Goal: Task Accomplishment & Management: Manage account settings

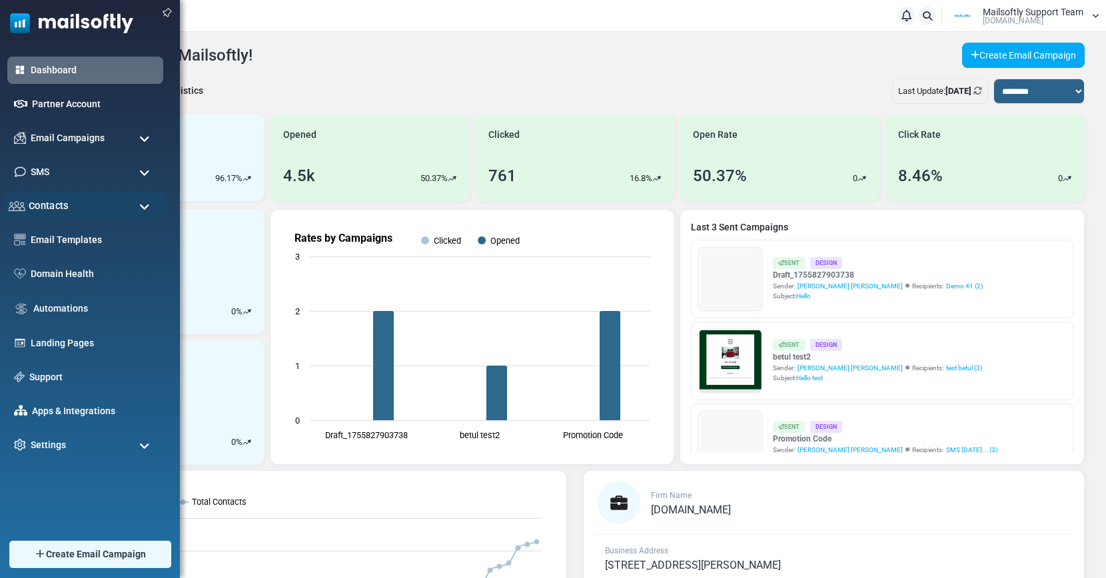
click at [83, 208] on div "Contacts" at bounding box center [85, 206] width 164 height 29
click at [89, 139] on span "Email Campaigns" at bounding box center [67, 138] width 78 height 15
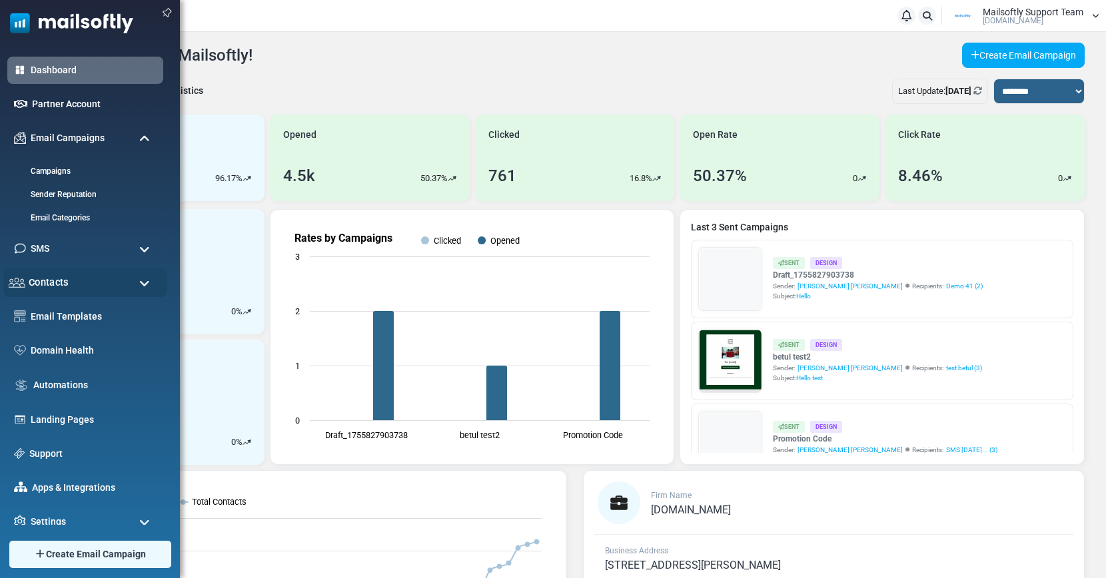
click at [59, 291] on div "Contacts" at bounding box center [85, 283] width 164 height 29
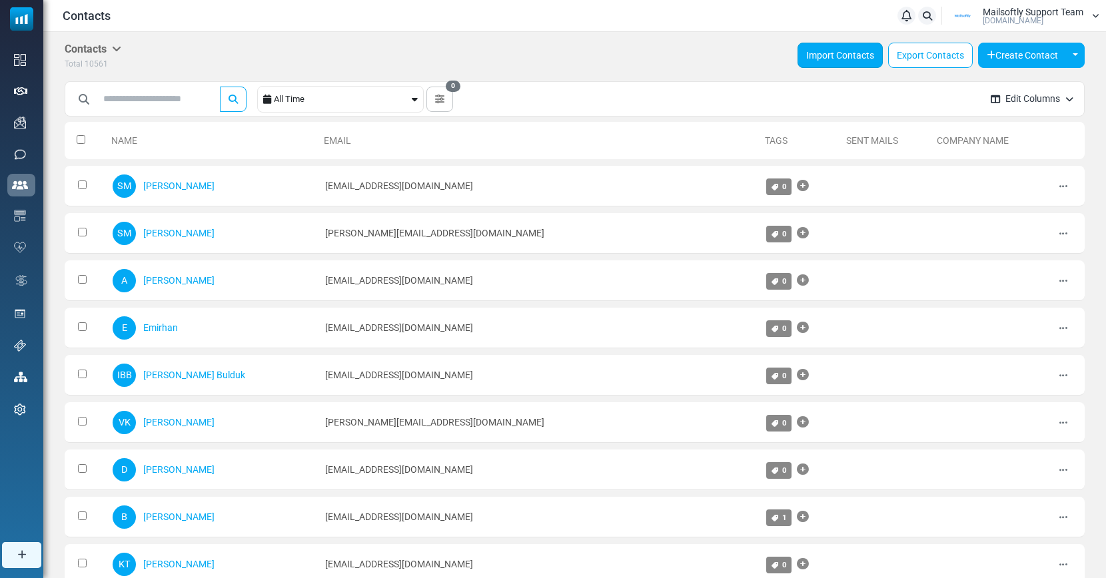
click at [849, 57] on link "Import Contacts" at bounding box center [840, 55] width 85 height 25
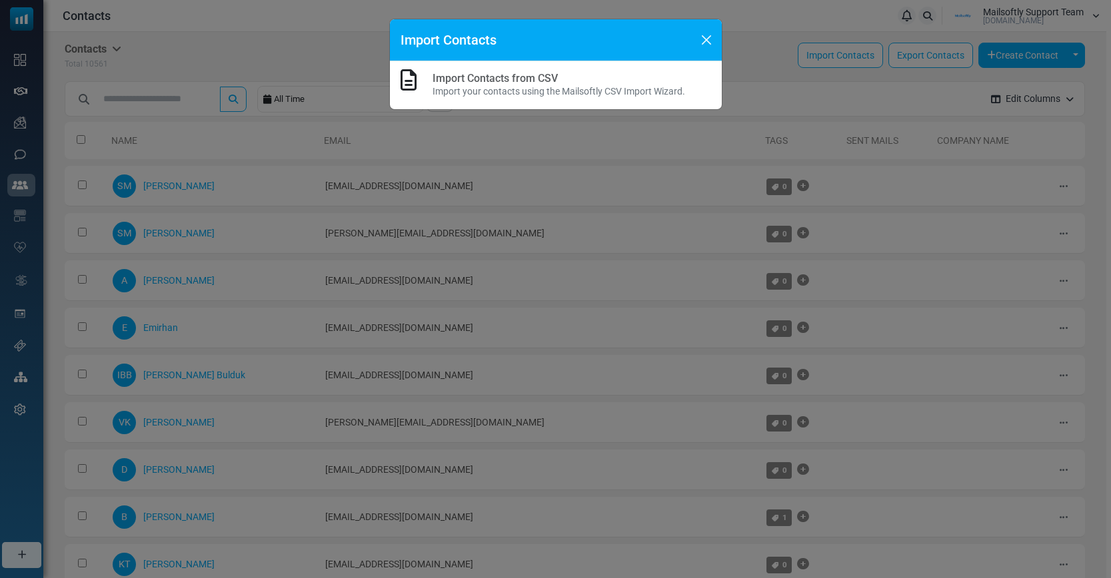
click at [519, 79] on link "Import Contacts from CSV" at bounding box center [495, 78] width 125 height 13
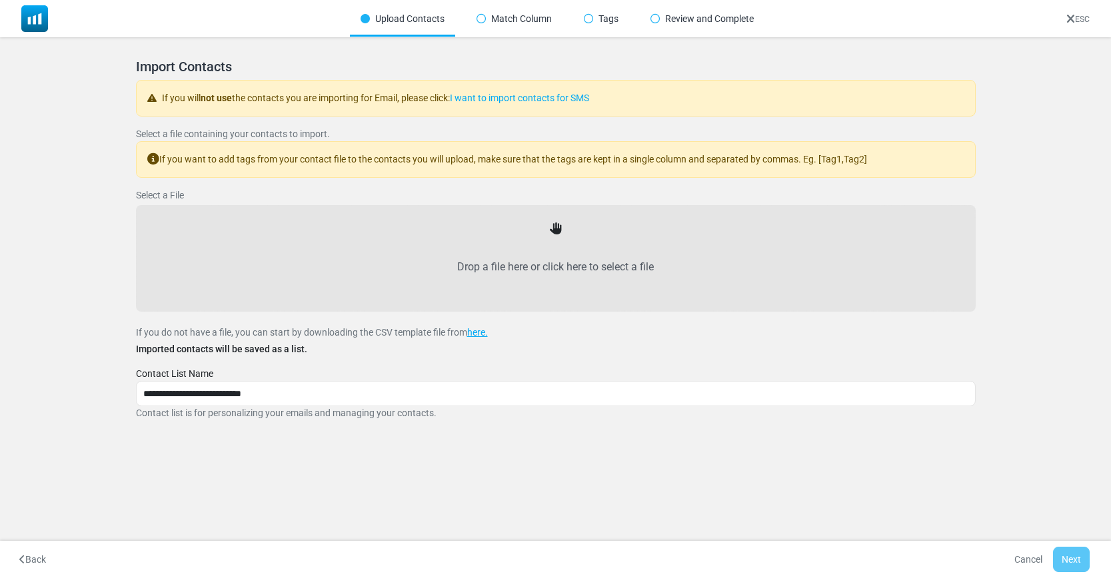
click at [1083, 19] on link "ESC" at bounding box center [1077, 19] width 23 height 9
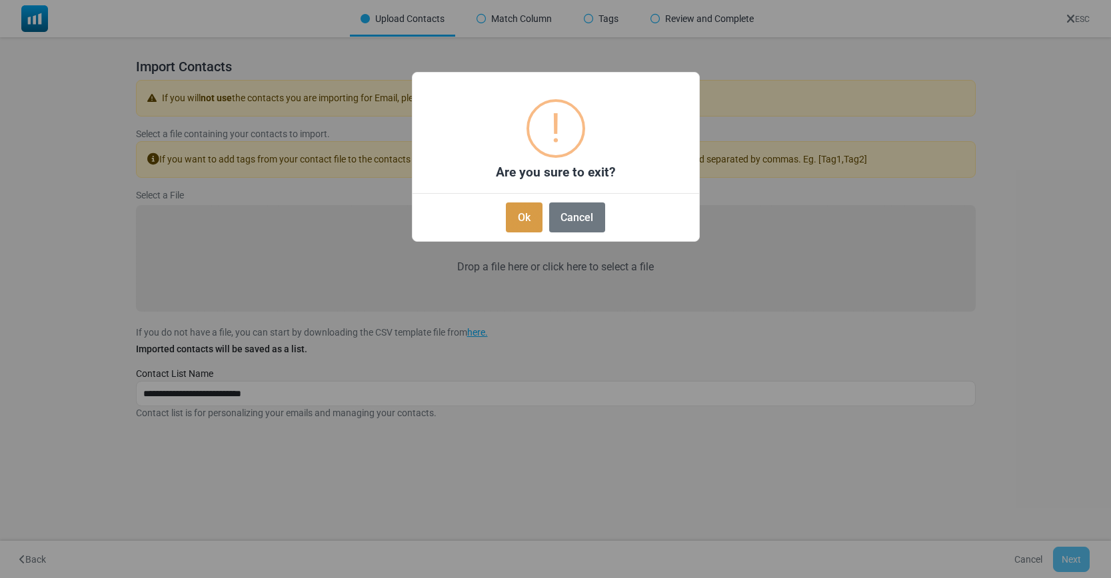
click at [535, 224] on button "Ok" at bounding box center [524, 218] width 36 height 30
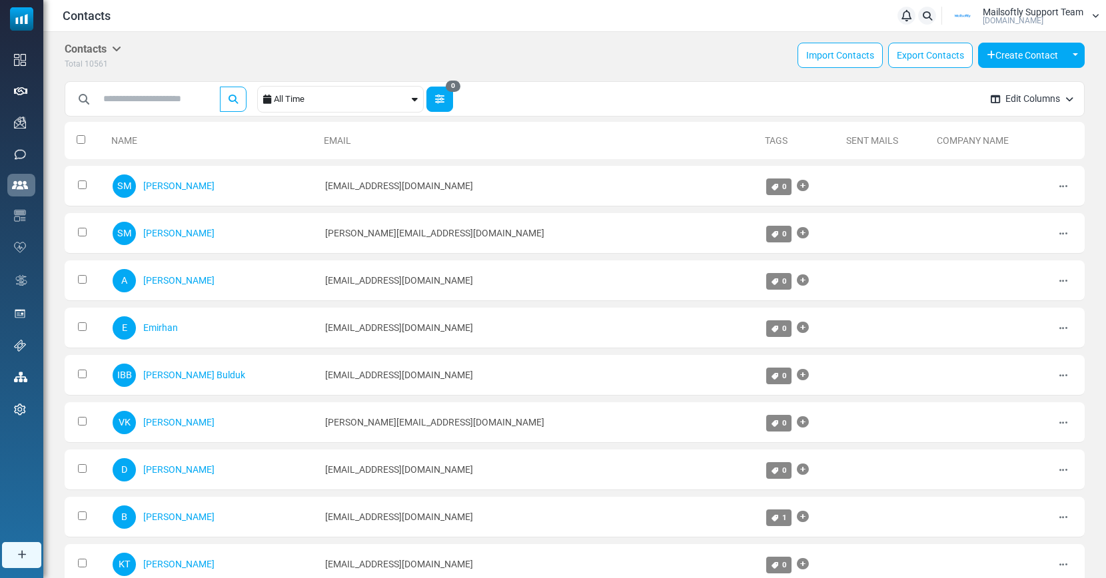
click at [448, 107] on button "0" at bounding box center [440, 99] width 27 height 25
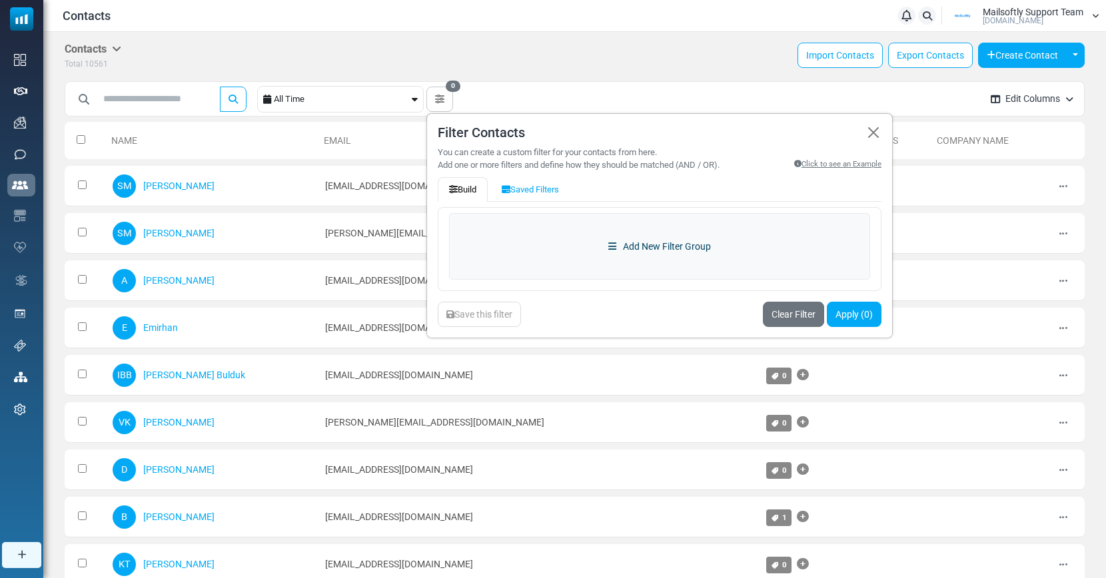
click at [642, 247] on link "Add New Filter Group" at bounding box center [659, 246] width 421 height 67
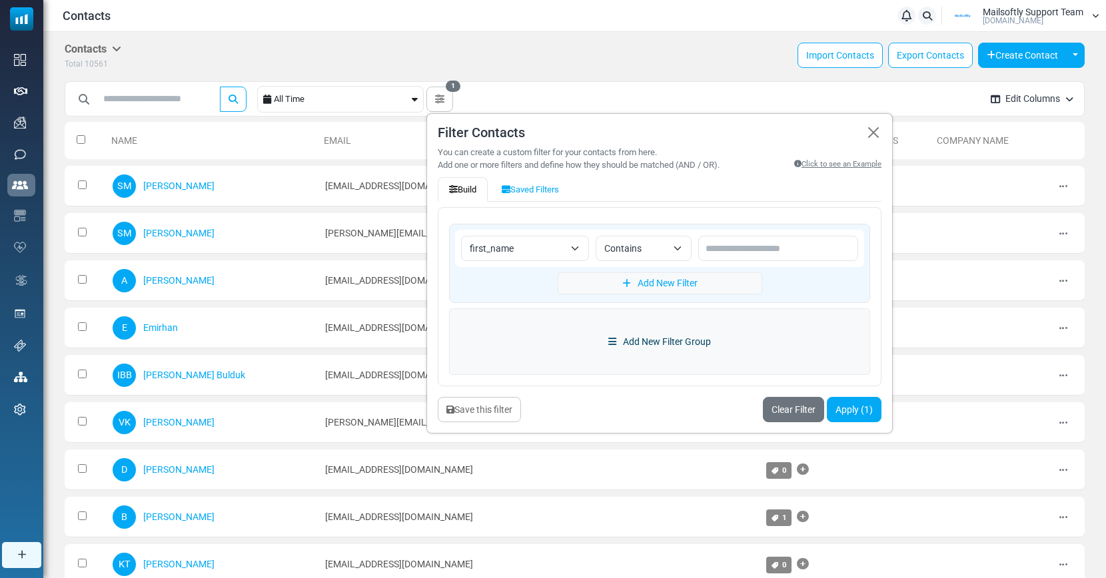
click at [635, 341] on link "Add New Filter Group" at bounding box center [659, 342] width 421 height 67
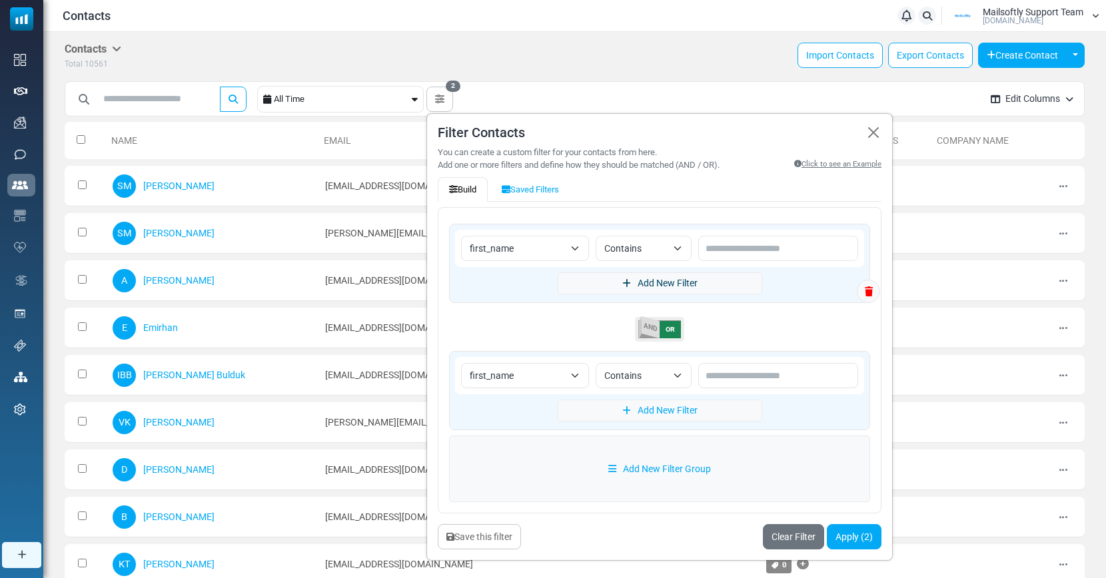
click at [651, 283] on link "Add New Filter" at bounding box center [660, 284] width 205 height 22
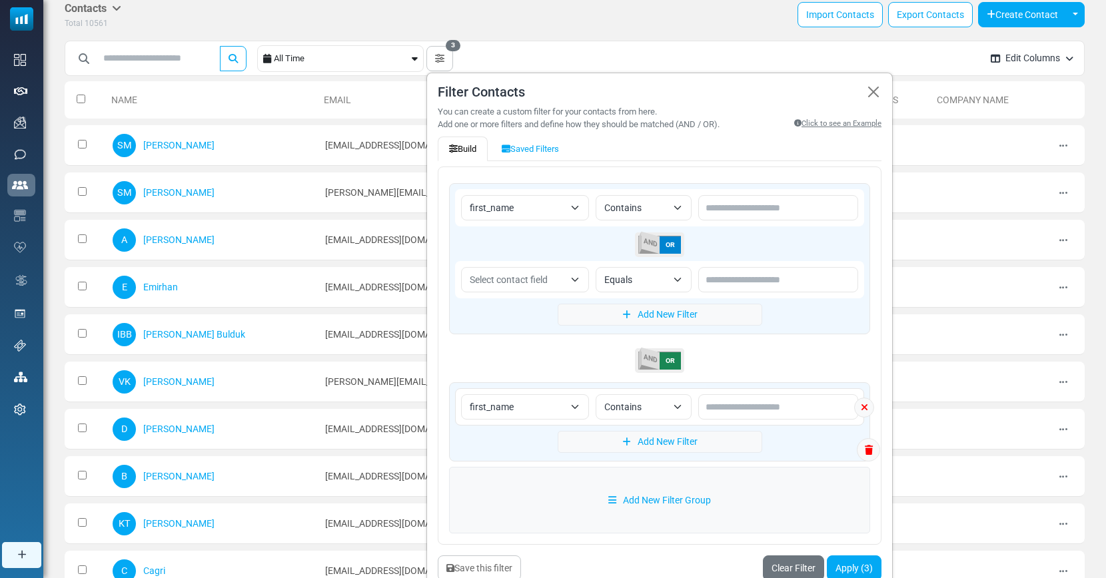
scroll to position [123, 0]
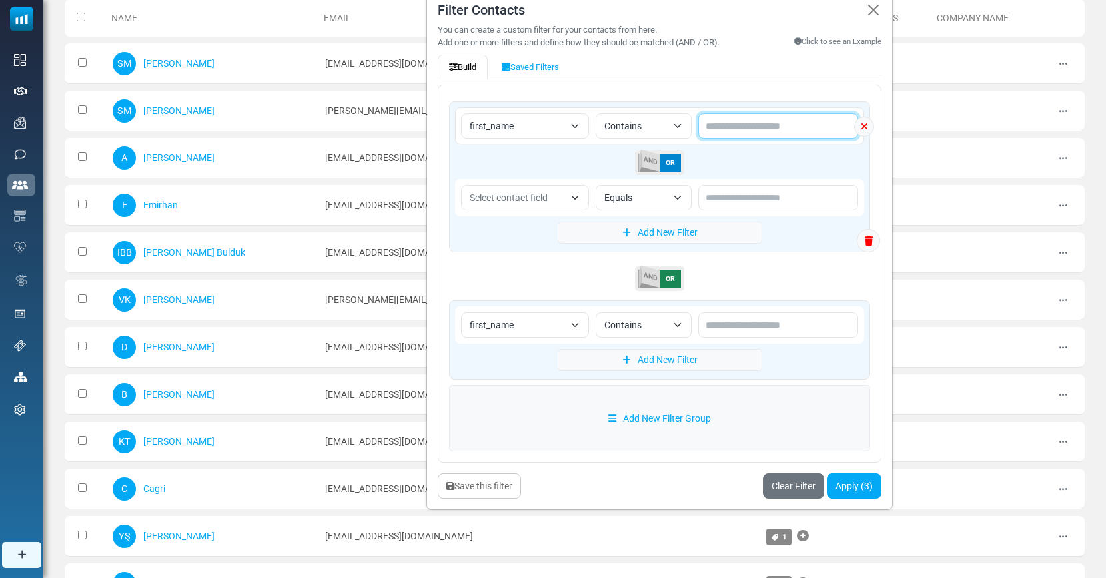
click at [830, 129] on input "text" at bounding box center [778, 125] width 160 height 25
click at [548, 126] on span "first_name" at bounding box center [517, 126] width 95 height 16
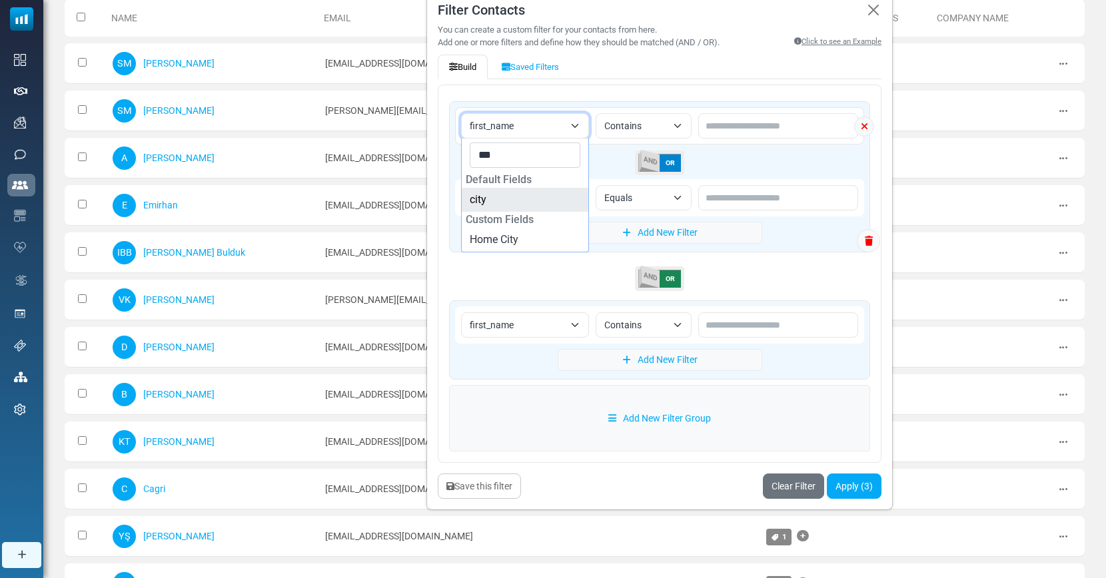
type input "***"
select select "****"
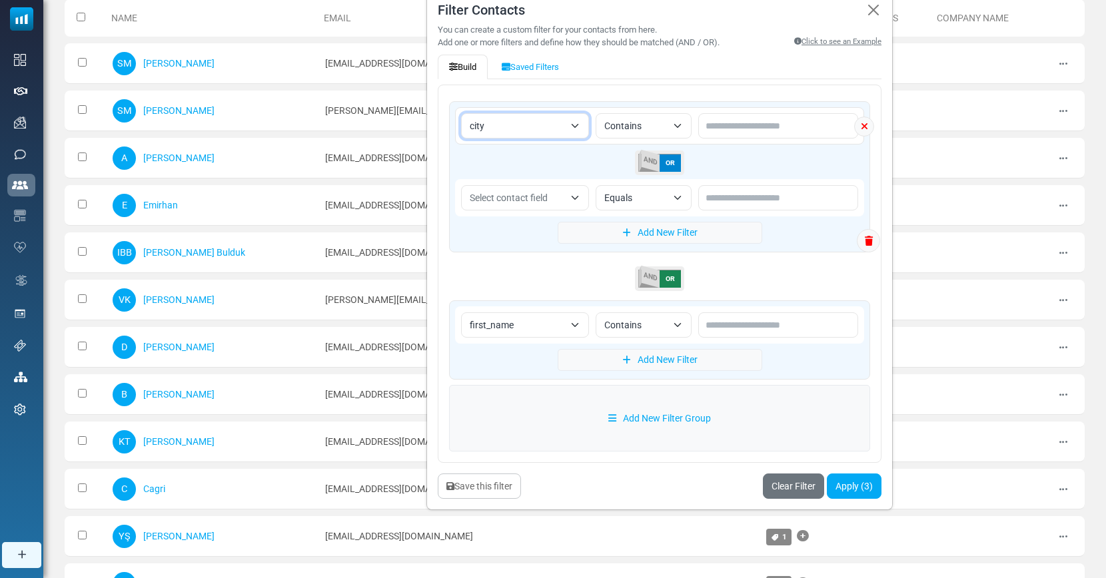
click at [658, 124] on span "Contains" at bounding box center [635, 126] width 63 height 16
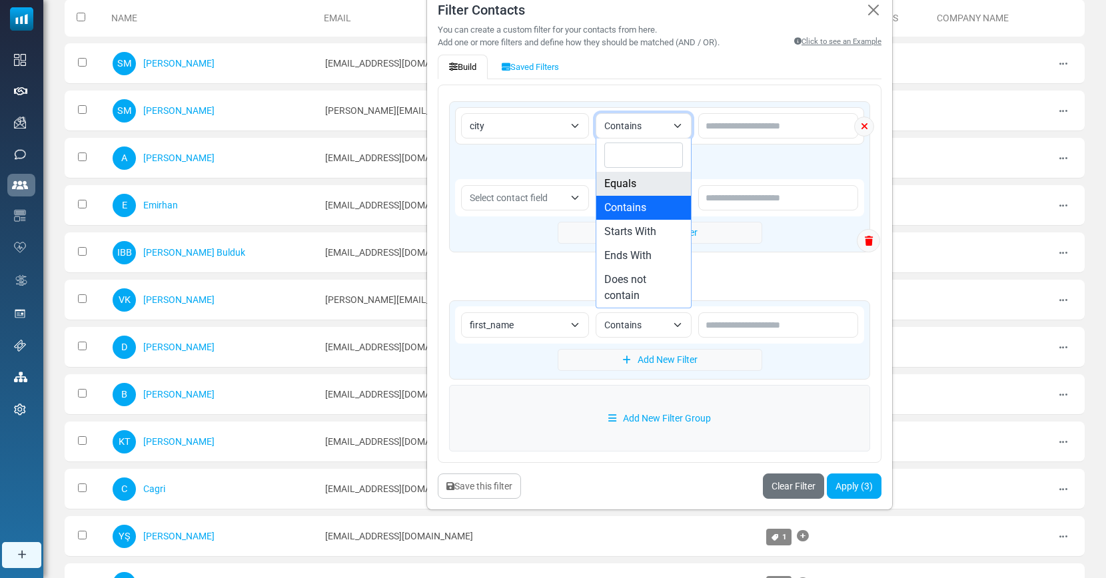
select select "******"
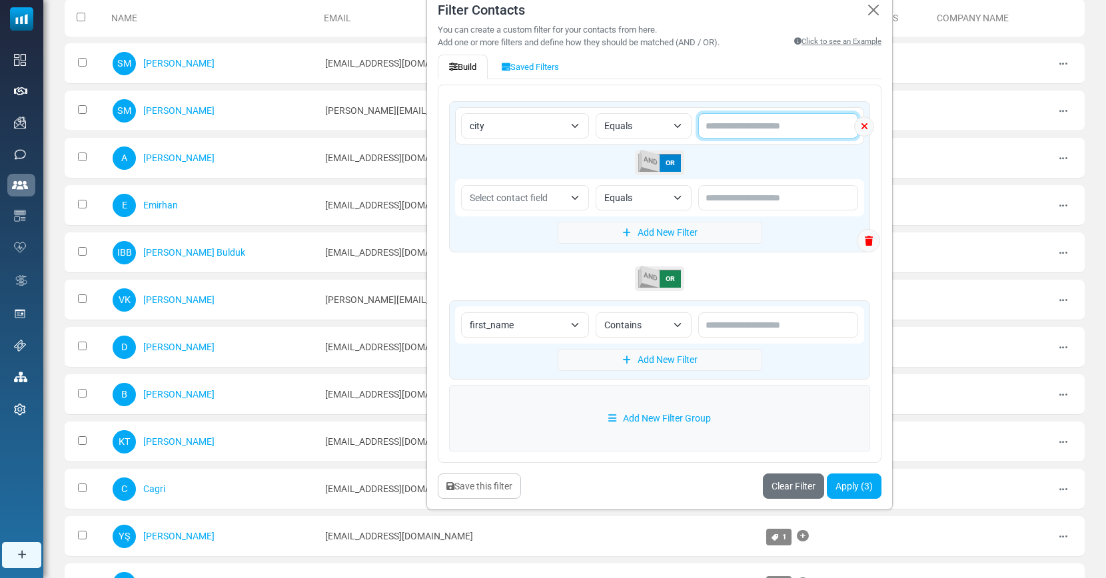
click at [759, 121] on input "text" at bounding box center [778, 125] width 160 height 25
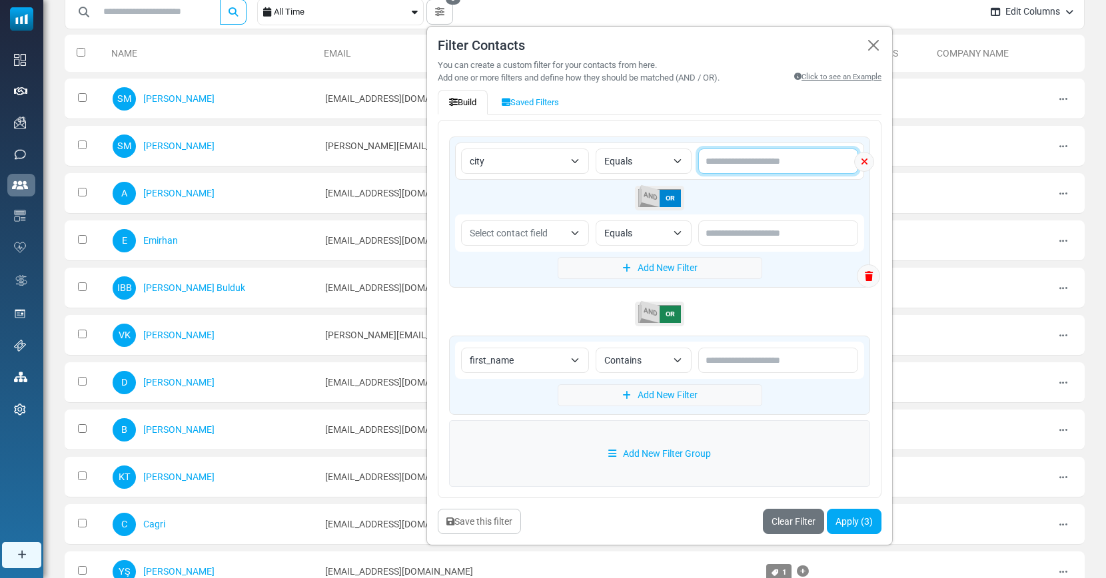
scroll to position [83, 0]
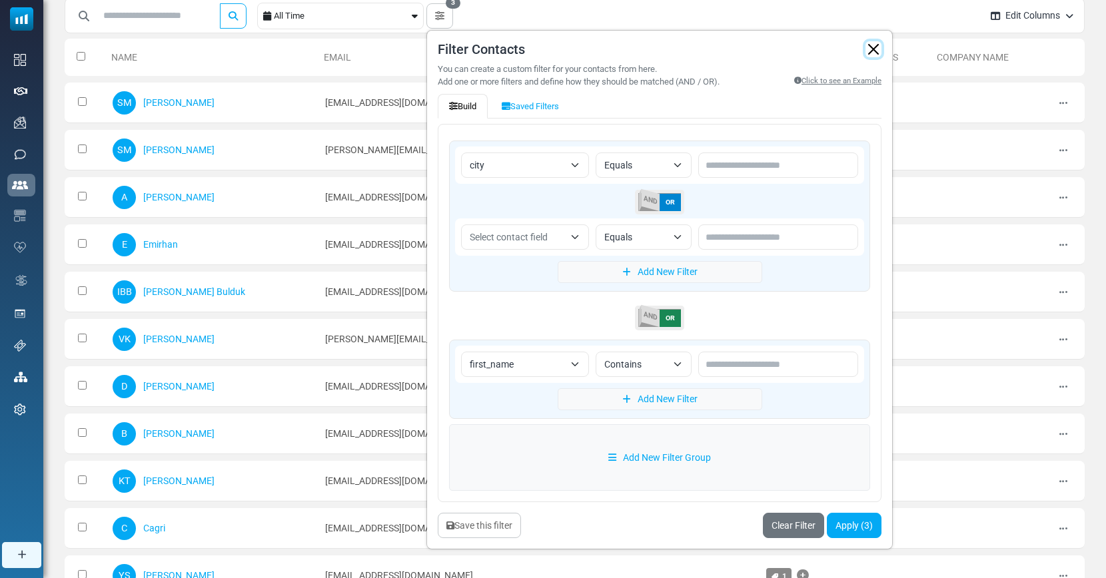
click at [881, 45] on button "button" at bounding box center [874, 49] width 16 height 16
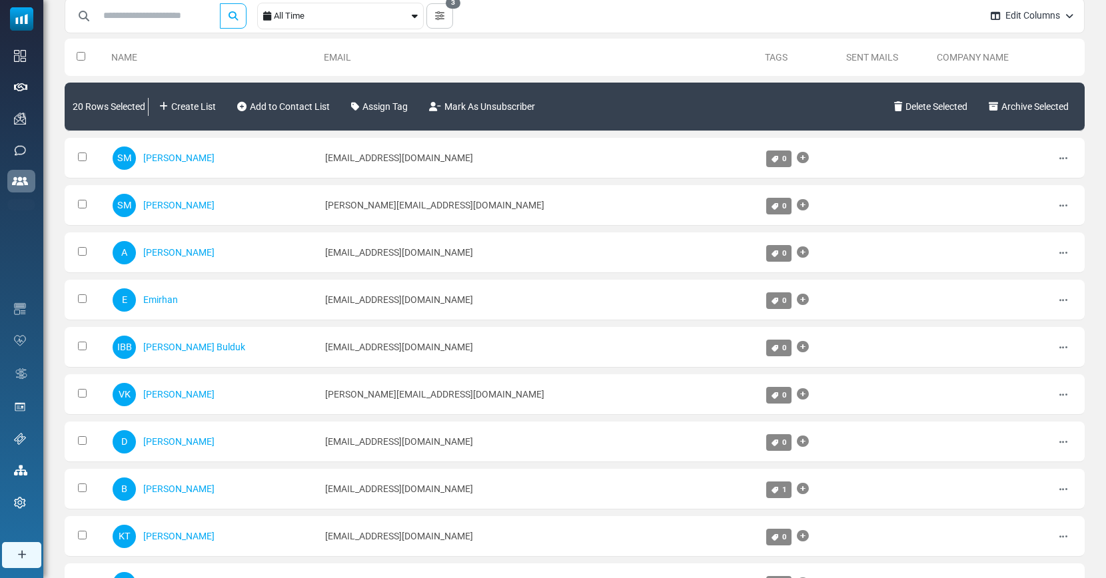
scroll to position [0, 0]
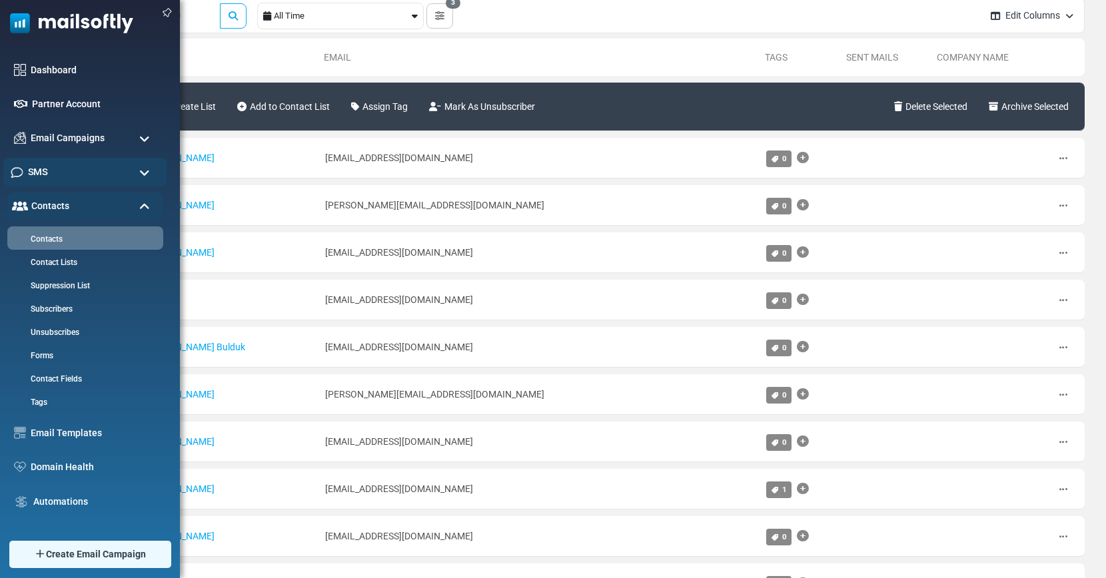
click at [54, 174] on div "SMS" at bounding box center [85, 172] width 164 height 29
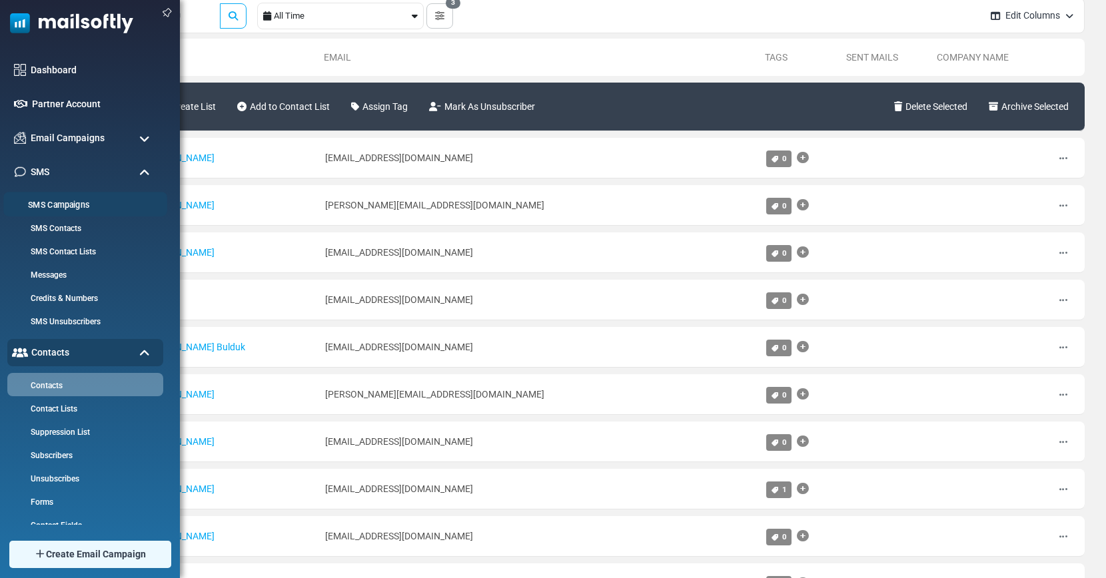
click at [63, 205] on link "SMS Campaigns" at bounding box center [83, 205] width 160 height 13
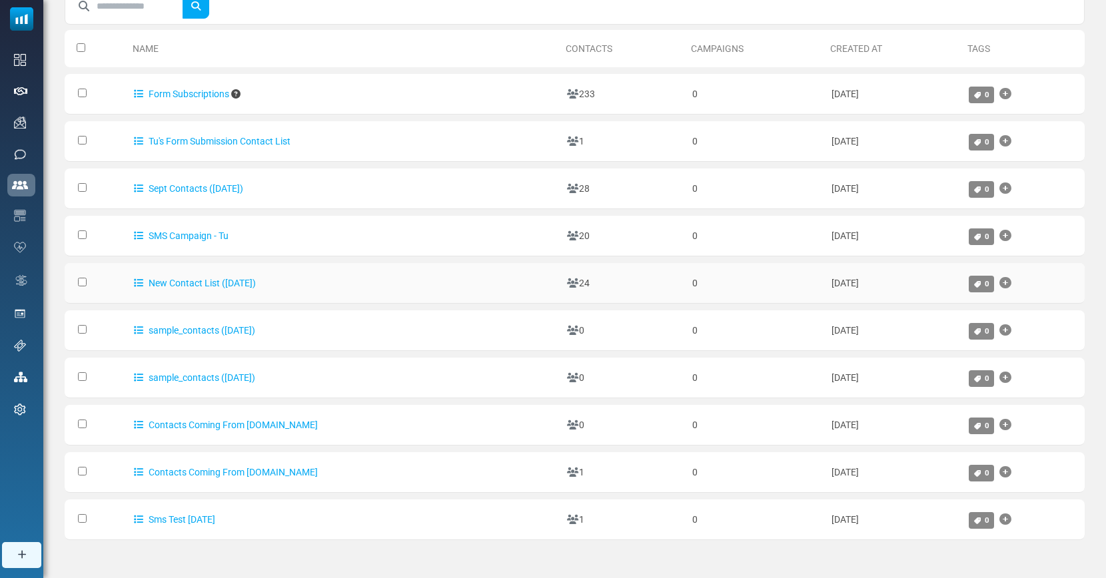
scroll to position [105, 0]
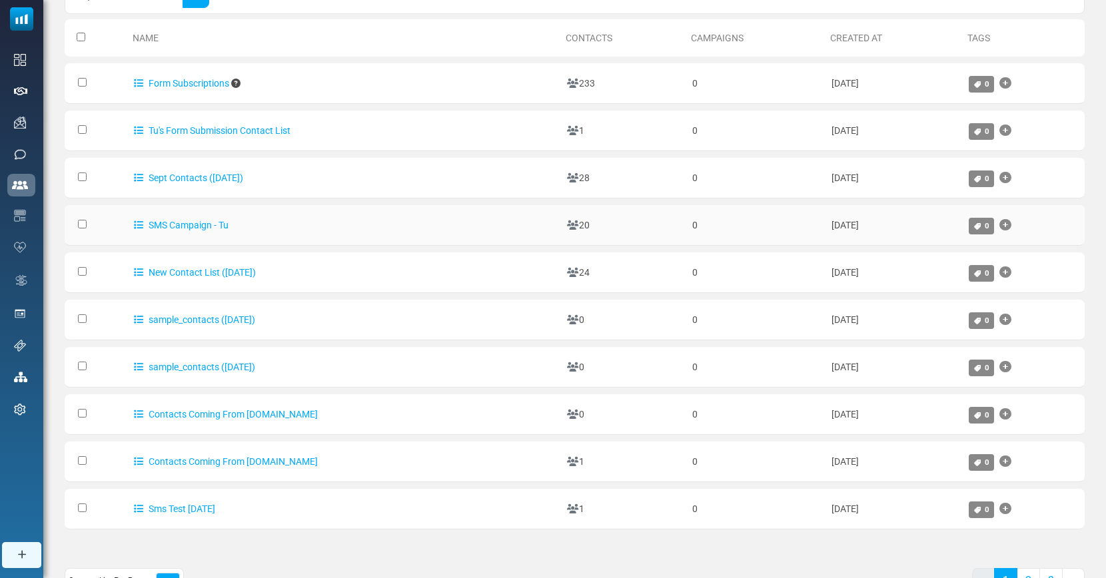
drag, startPoint x: 540, startPoint y: 231, endPoint x: 513, endPoint y: 232, distance: 27.3
click at [561, 232] on td "20" at bounding box center [624, 225] width 126 height 41
drag, startPoint x: 540, startPoint y: 275, endPoint x: 521, endPoint y: 277, distance: 19.4
click at [561, 277] on td "24" at bounding box center [624, 273] width 126 height 41
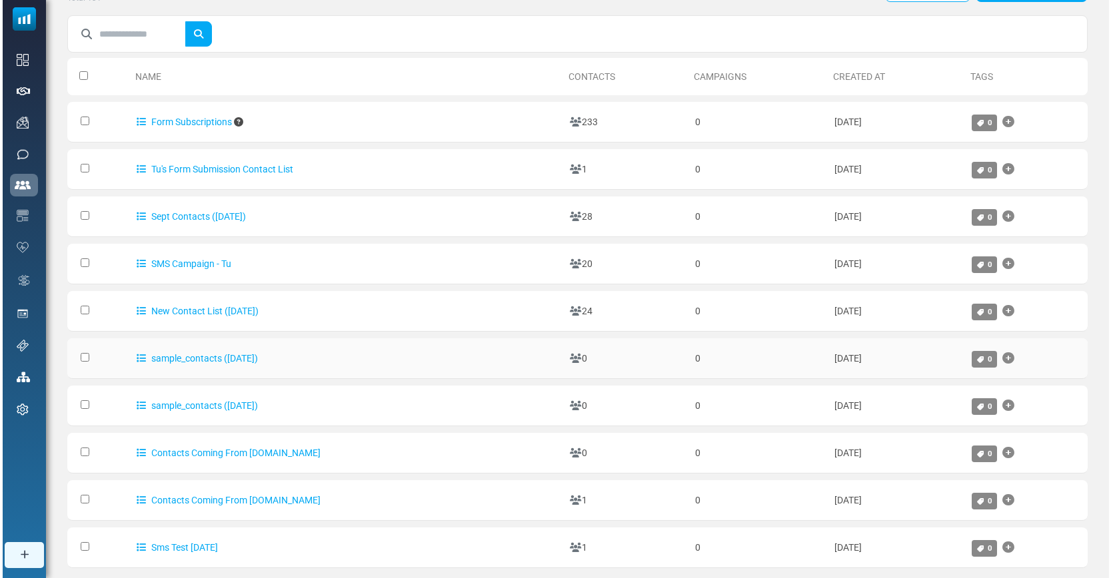
scroll to position [0, 0]
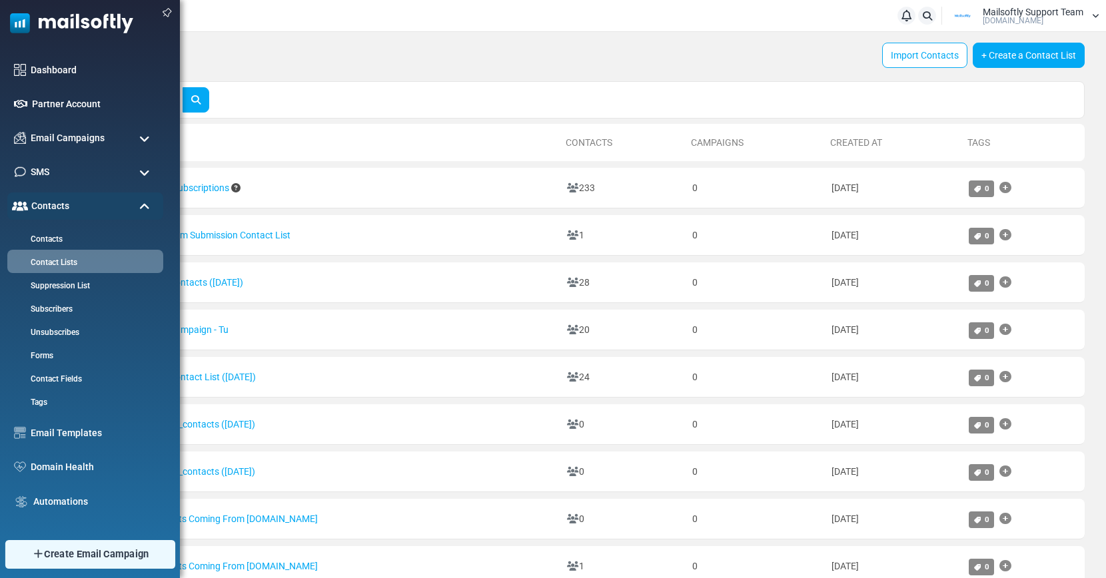
click at [63, 555] on span "Create Email Campaign" at bounding box center [96, 554] width 105 height 15
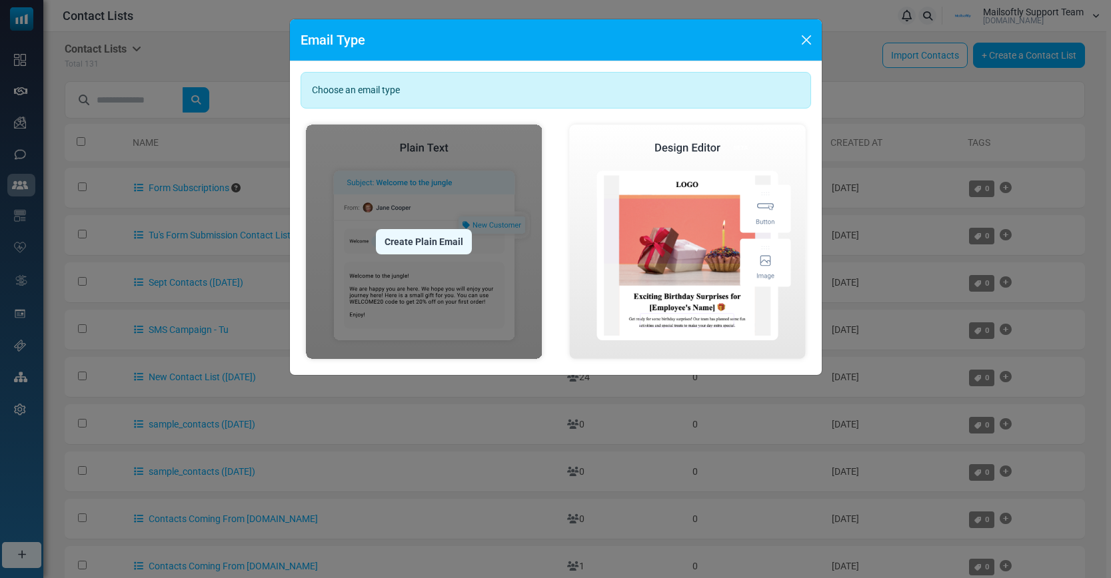
click at [421, 231] on div "Create Plain Email" at bounding box center [424, 241] width 96 height 25
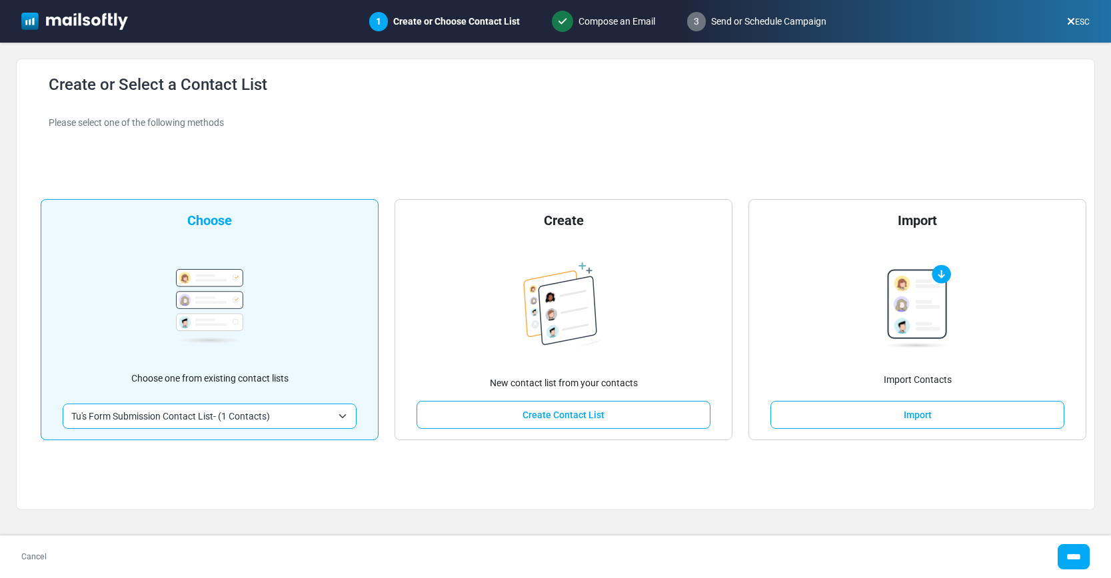
click at [271, 417] on span "Tu's Form Submission Contact List- (1 Contacts)" at bounding box center [201, 417] width 261 height 16
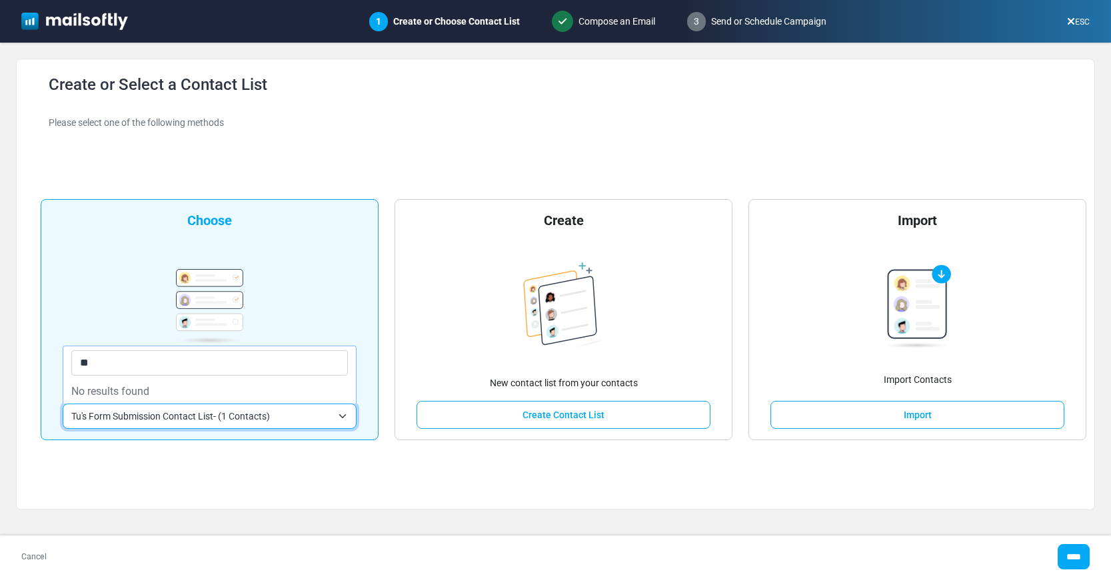
type input "*"
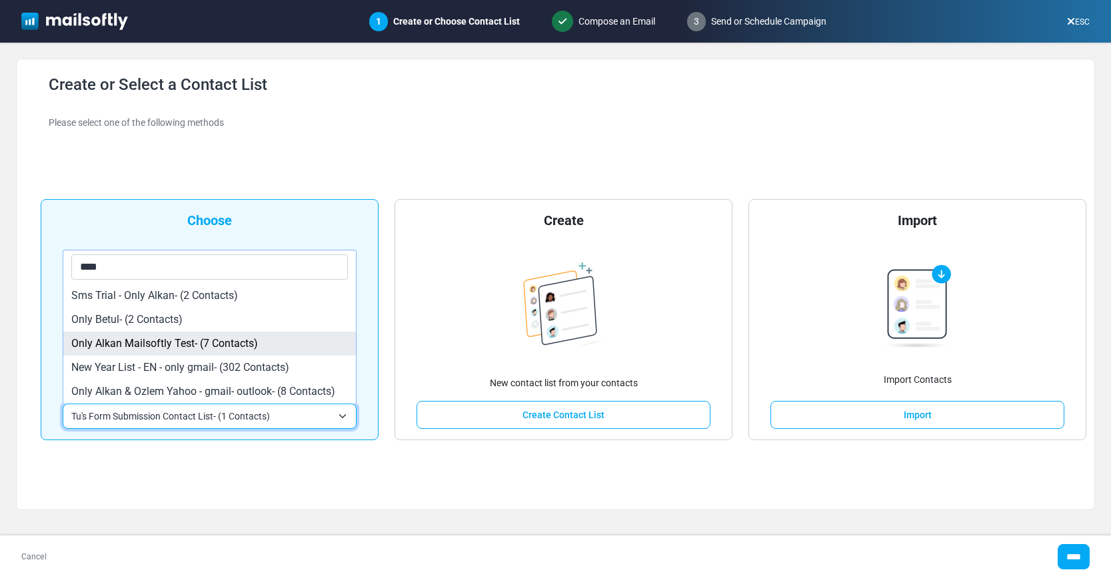
type input "****"
select select "****"
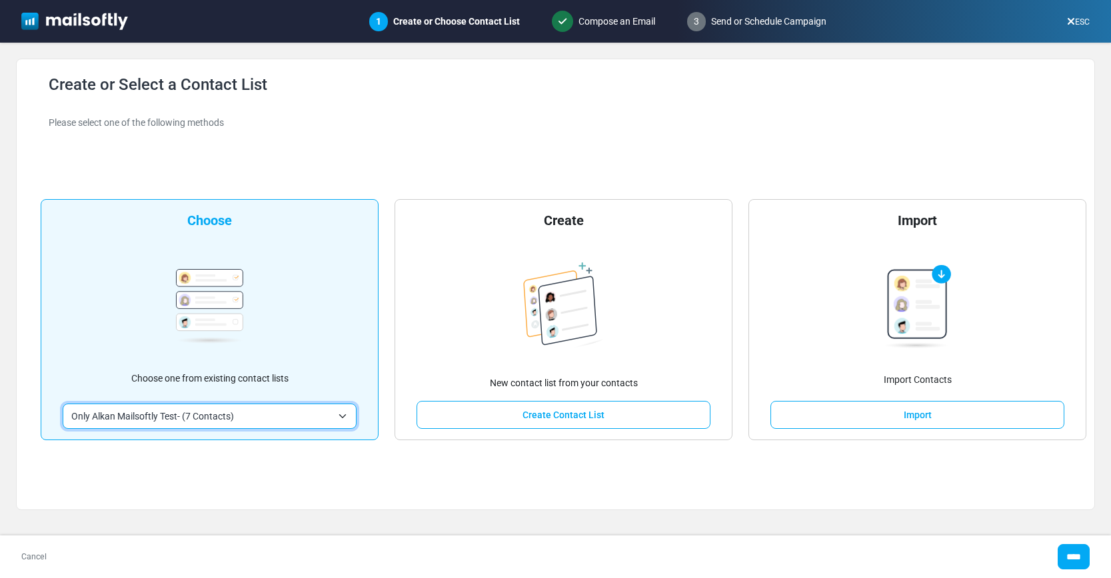
click at [1051, 551] on div "Cancel ****" at bounding box center [555, 557] width 1111 height 43
click at [1065, 554] on input "****" at bounding box center [1074, 557] width 32 height 25
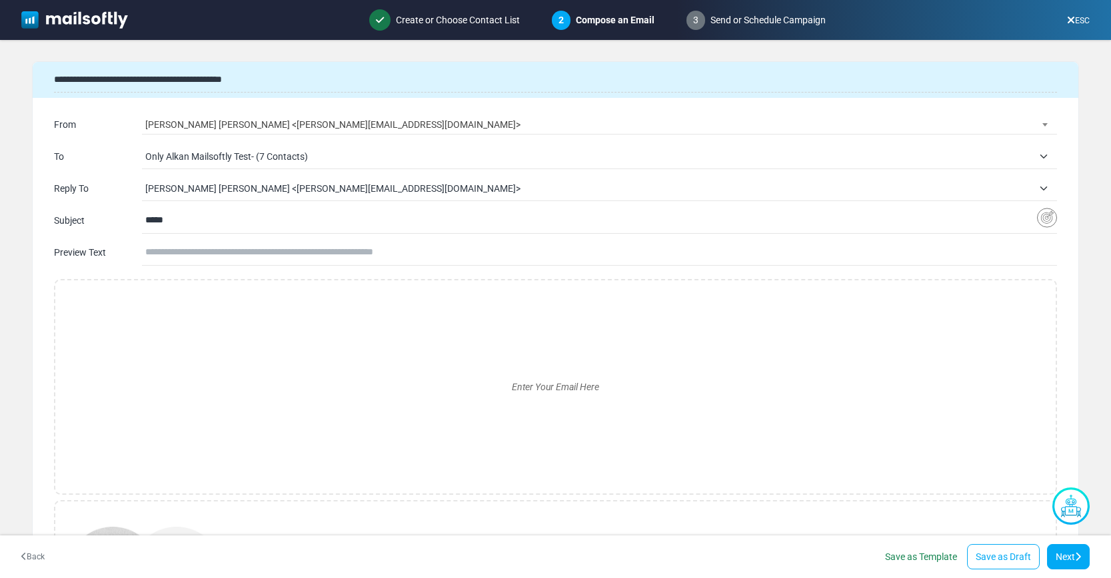
click at [318, 121] on span "[PERSON_NAME] [PERSON_NAME] <[PERSON_NAME][EMAIL_ADDRESS][DOMAIN_NAME]>" at bounding box center [598, 124] width 907 height 19
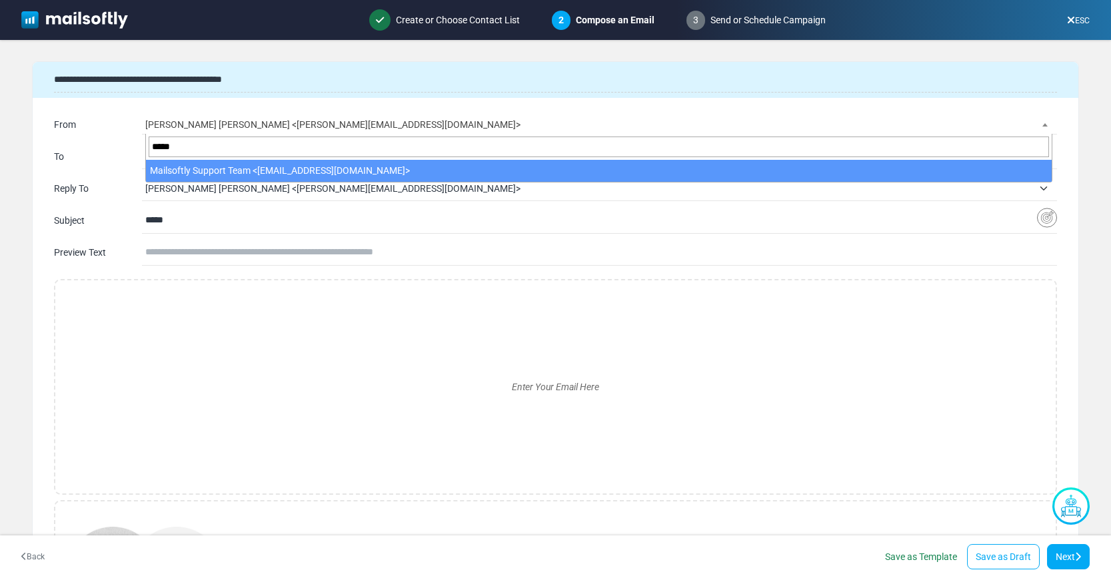
type input "*****"
select select "**"
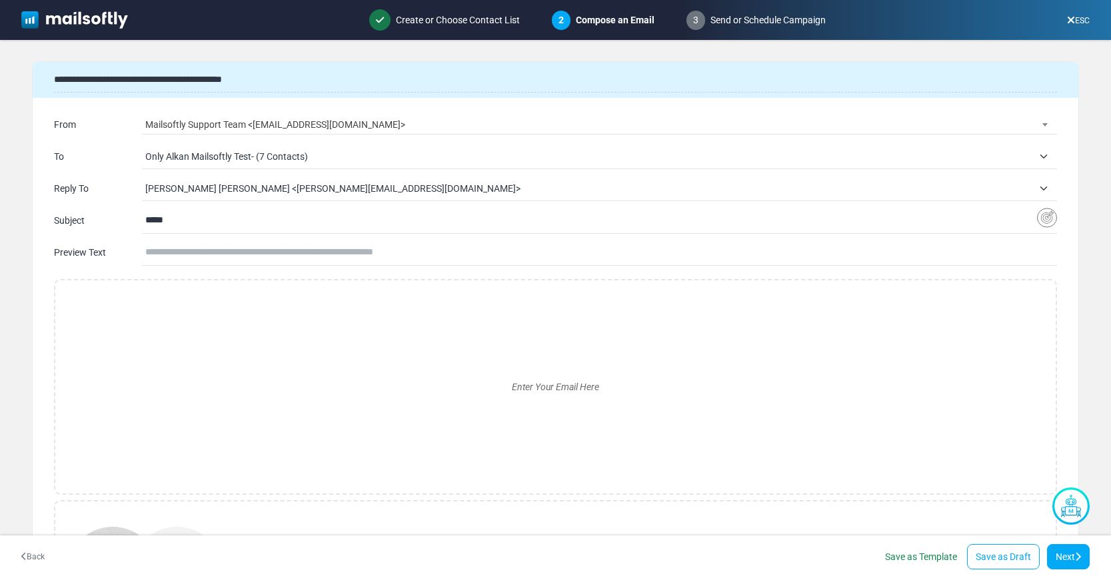
click at [237, 183] on span "Esma Calis Turan <esma@mailsoftly.net>" at bounding box center [589, 189] width 888 height 16
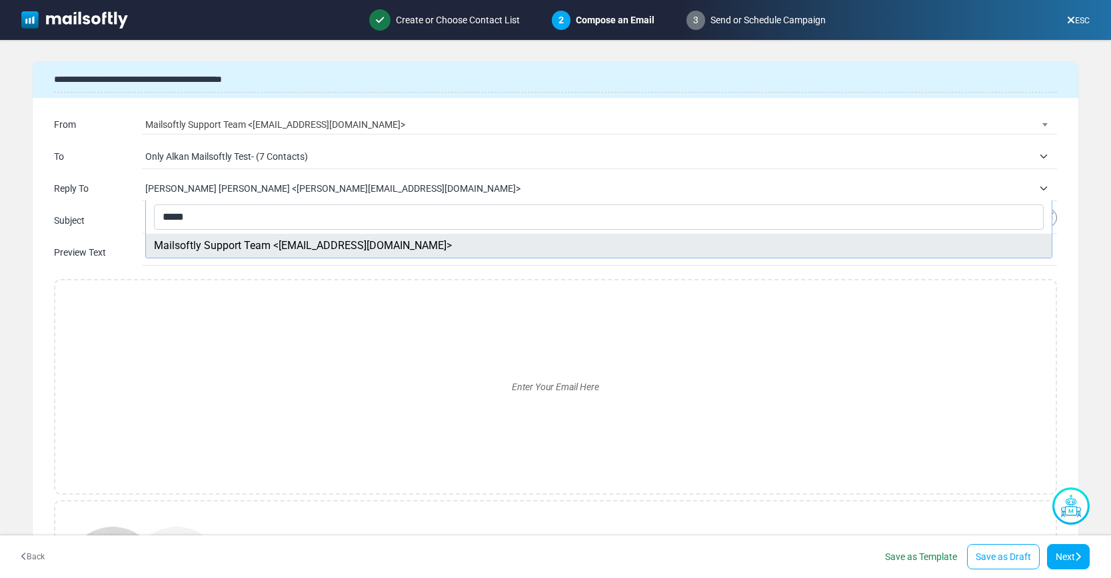
type input "*****"
select select "**********"
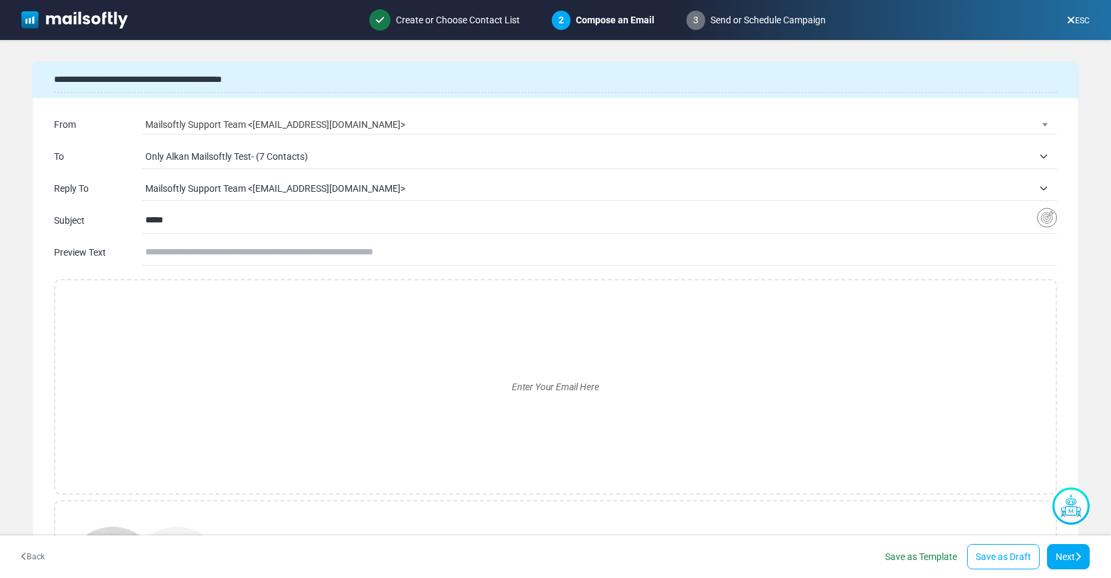
click at [205, 225] on input "*****" at bounding box center [591, 220] width 892 height 25
click at [1043, 223] on img "Insert Variable" at bounding box center [1047, 218] width 20 height 21
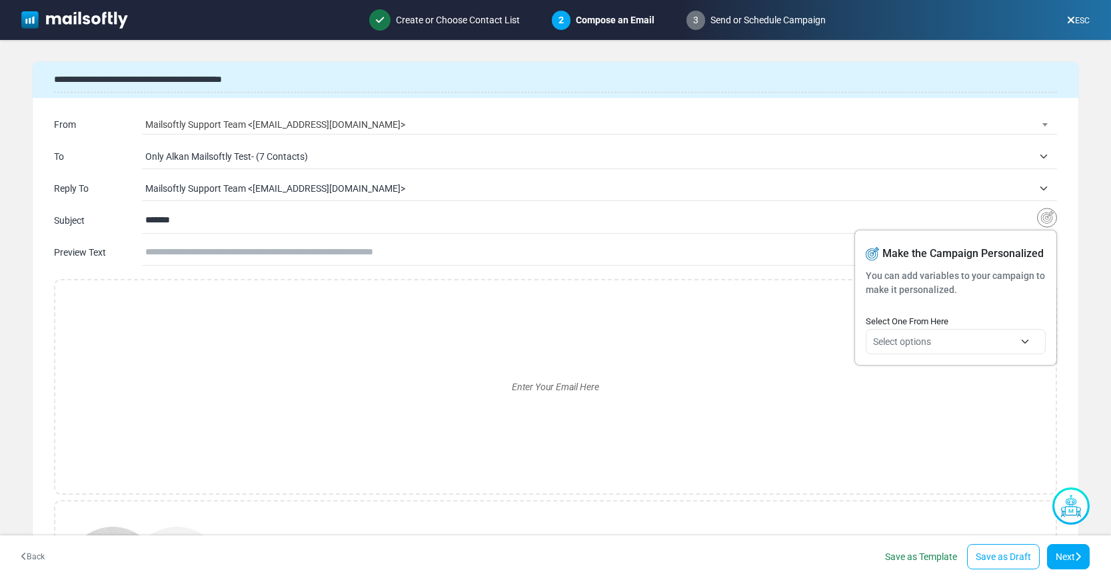
click at [920, 337] on span "Select options" at bounding box center [902, 342] width 58 height 11
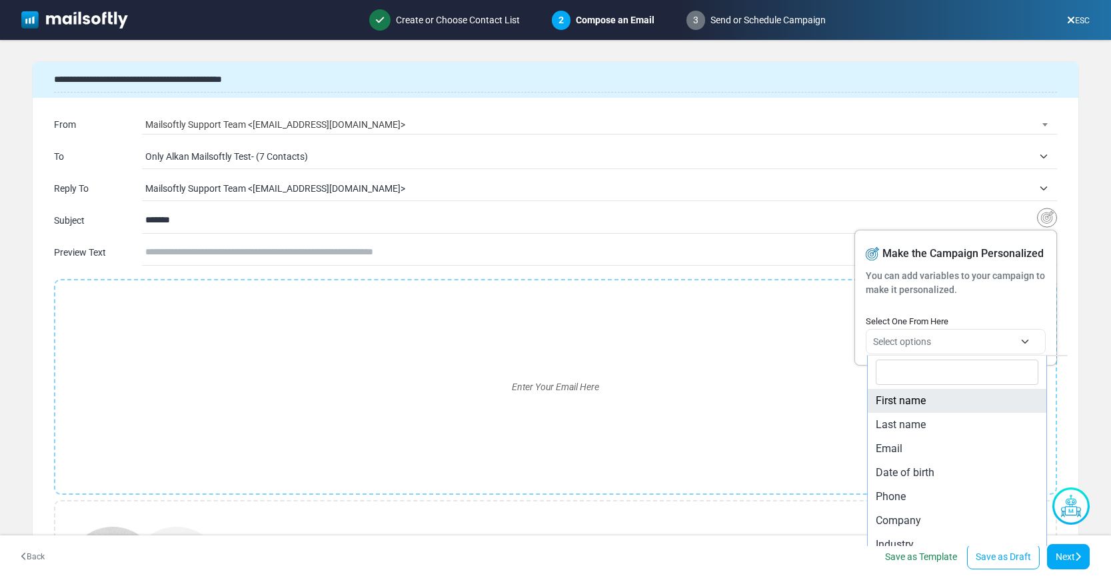
type input "**********"
select select "**********"
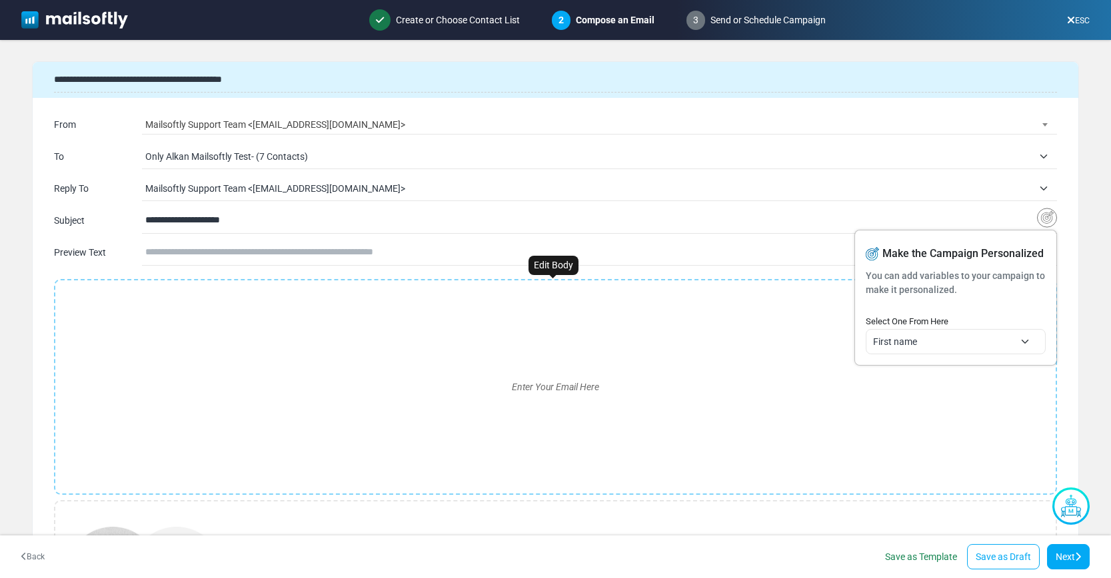
click at [233, 341] on div "Enter Your Email Here" at bounding box center [555, 387] width 979 height 192
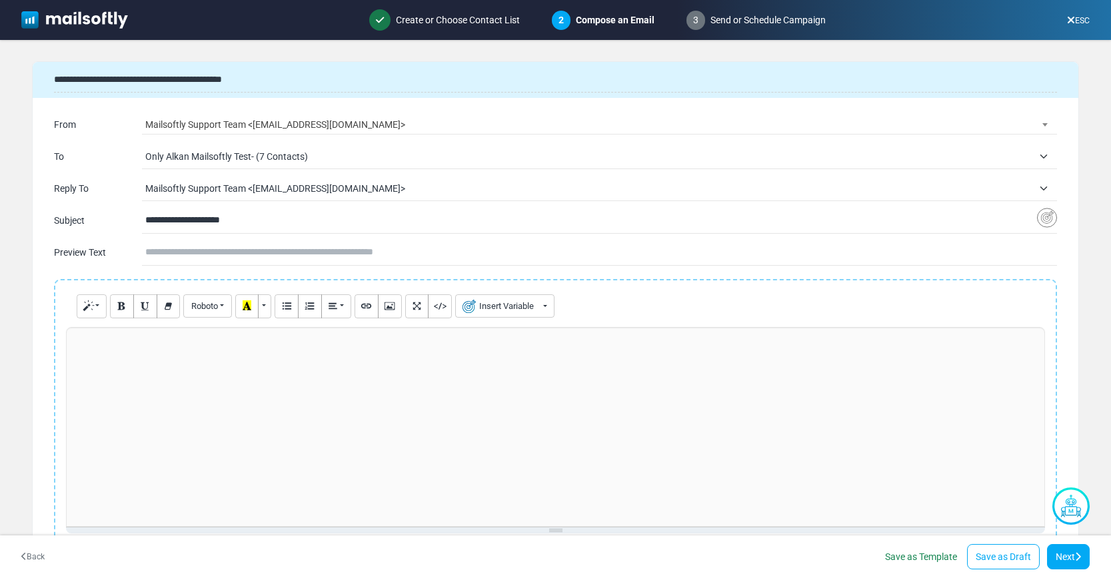
click at [207, 339] on p at bounding box center [555, 342] width 964 height 14
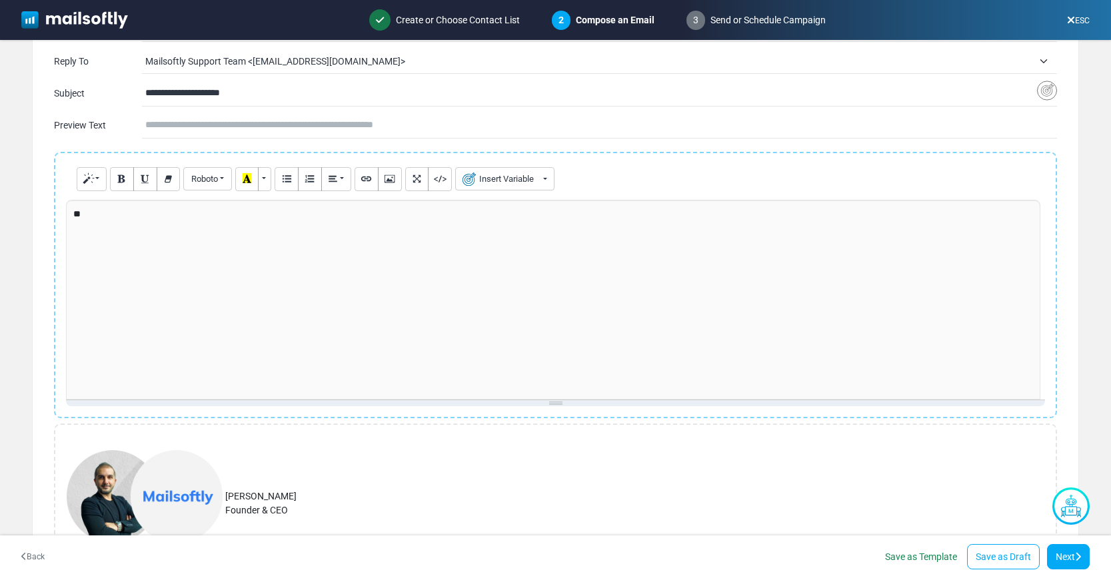
click at [496, 195] on div "Normal Blockquote Code Header 1 Header 2 Header 3 Header 4 Header 5 Header 6 Ro…" at bounding box center [555, 285] width 979 height 243
click at [507, 187] on button "Insert Variable" at bounding box center [504, 178] width 99 height 23
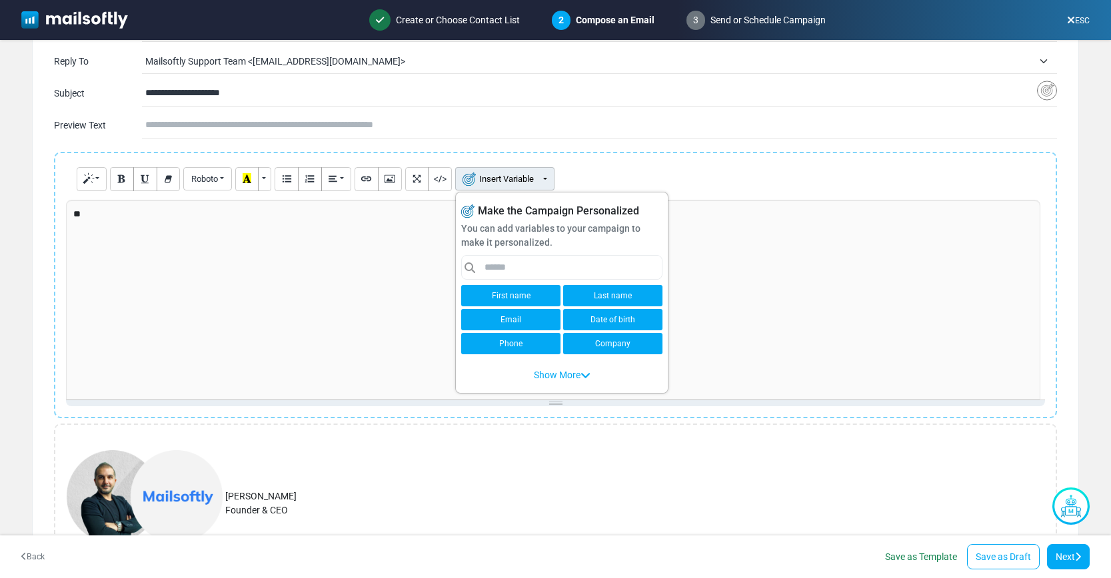
click at [503, 295] on link "First name" at bounding box center [510, 295] width 99 height 21
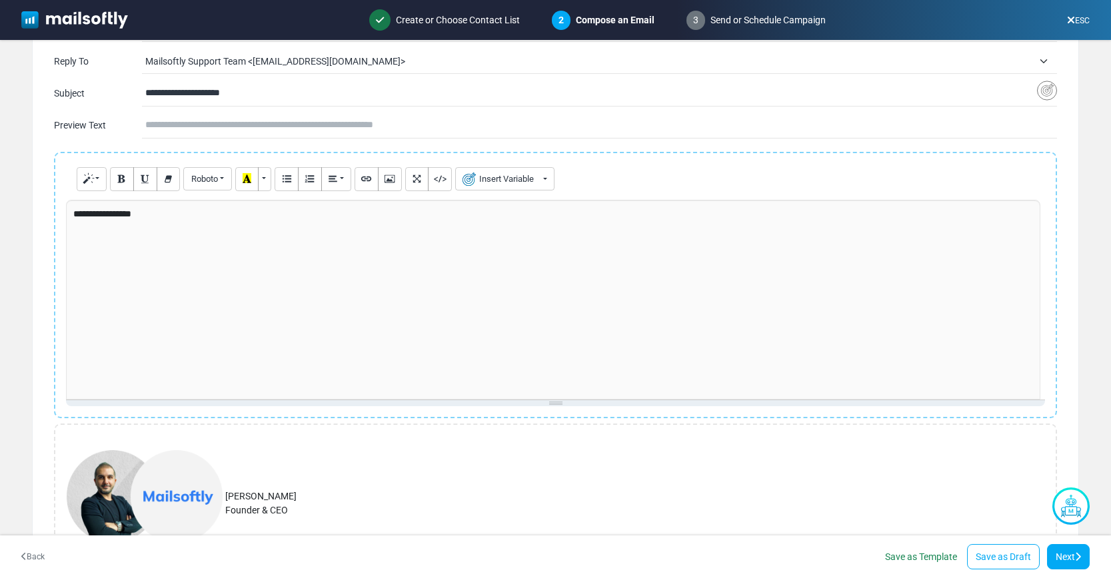
click at [298, 284] on div "**********" at bounding box center [553, 300] width 974 height 200
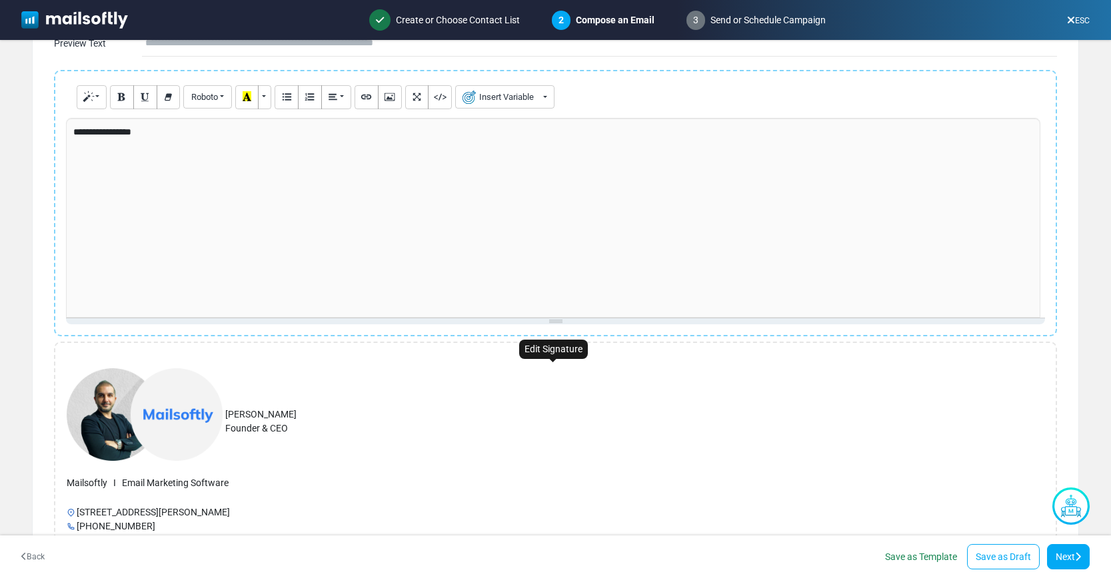
scroll to position [41, 0]
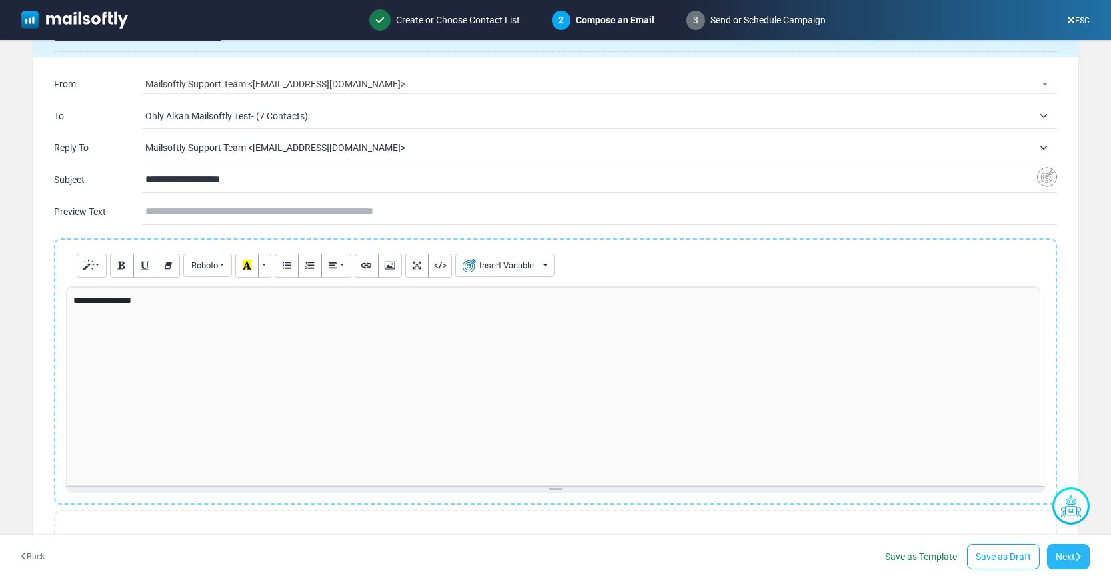
click at [1079, 564] on link "Next" at bounding box center [1068, 557] width 43 height 25
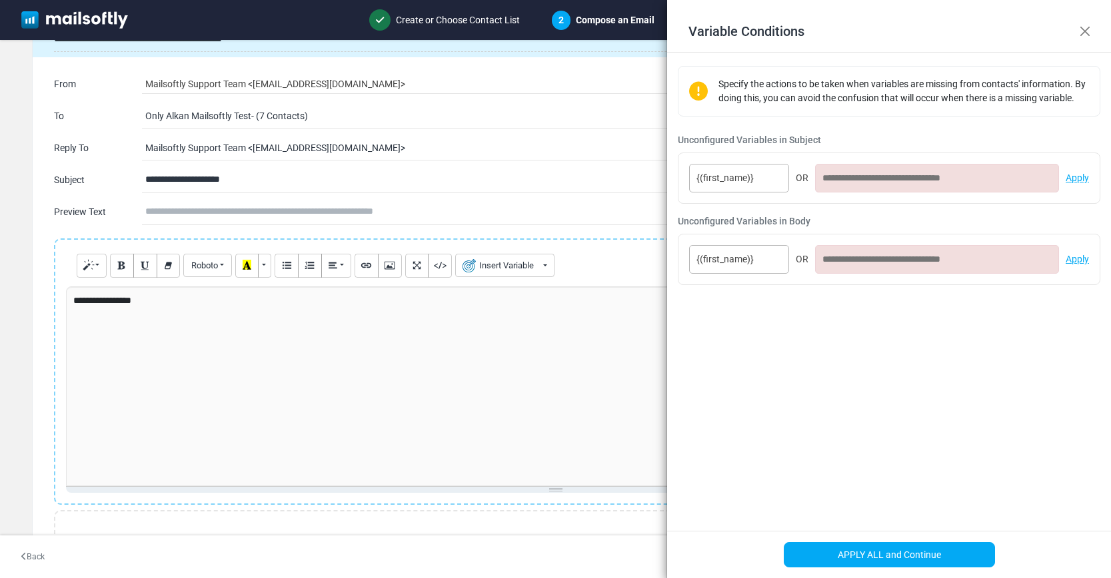
click at [853, 183] on input at bounding box center [937, 178] width 244 height 29
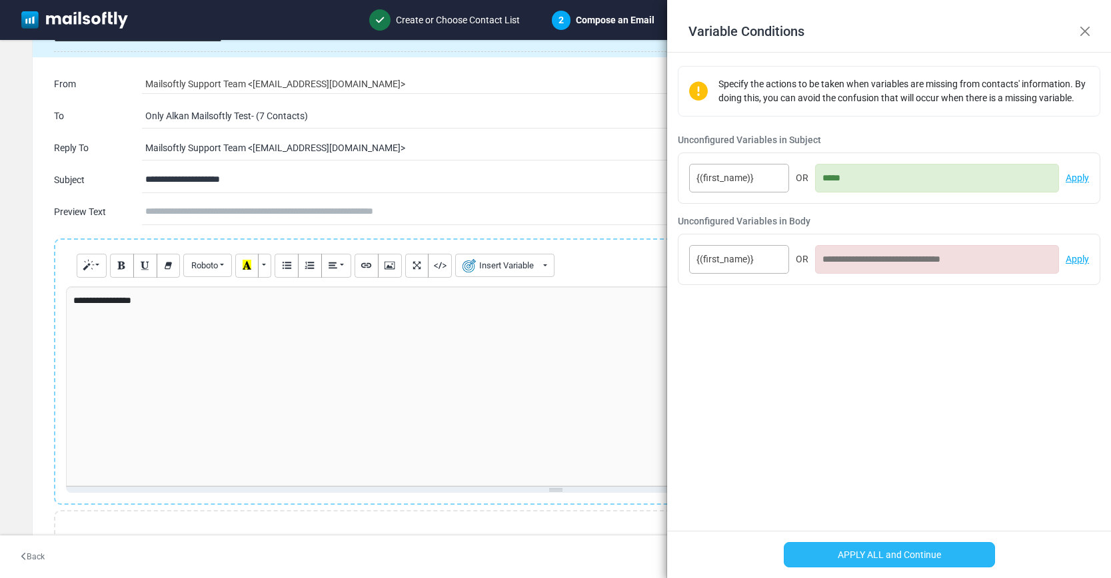
type input "*****"
click at [890, 563] on button "APPLY ALL and Continue" at bounding box center [889, 555] width 211 height 25
type input "**********"
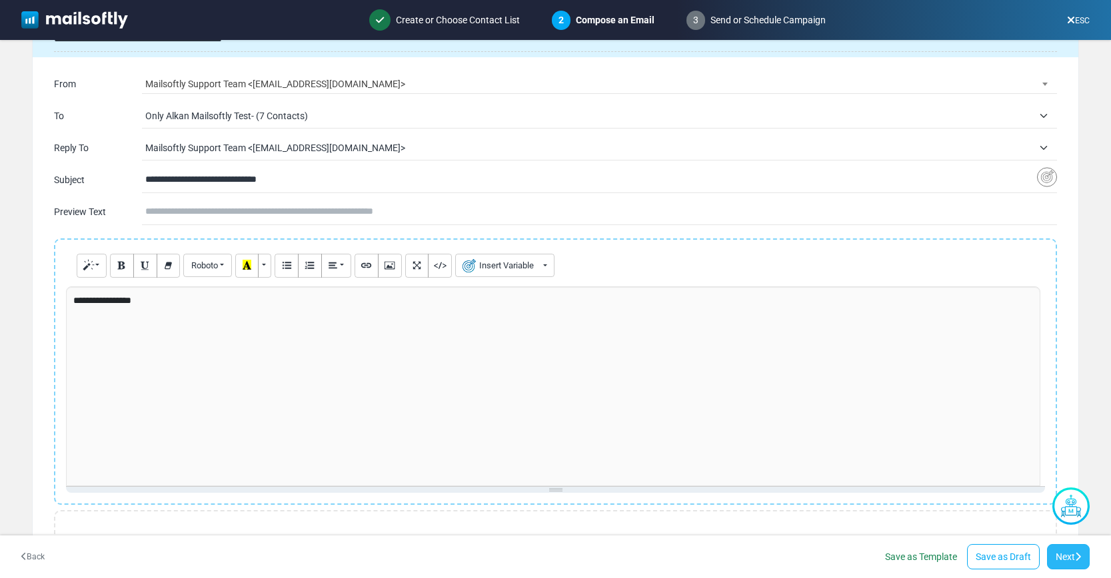
click at [1076, 560] on icon at bounding box center [1078, 557] width 6 height 9
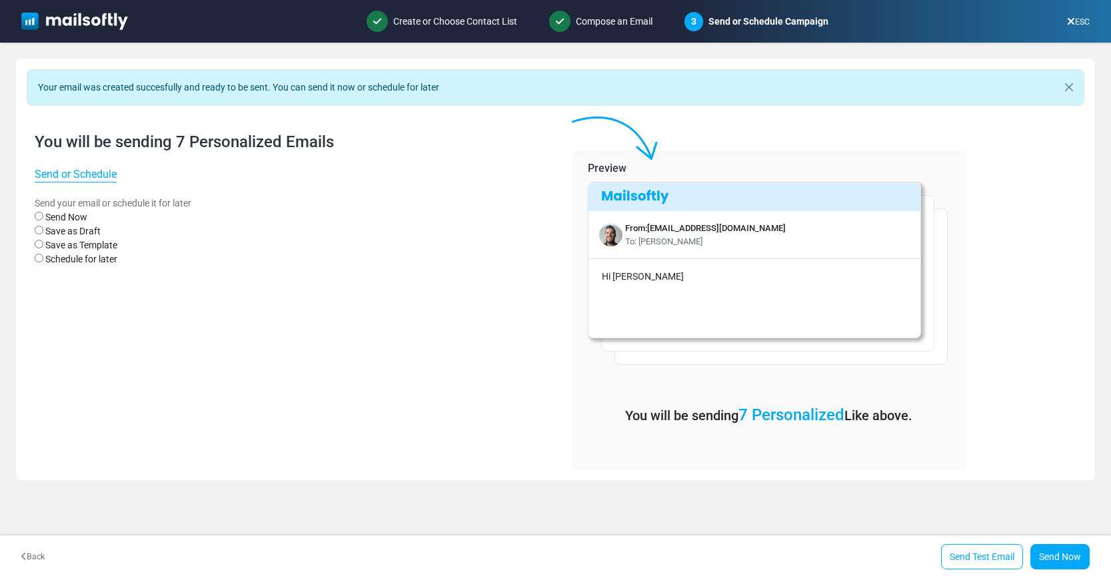
click at [664, 259] on div "Hi Alkan" at bounding box center [755, 291] width 329 height 64
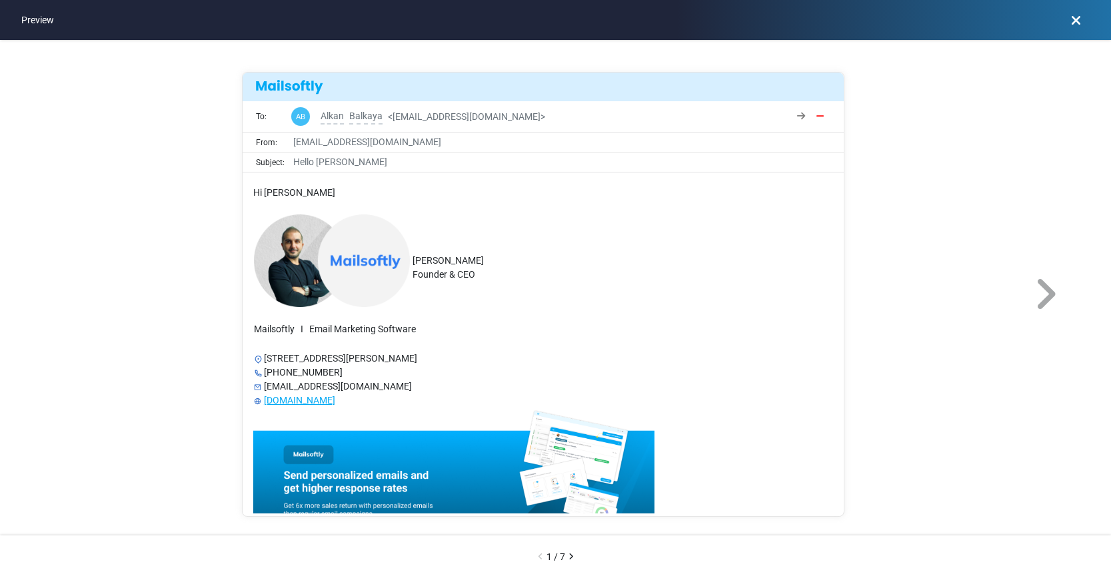
click at [1036, 303] on icon at bounding box center [1045, 295] width 25 height 40
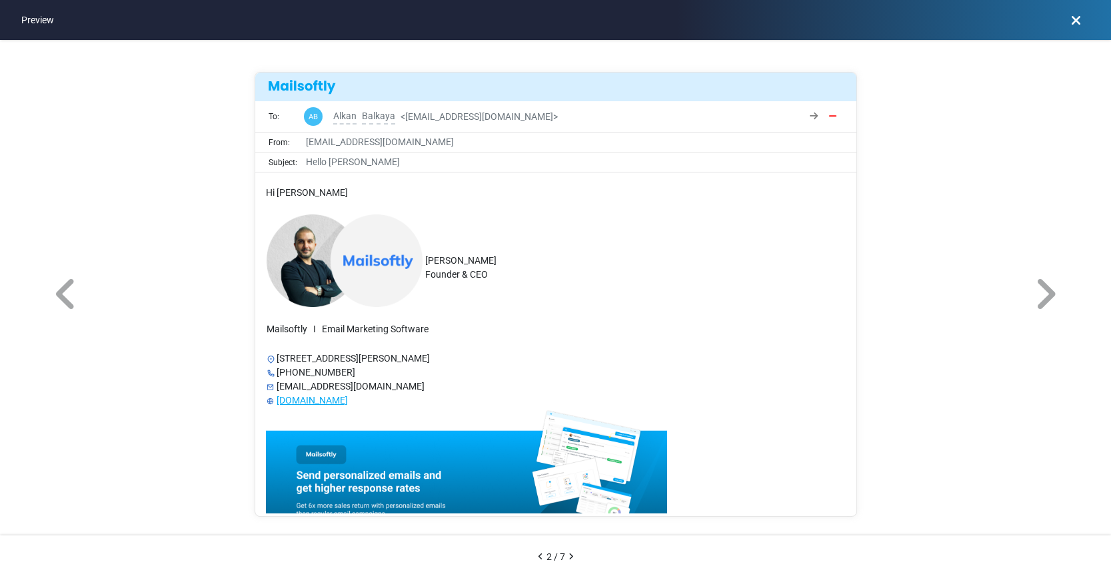
click at [1076, 21] on icon at bounding box center [1076, 20] width 10 height 1
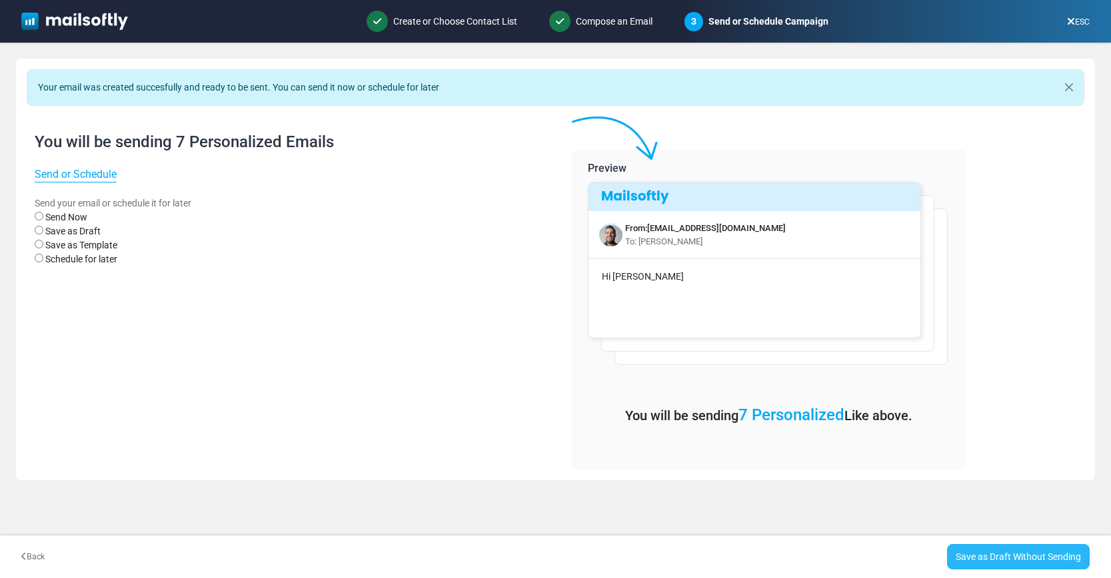
click at [995, 553] on link "Save as Draft Without Sending" at bounding box center [1018, 557] width 143 height 25
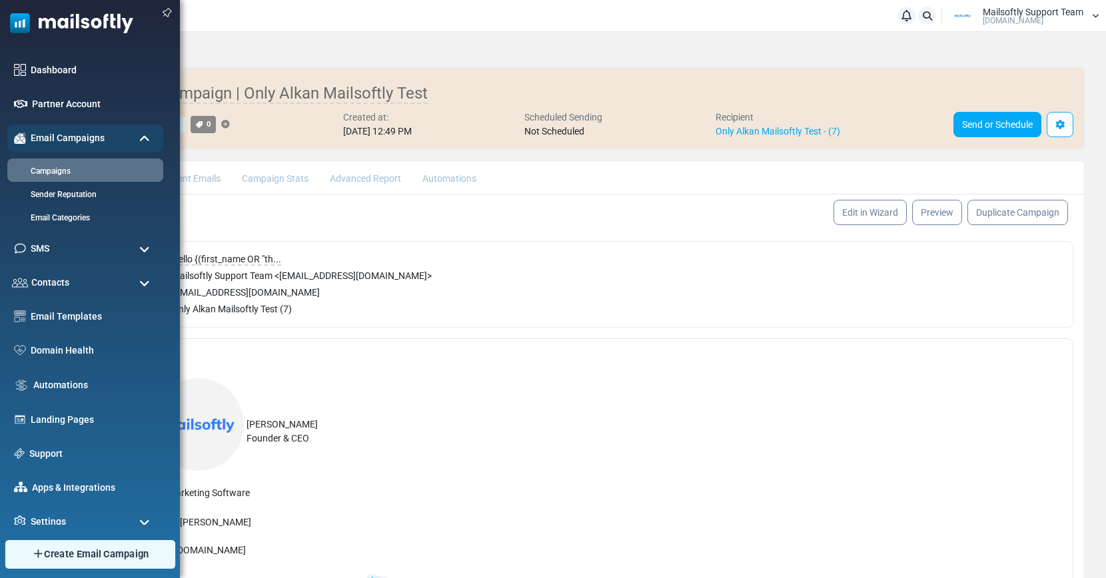
click at [49, 558] on span "Create Email Campaign" at bounding box center [96, 554] width 105 height 15
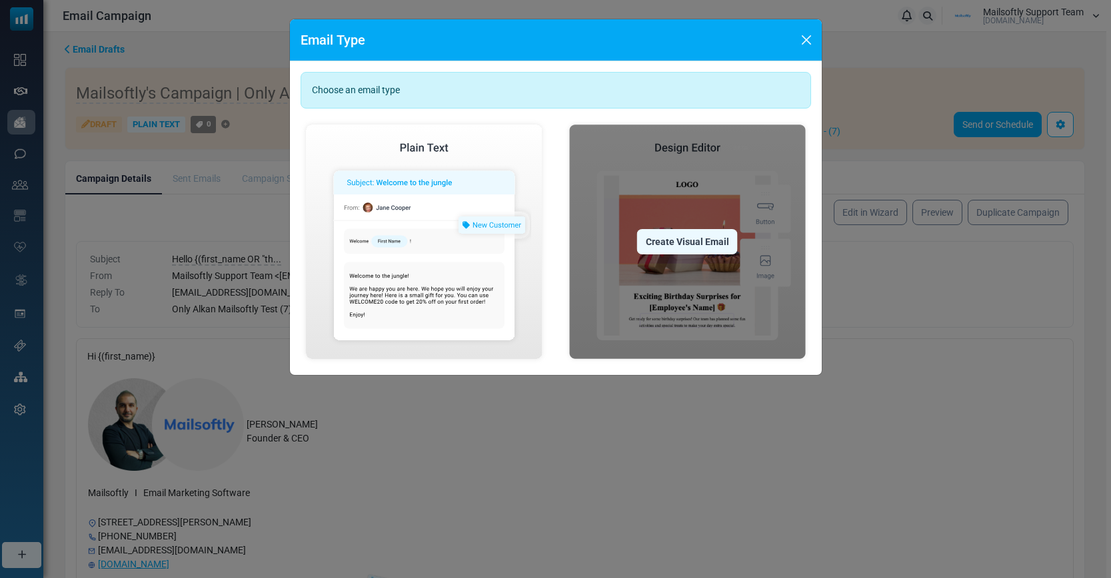
click at [704, 241] on div "Create Visual Email" at bounding box center [687, 241] width 101 height 25
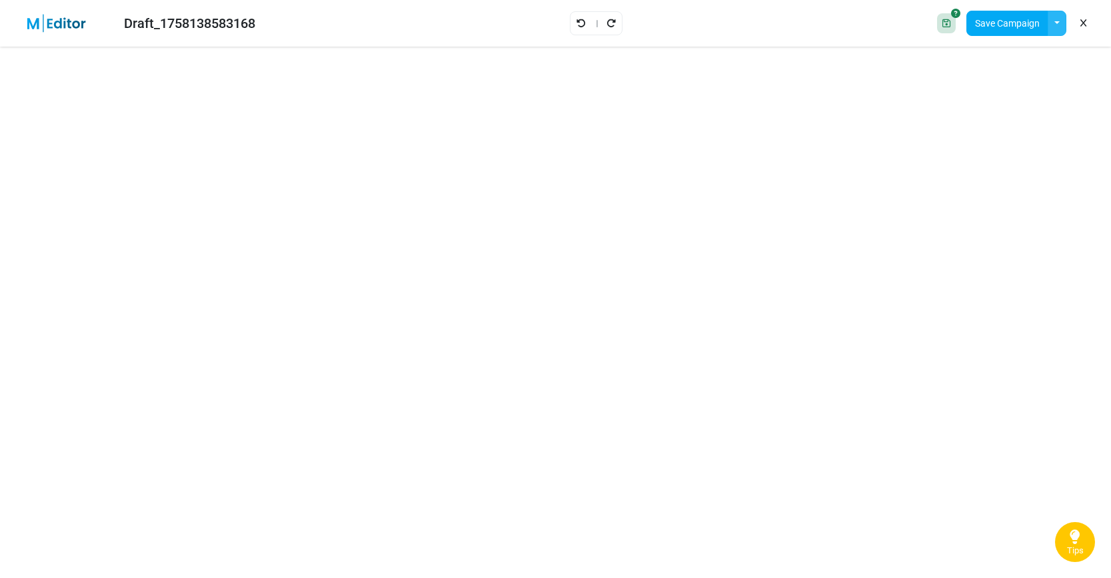
click at [1060, 26] on button "button" at bounding box center [1057, 23] width 19 height 25
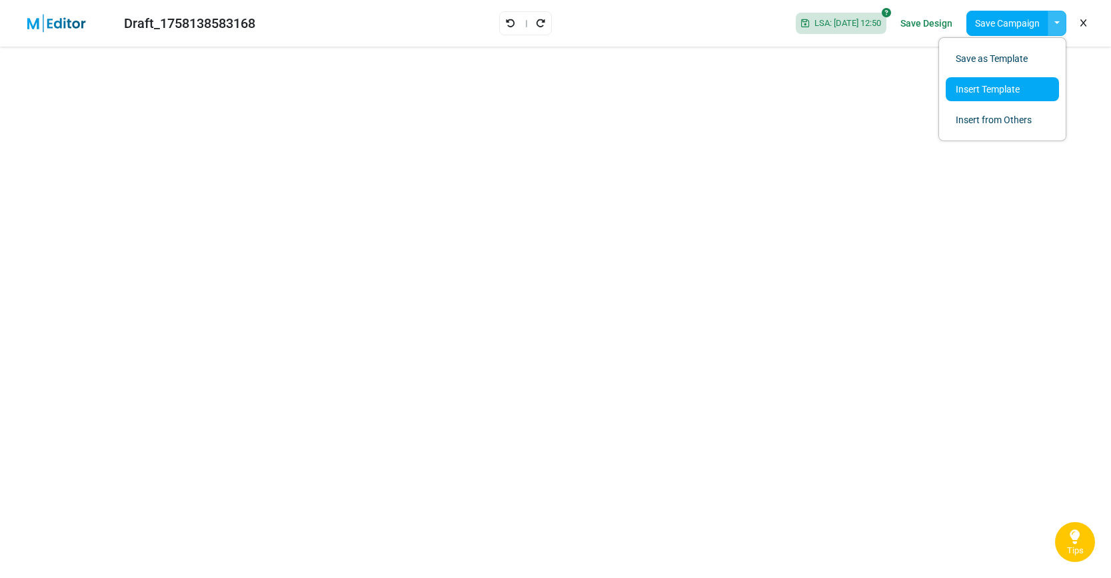
click at [998, 94] on link "Insert Template" at bounding box center [1002, 89] width 113 height 24
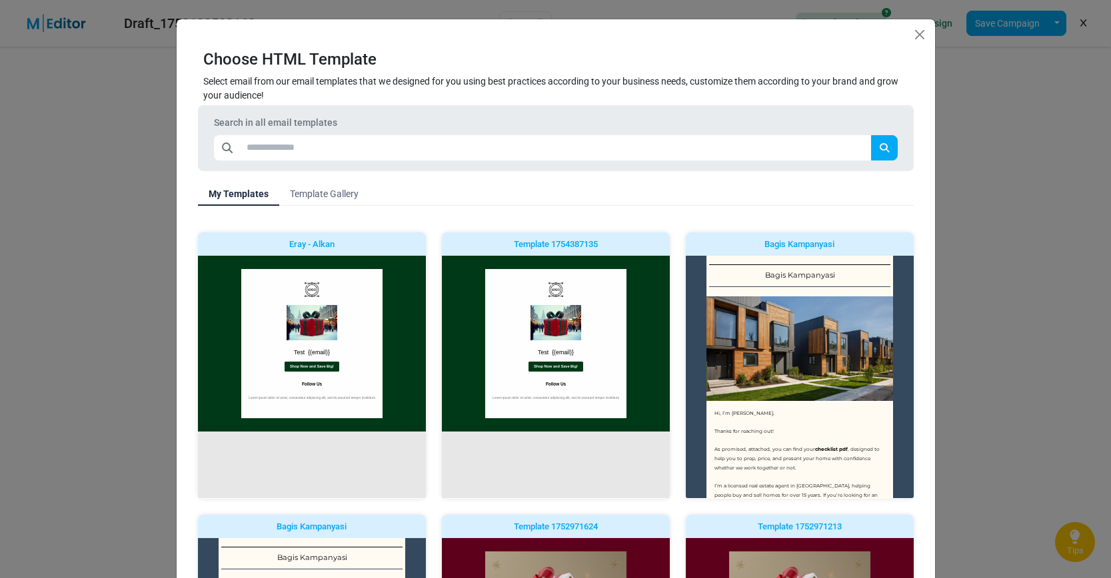
click at [317, 192] on link "Template Gallery" at bounding box center [324, 194] width 90 height 24
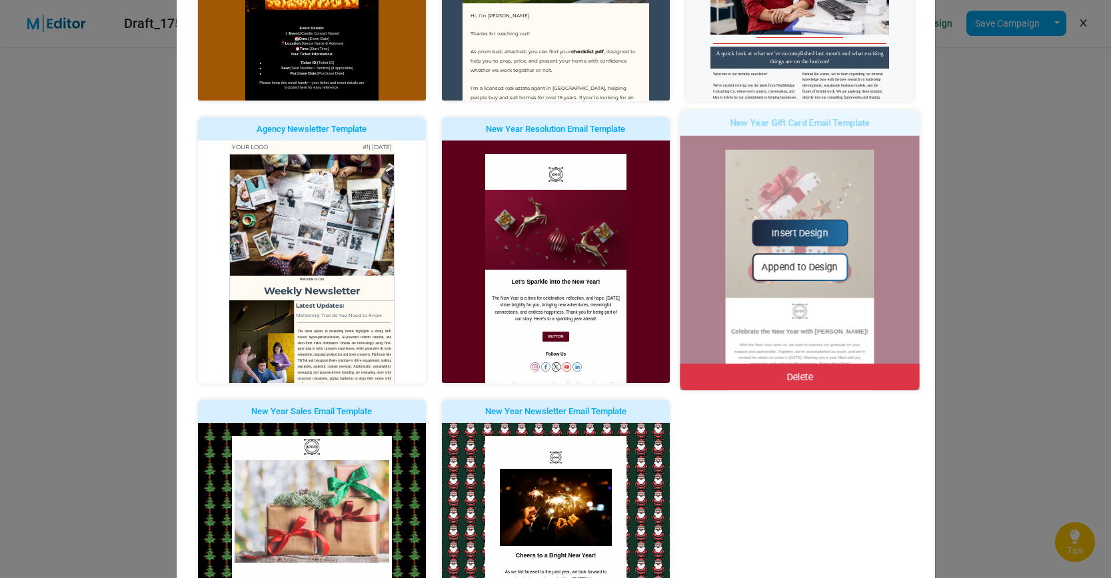
click at [805, 235] on link "Insert Design" at bounding box center [800, 233] width 96 height 27
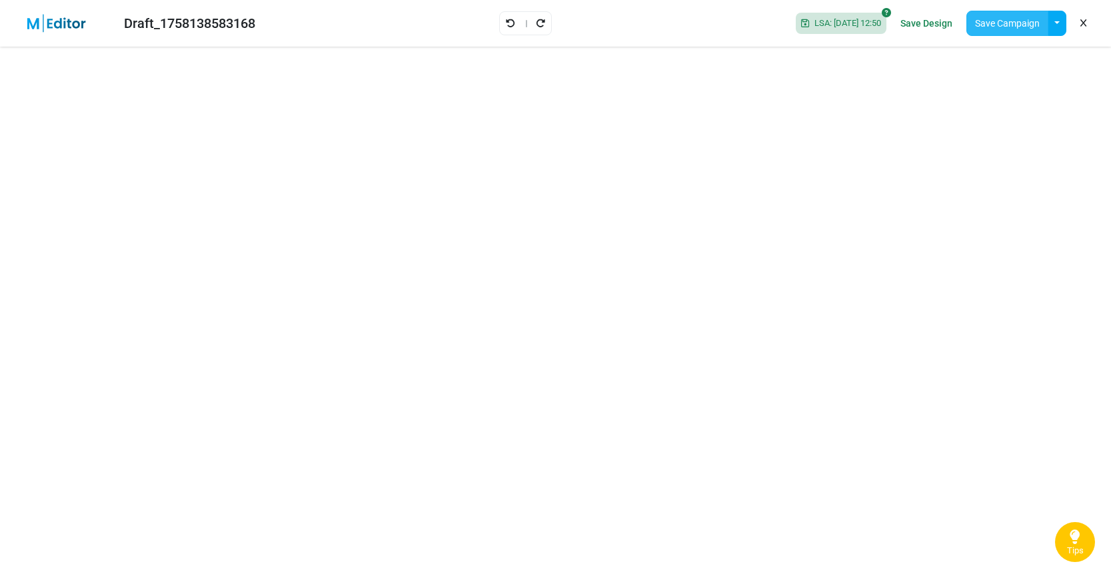
click at [1008, 26] on button "Save Campaign" at bounding box center [1007, 23] width 82 height 25
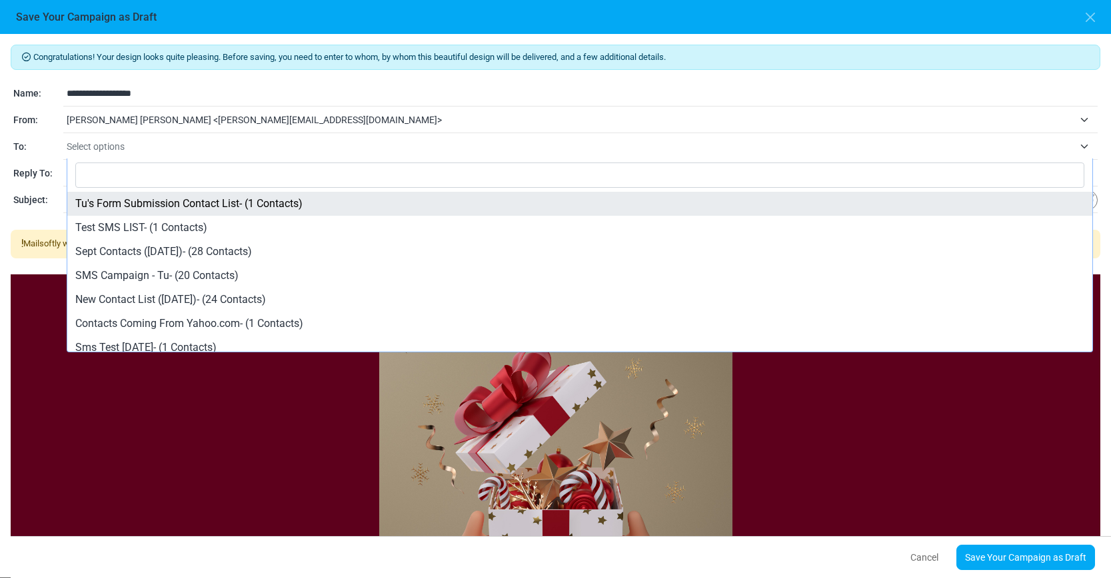
click at [144, 143] on span "Select options" at bounding box center [570, 147] width 1007 height 16
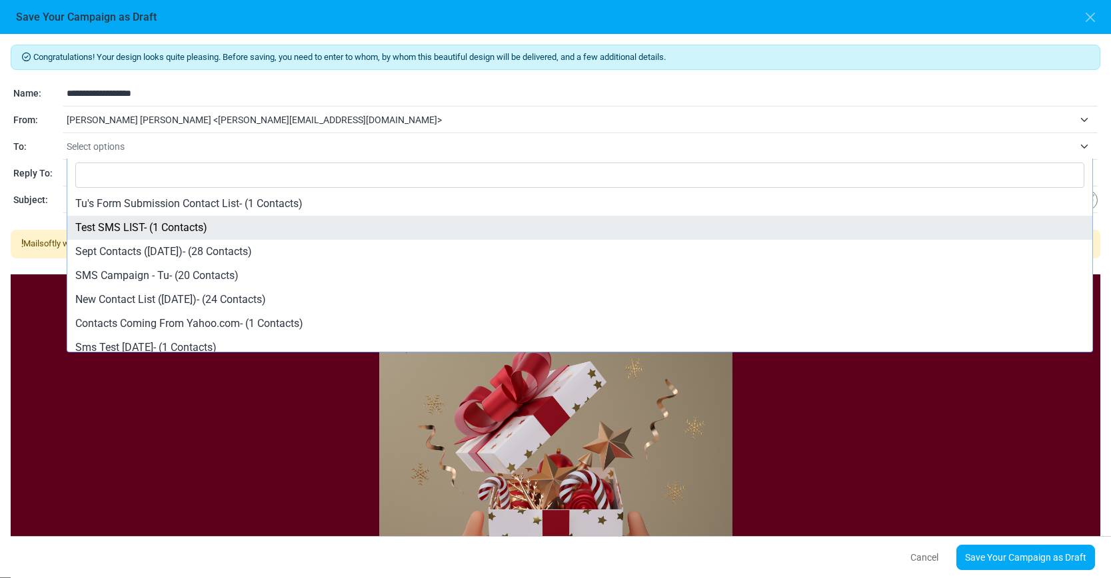
select select "*****"
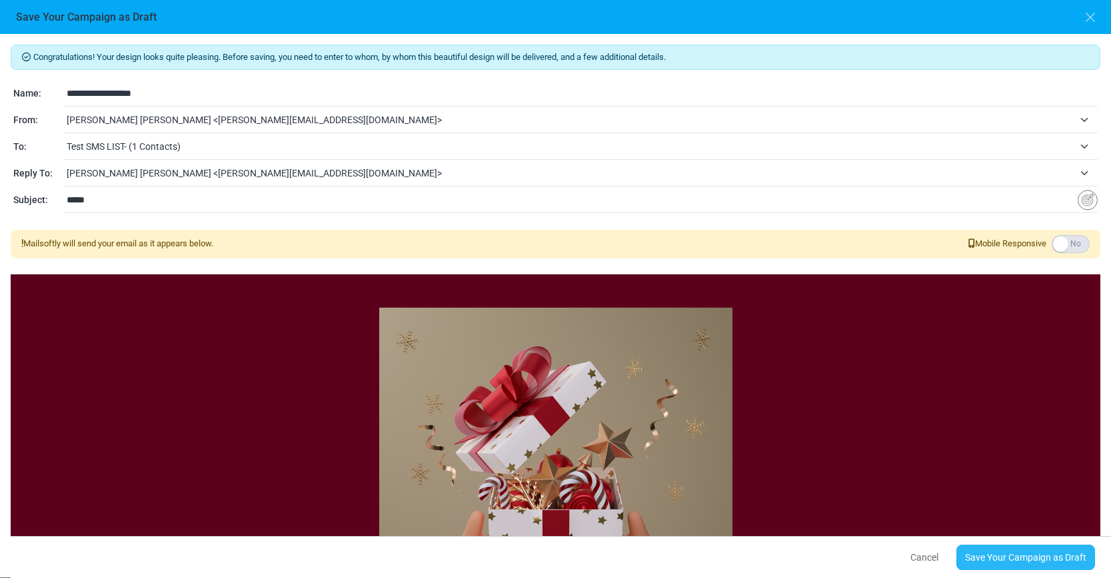
click at [1017, 555] on link "Save Your Campaign as Draft" at bounding box center [1025, 557] width 139 height 25
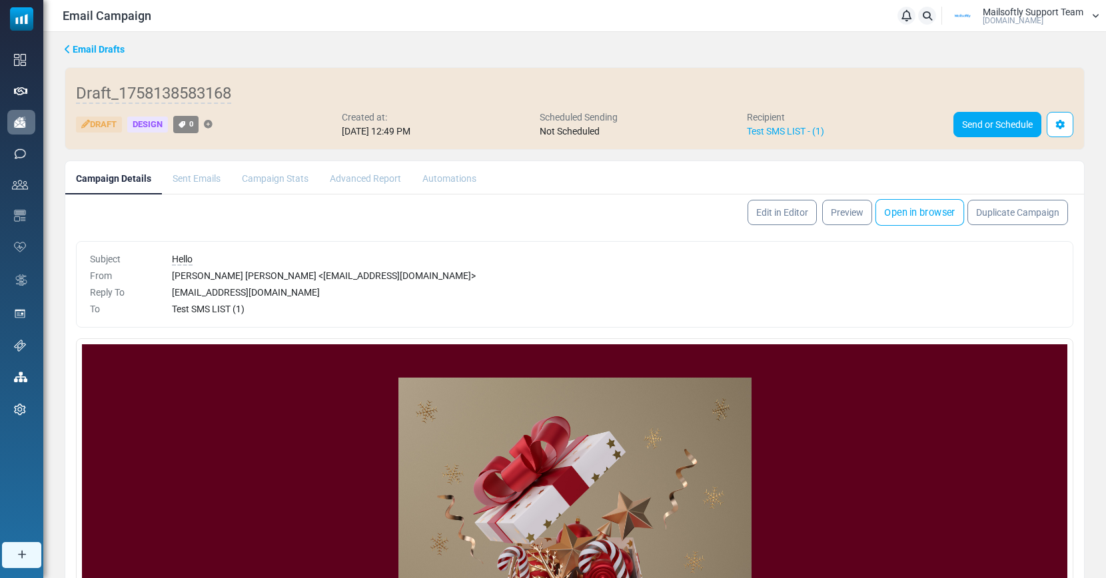
click at [931, 212] on link "Open in browser" at bounding box center [920, 212] width 89 height 27
click at [848, 217] on link "Preview" at bounding box center [847, 212] width 53 height 27
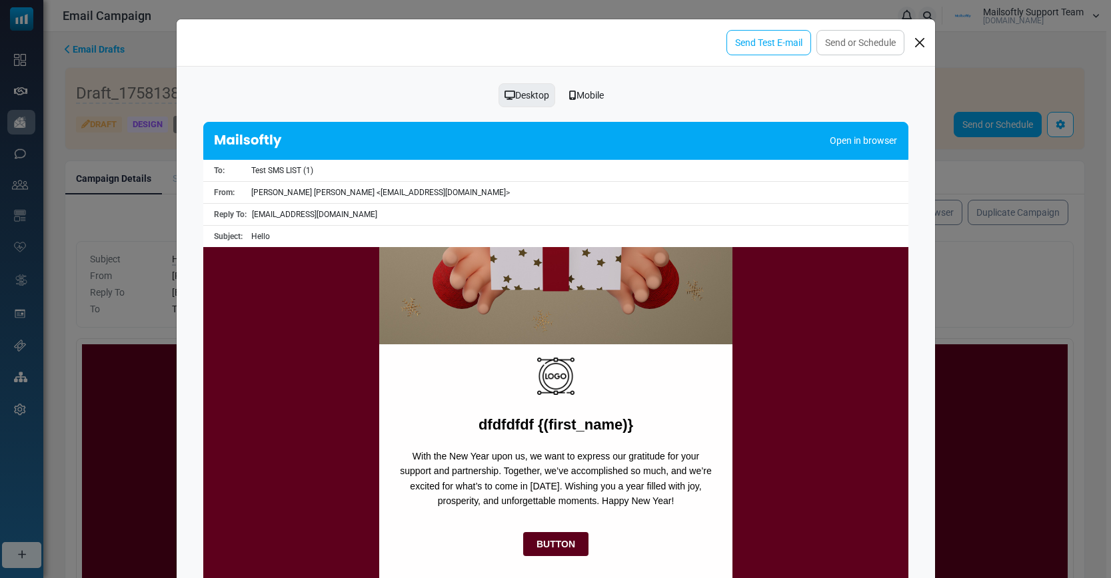
scroll to position [455, 0]
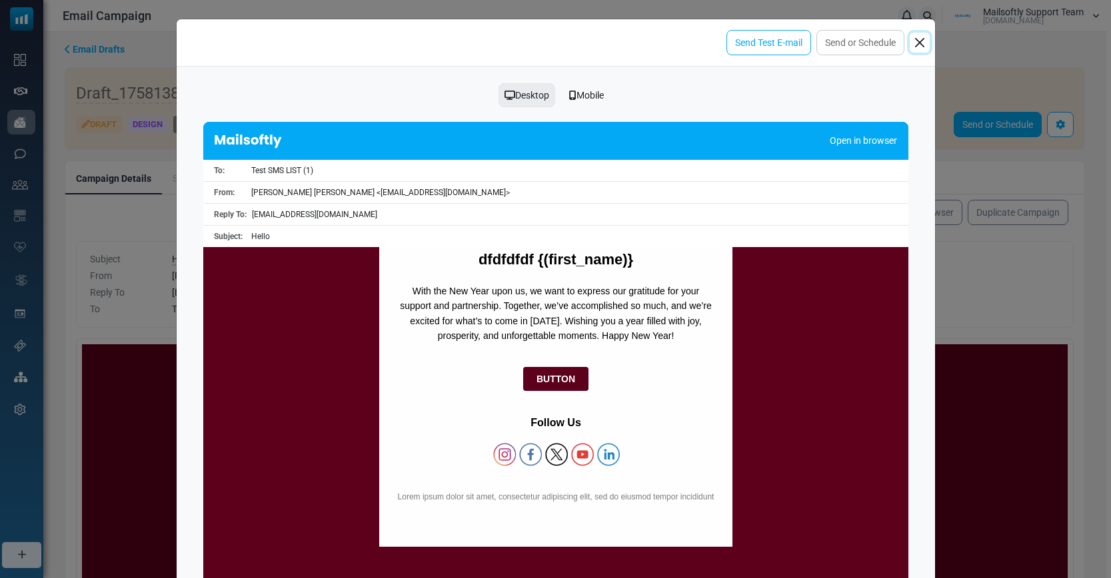
click at [918, 46] on button "Close" at bounding box center [920, 43] width 20 height 20
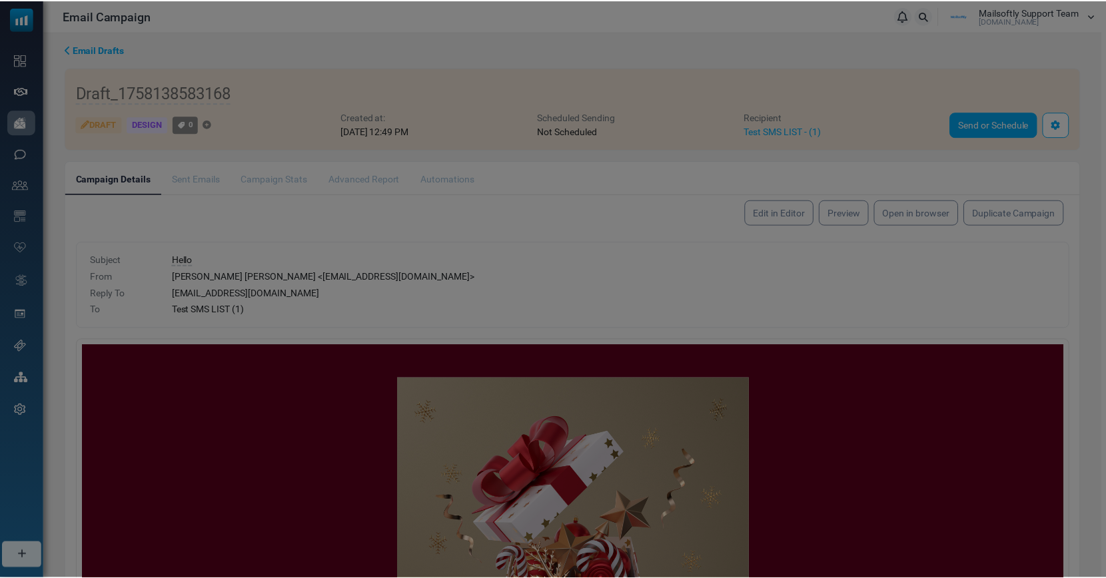
scroll to position [0, 0]
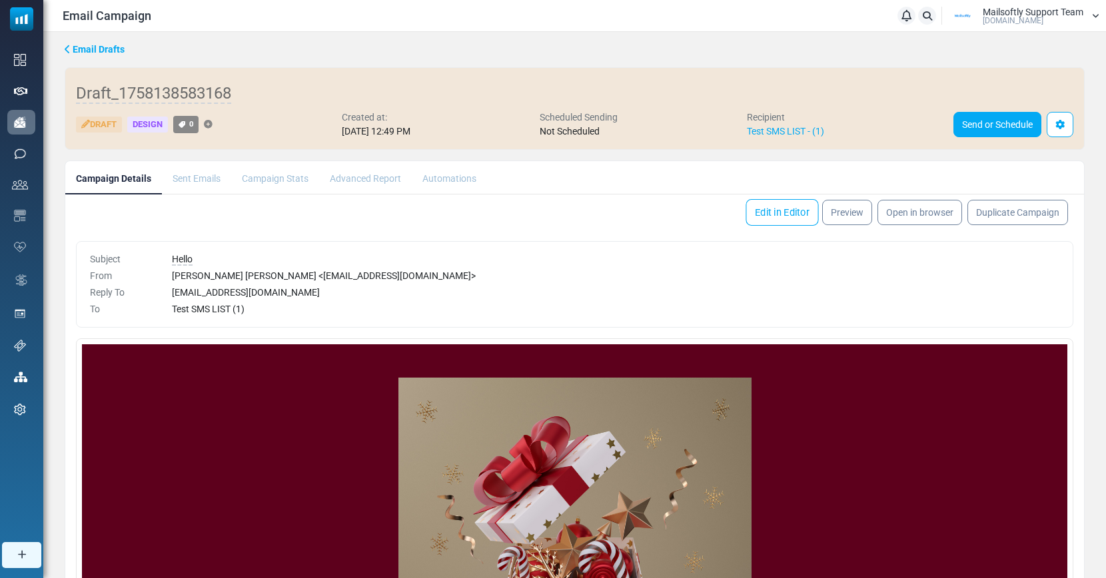
click at [788, 211] on link "Edit in Editor" at bounding box center [782, 212] width 73 height 27
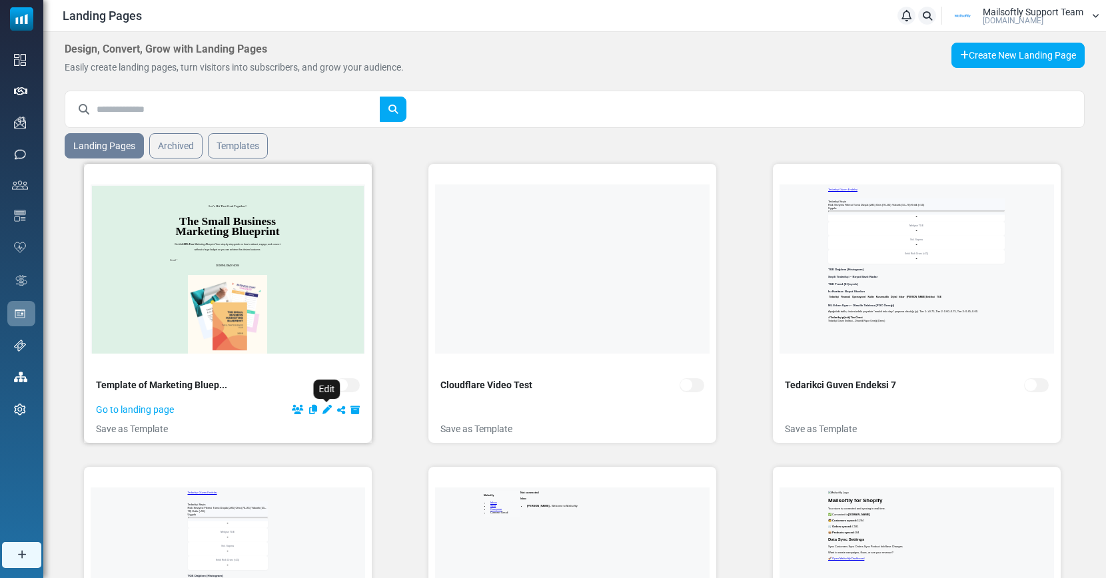
click at [325, 413] on icon "Edit" at bounding box center [327, 409] width 9 height 9
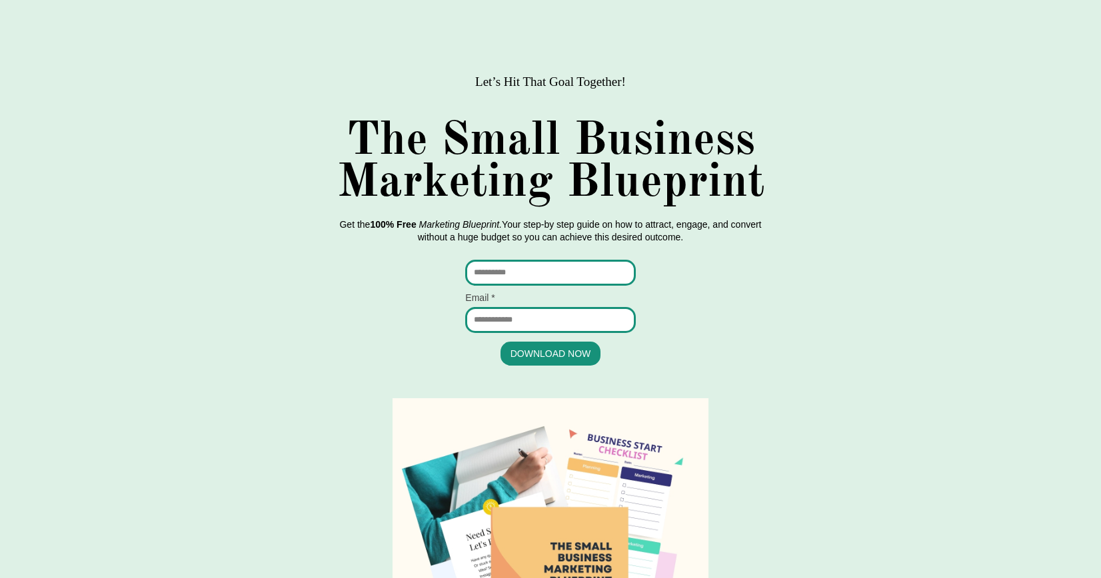
click at [497, 281] on input "text" at bounding box center [550, 273] width 170 height 26
click at [493, 321] on input "email" at bounding box center [550, 320] width 170 height 26
click at [797, 322] on div "The Small Business Marketing Blueprint Get the 100% Free Marketing Blueprint. Y…" at bounding box center [550, 244] width 1101 height 258
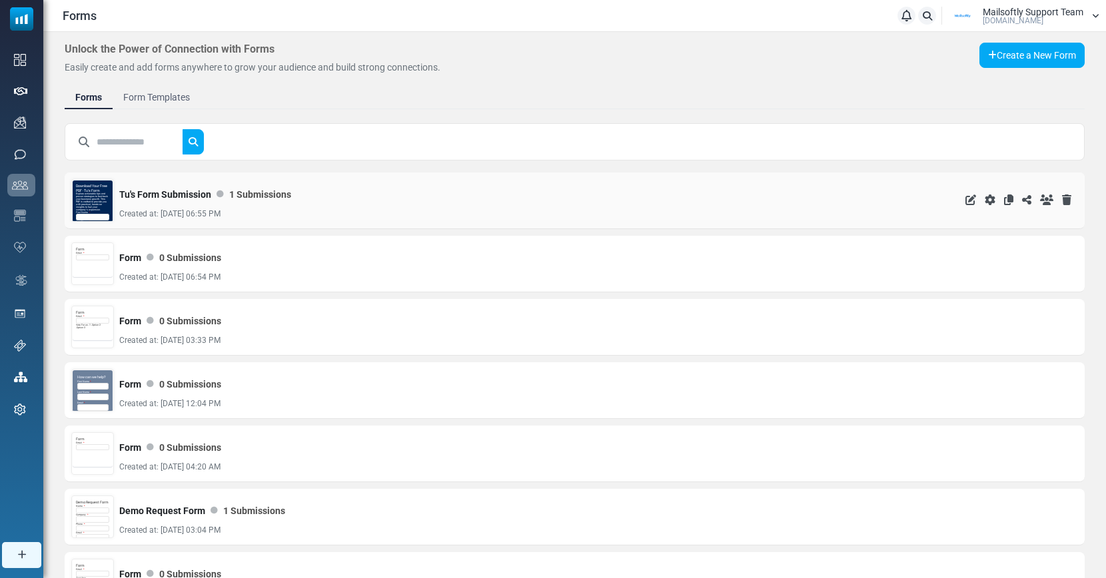
click at [102, 200] on p "Explore actionable tips and proven strategies to fast-track your business growt…" at bounding box center [92, 202] width 33 height 19
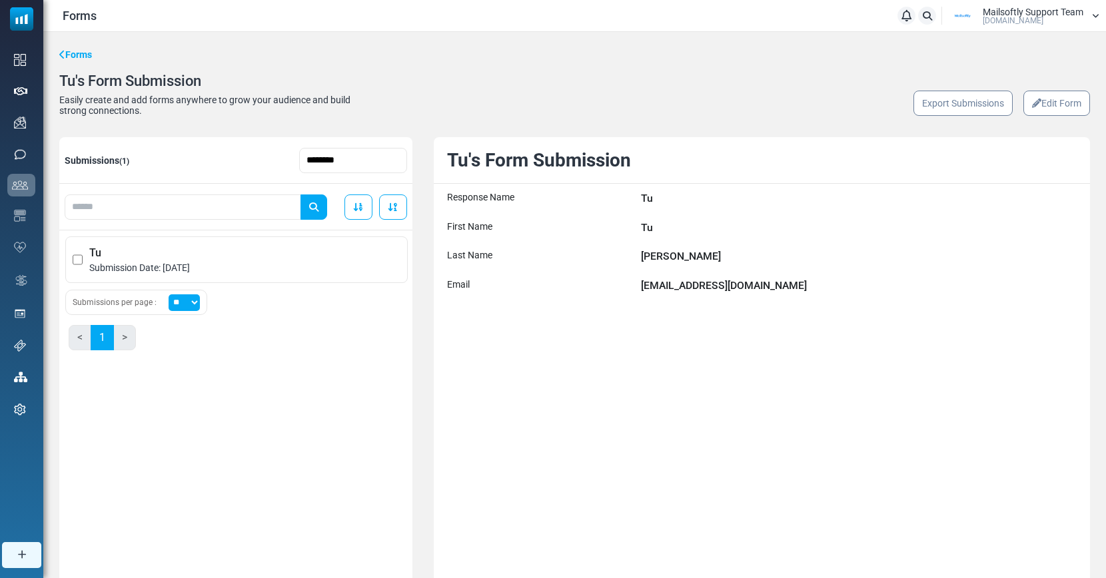
click at [1043, 107] on link "Edit Form" at bounding box center [1057, 103] width 67 height 25
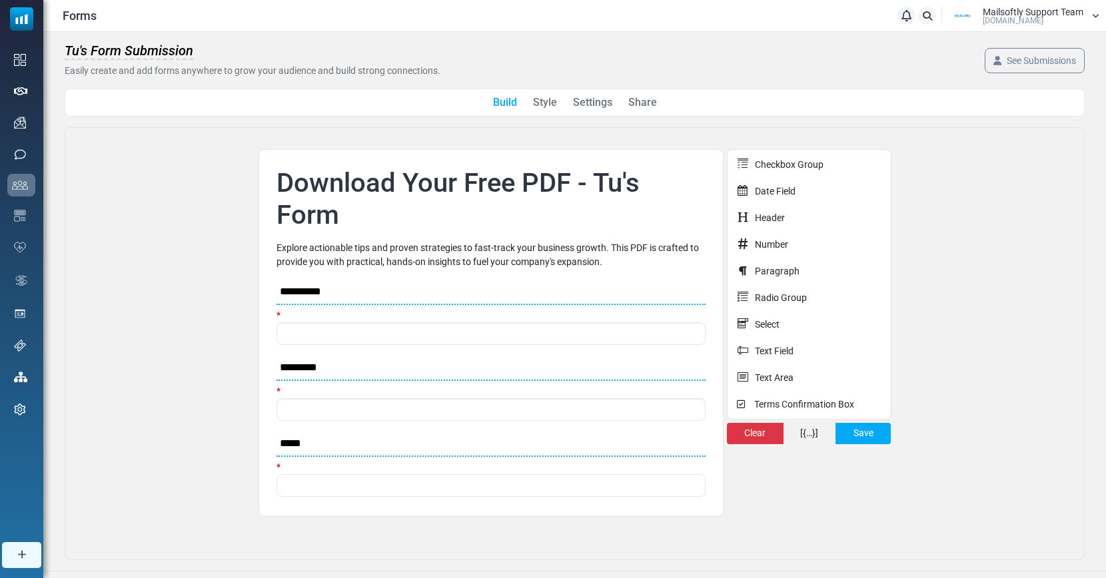
click at [541, 102] on link "Style" at bounding box center [545, 103] width 24 height 16
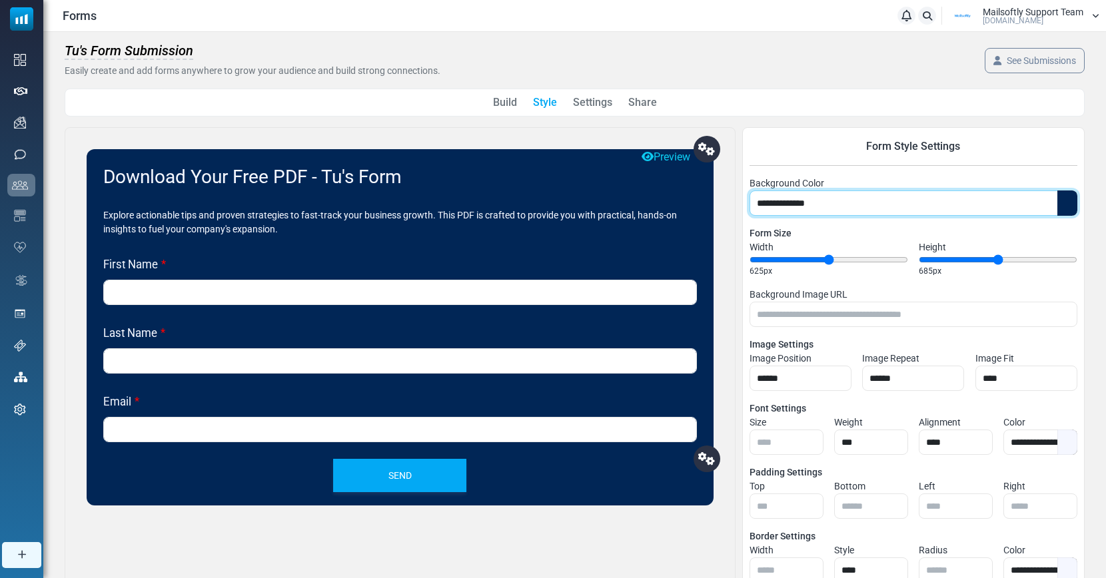
click at [1066, 200] on input "**********" at bounding box center [914, 203] width 328 height 25
type input "*******"
type input "***"
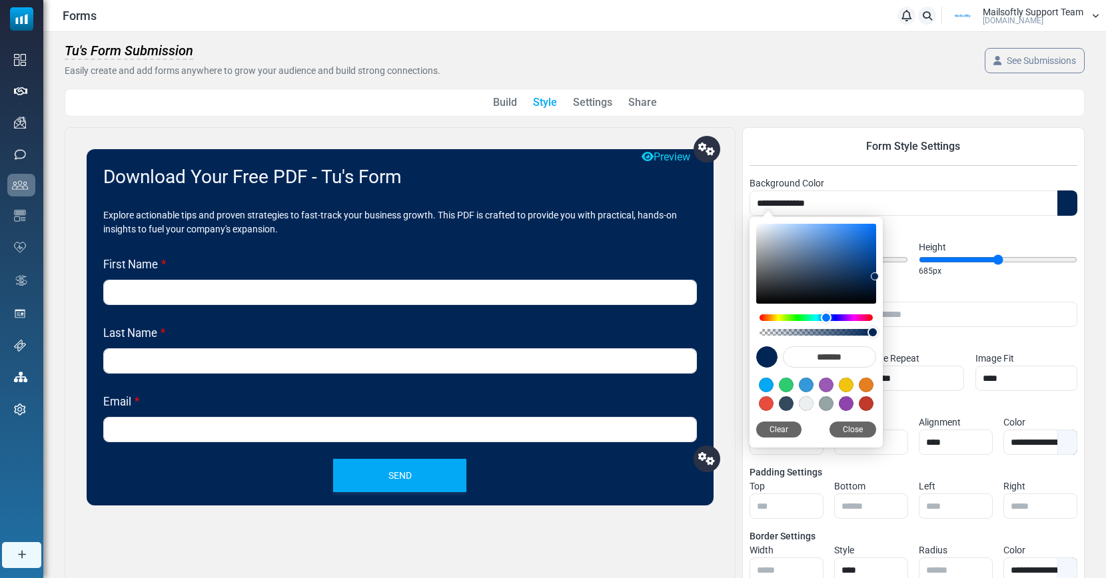
type input "*******"
click at [839, 246] on div "Saturation and brightness selector. Use up, down, left and right arrow keys to …" at bounding box center [816, 264] width 120 height 80
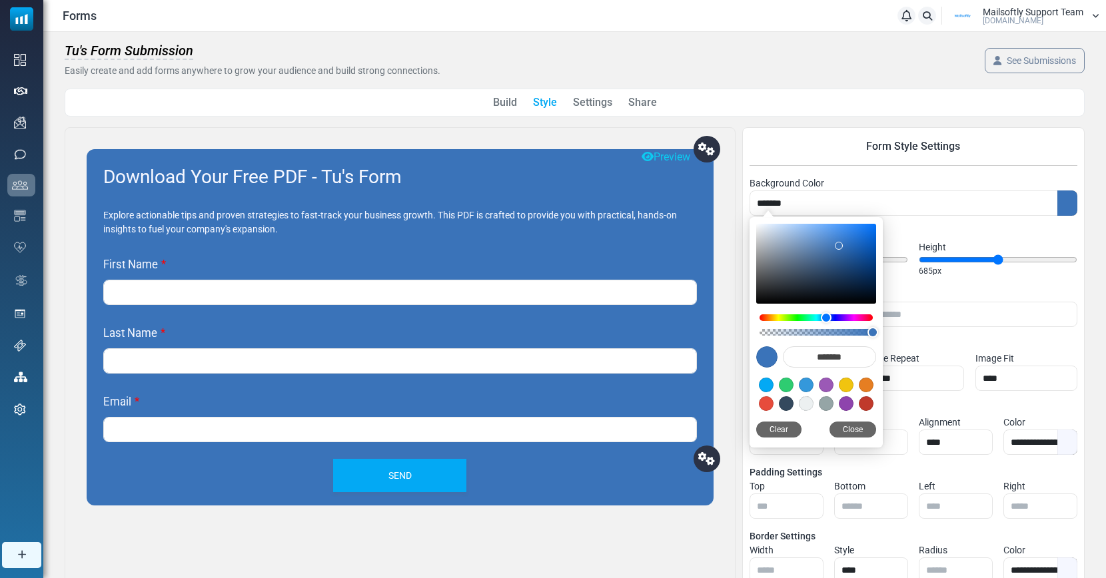
type input "*******"
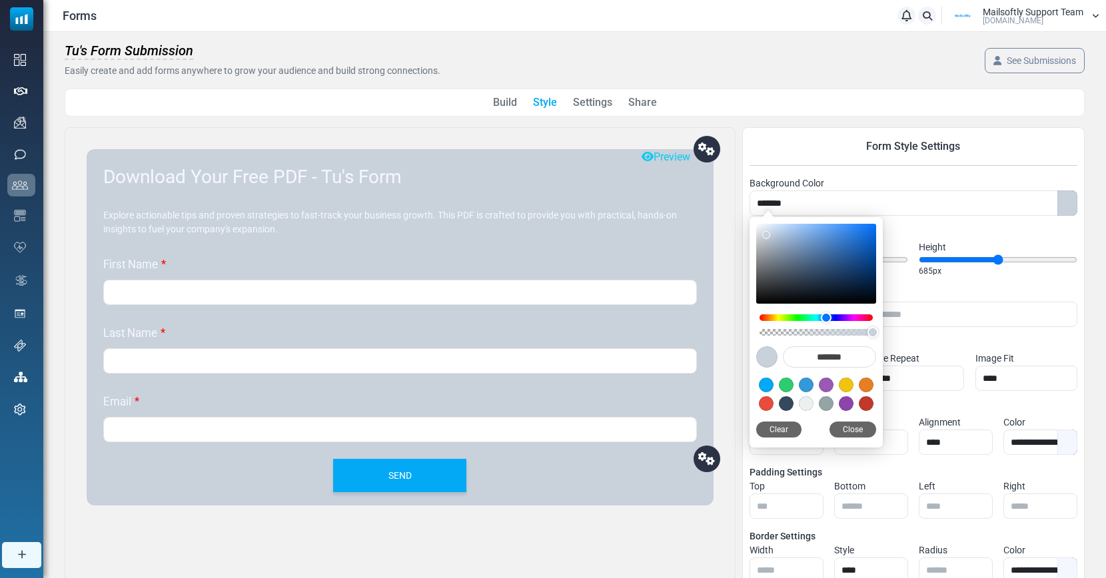
click at [766, 235] on div "Saturation and brightness selector. Use up, down, left and right arrow keys to …" at bounding box center [816, 264] width 120 height 80
click at [590, 103] on link "Settings" at bounding box center [592, 103] width 39 height 16
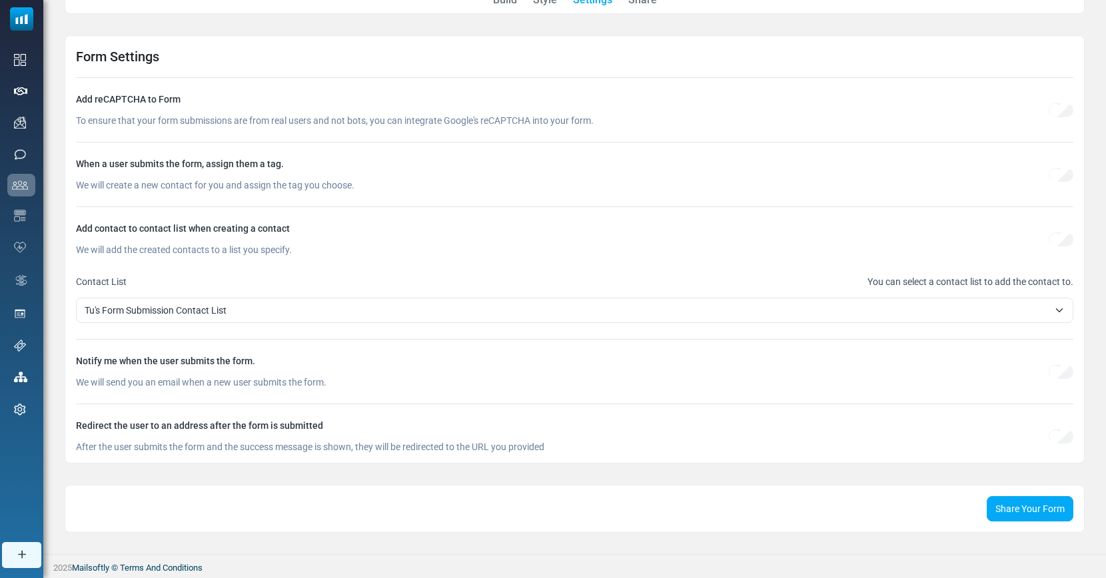
scroll to position [106, 0]
drag, startPoint x: 292, startPoint y: 163, endPoint x: 81, endPoint y: 161, distance: 211.3
click at [79, 161] on div "When a user submits the form, assign them a tag." at bounding box center [525, 164] width 898 height 11
drag, startPoint x: 215, startPoint y: 363, endPoint x: 283, endPoint y: 363, distance: 67.3
click at [267, 363] on div "Notify me when the user submits the form." at bounding box center [525, 361] width 898 height 11
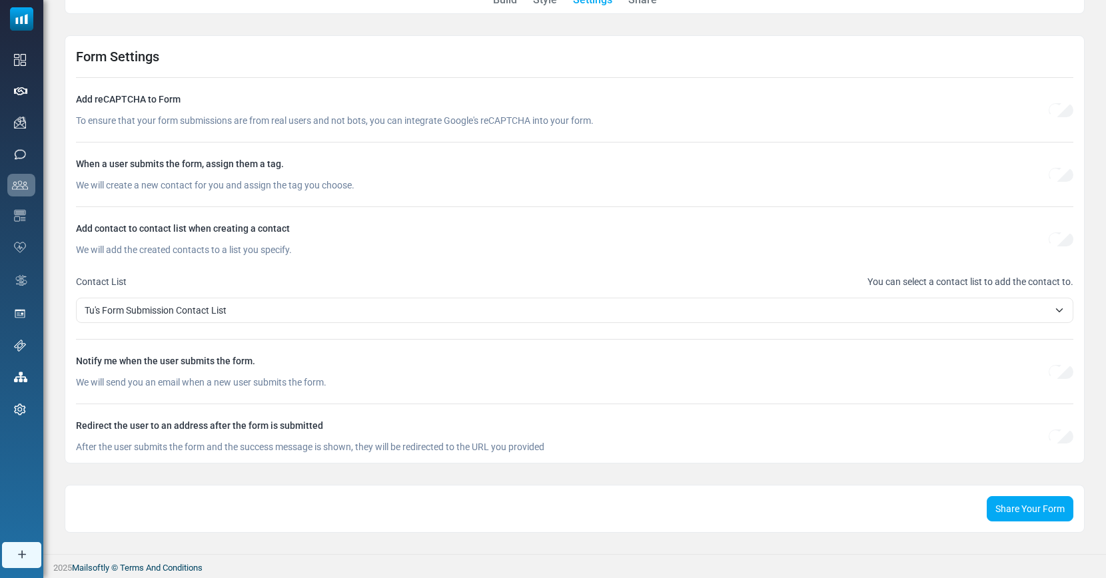
click at [425, 391] on div "**********" at bounding box center [575, 249] width 1020 height 429
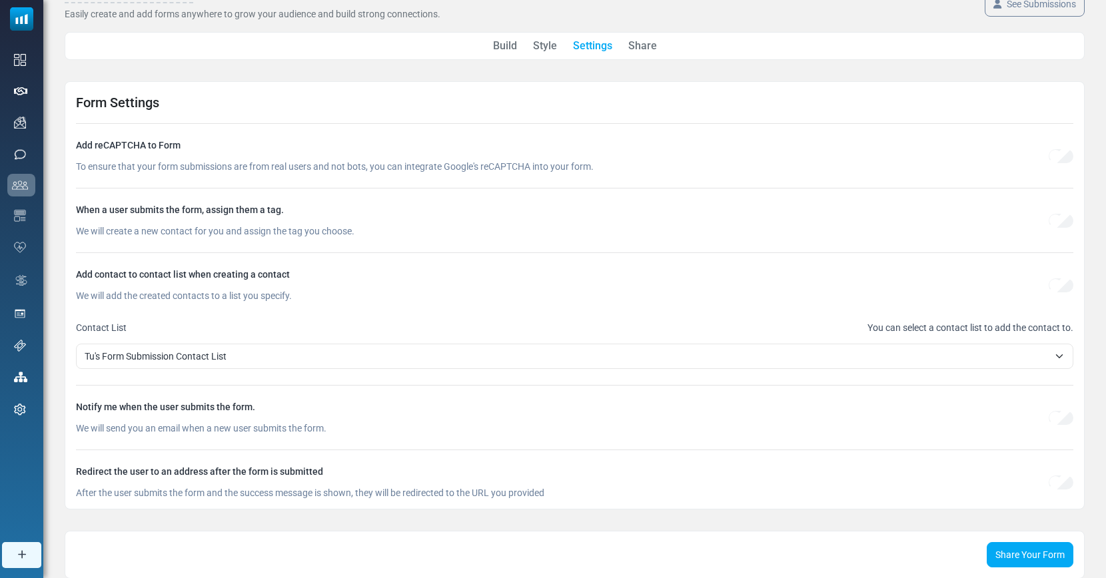
scroll to position [0, 0]
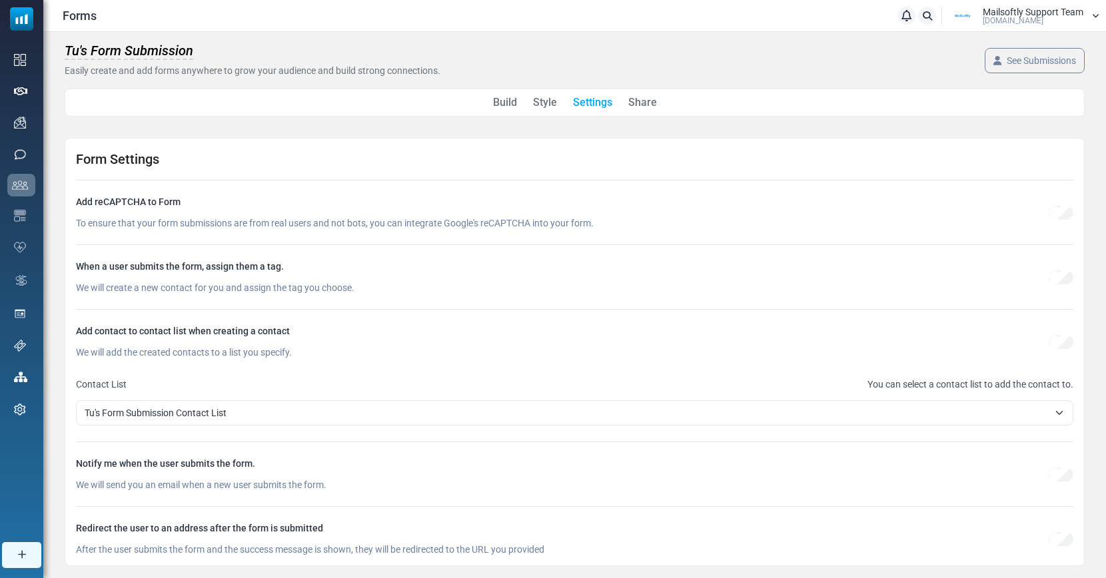
click at [649, 103] on link "Share" at bounding box center [642, 103] width 29 height 16
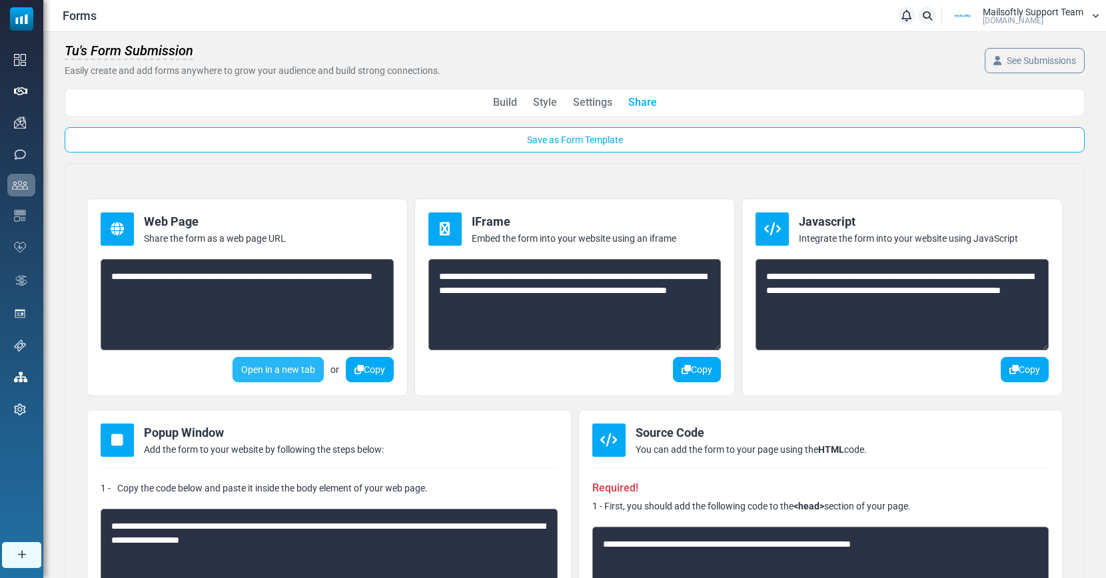
click at [264, 367] on link "Open in a new tab" at bounding box center [278, 369] width 91 height 25
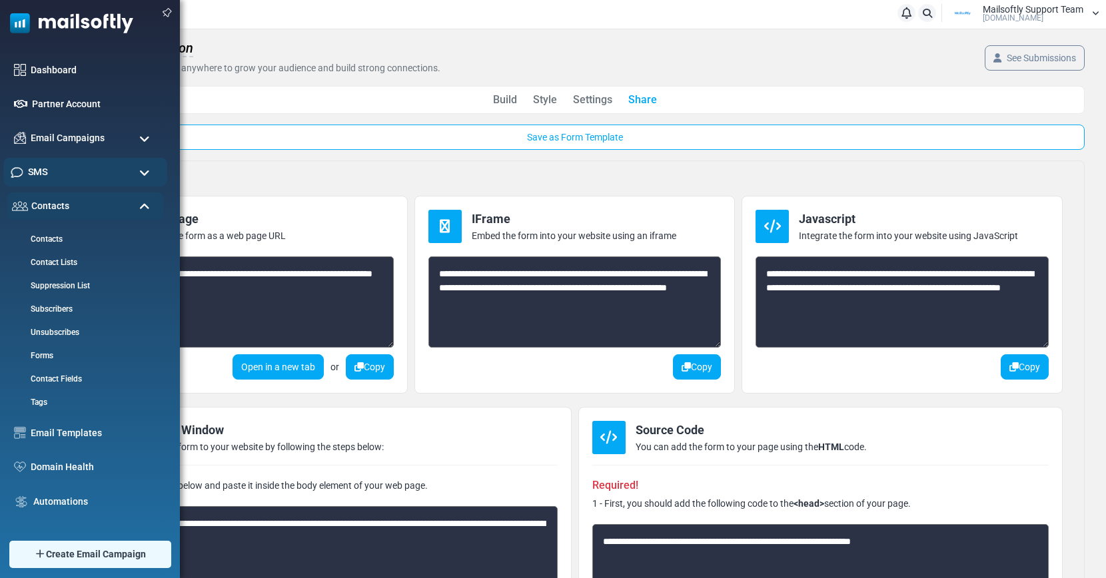
click at [102, 171] on div "SMS" at bounding box center [85, 172] width 164 height 29
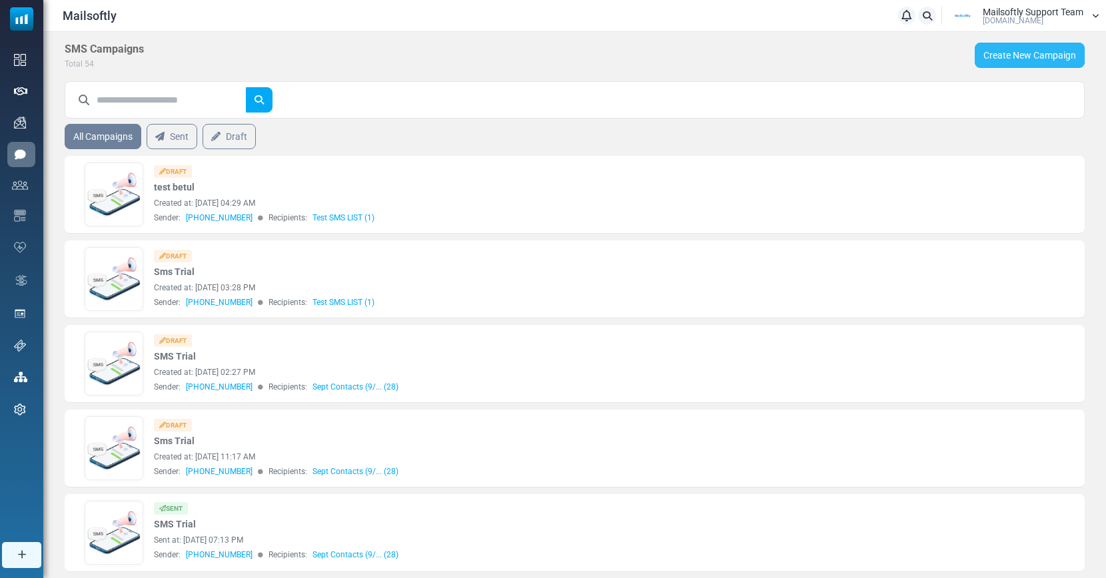
click at [988, 63] on link "Create New Campaign" at bounding box center [1030, 55] width 110 height 25
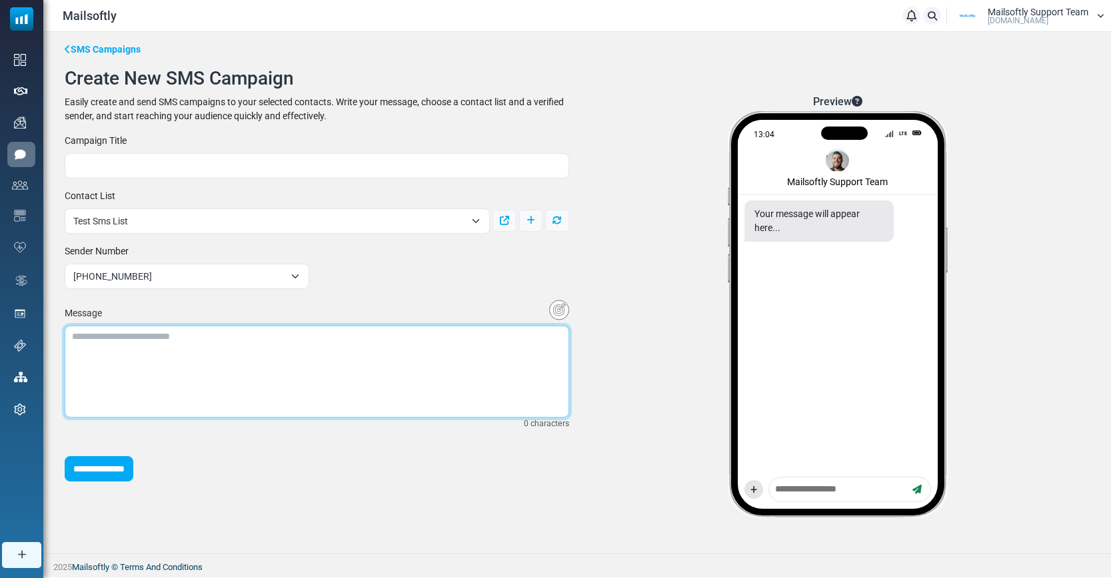
click at [136, 349] on textarea at bounding box center [317, 372] width 505 height 92
type textarea "**********"
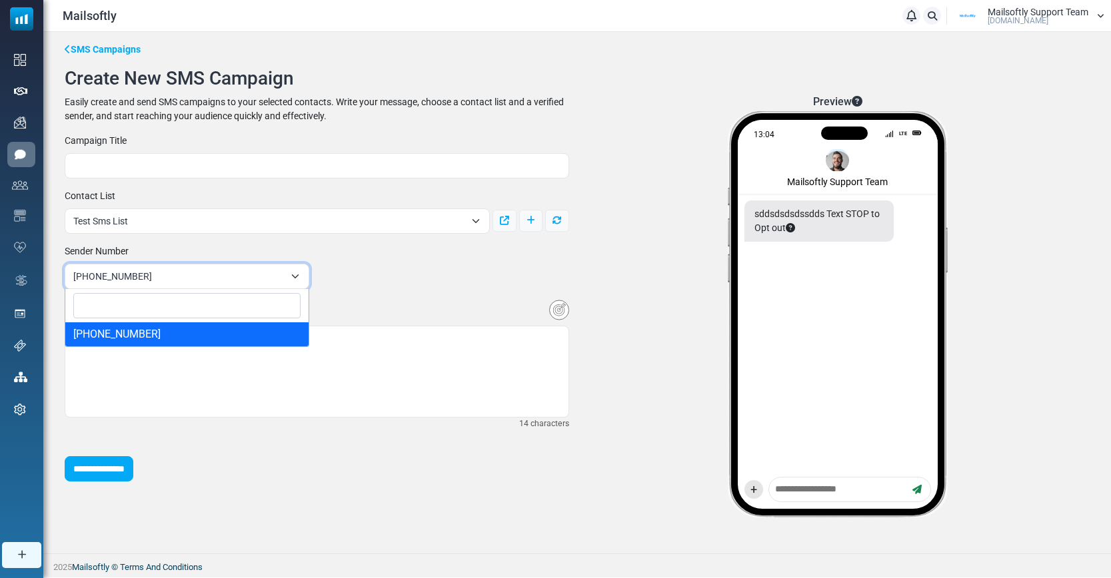
click at [157, 279] on span "[PHONE_NUMBER]" at bounding box center [178, 277] width 211 height 16
click at [561, 102] on div "Easily create and send SMS campaigns to your selected contacts. Write your mess…" at bounding box center [317, 109] width 505 height 28
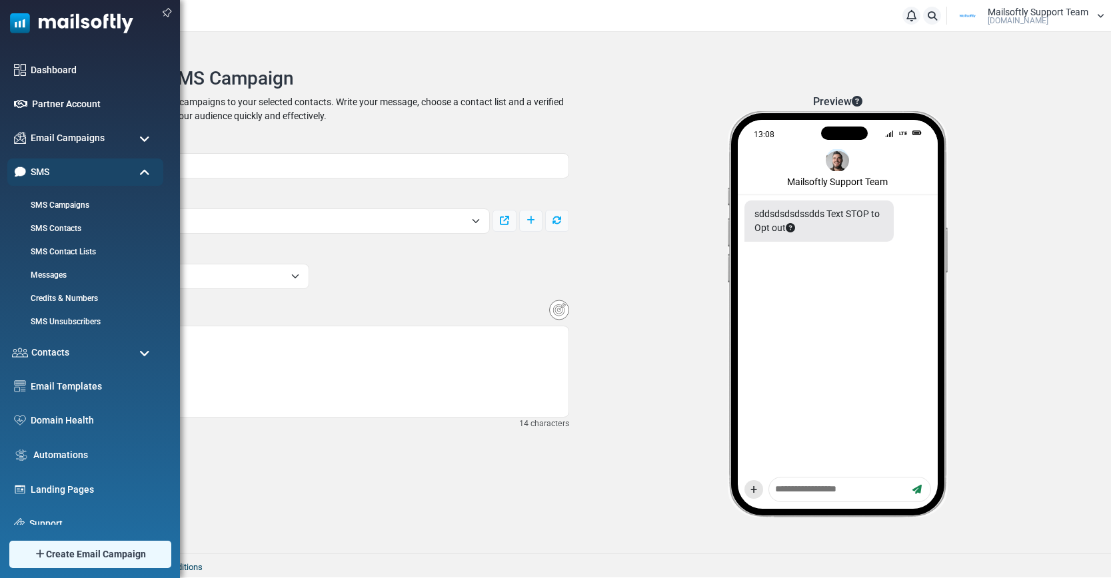
click at [97, 123] on ul "Dashboard Partner Account Email Campaigns Campaigns Sender Reputation Email Cat…" at bounding box center [86, 331] width 173 height 549
click at [95, 135] on span "Email Campaigns" at bounding box center [67, 138] width 78 height 15
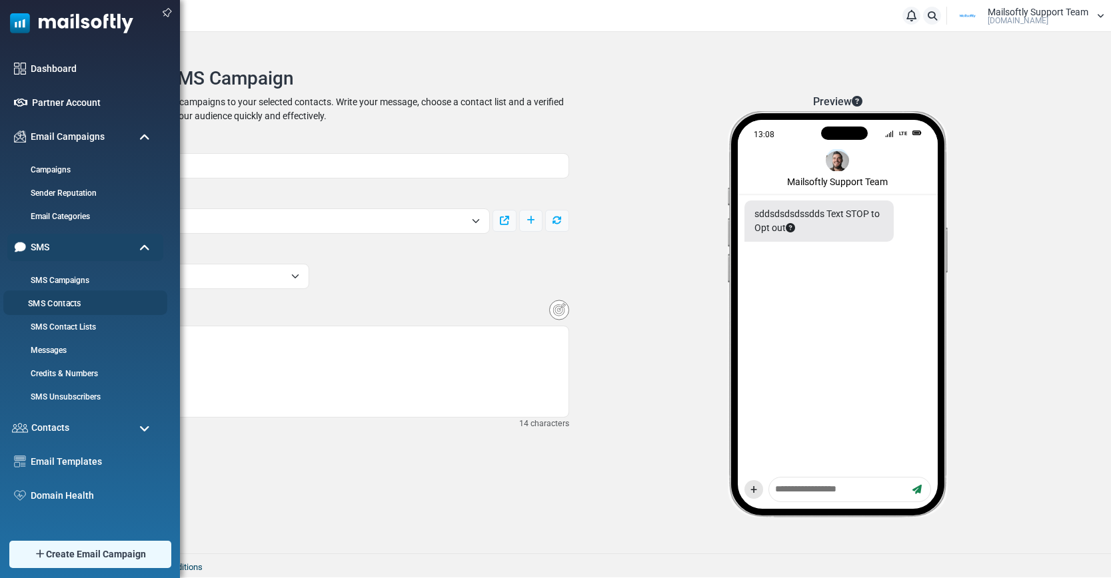
scroll to position [3, 0]
click at [147, 250] on span at bounding box center [144, 247] width 11 height 12
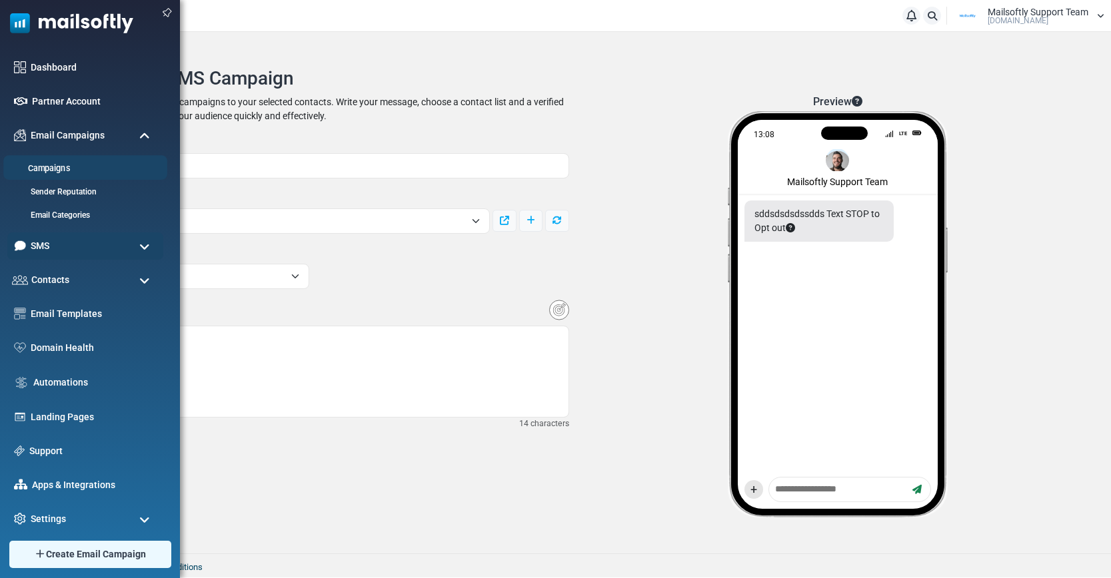
scroll to position [0, 0]
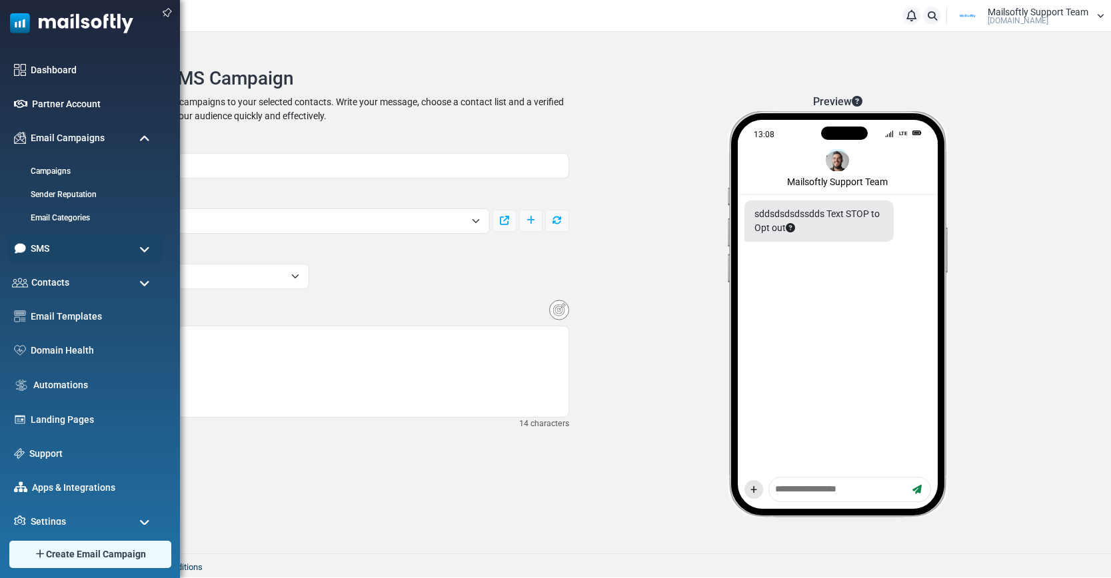
click at [142, 284] on span at bounding box center [144, 284] width 11 height 12
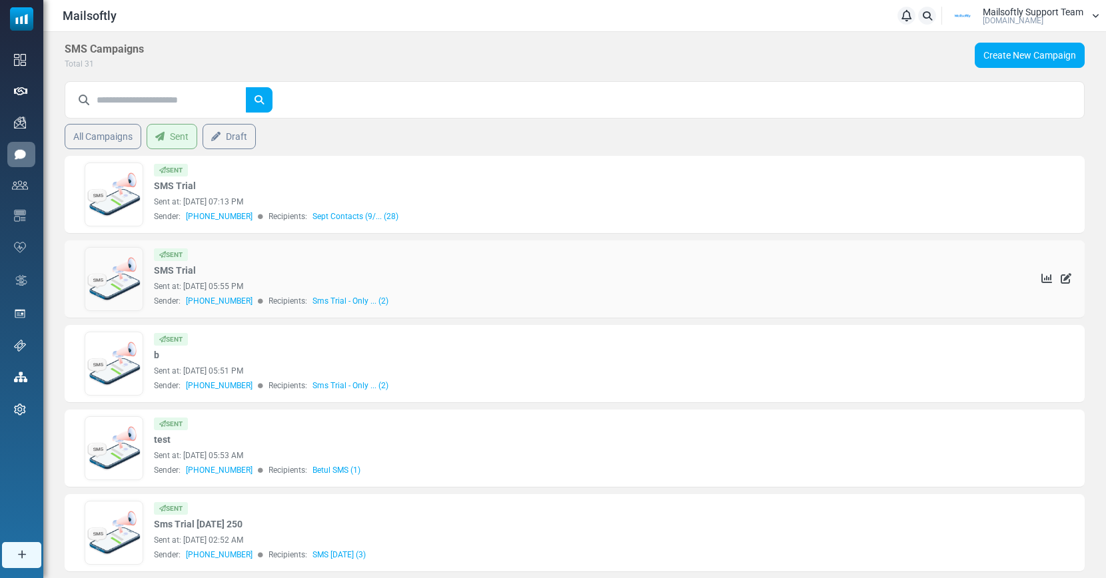
scroll to position [3, 0]
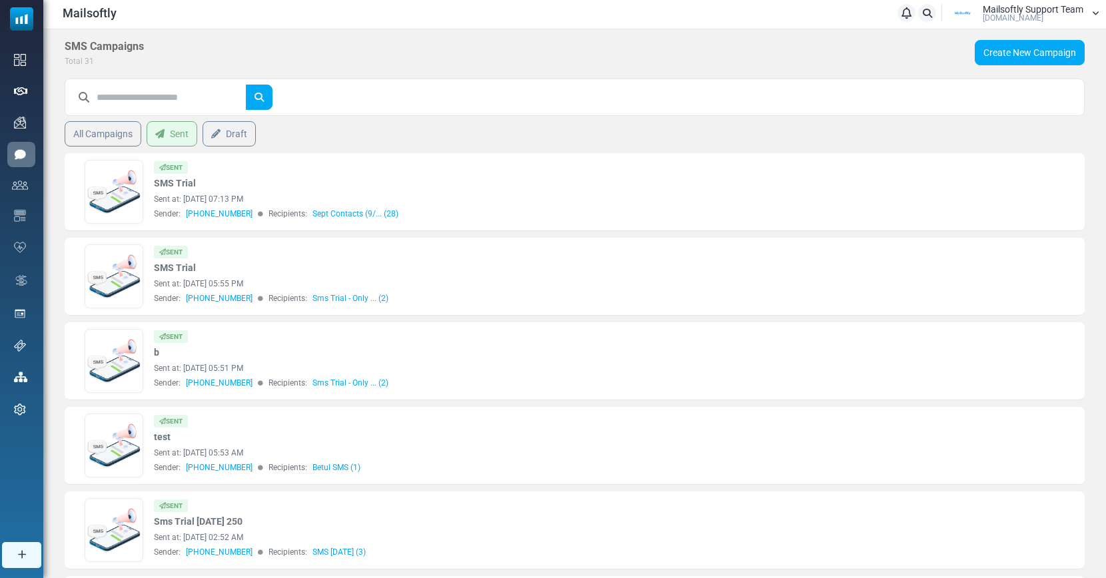
click at [122, 215] on img at bounding box center [113, 192] width 57 height 50
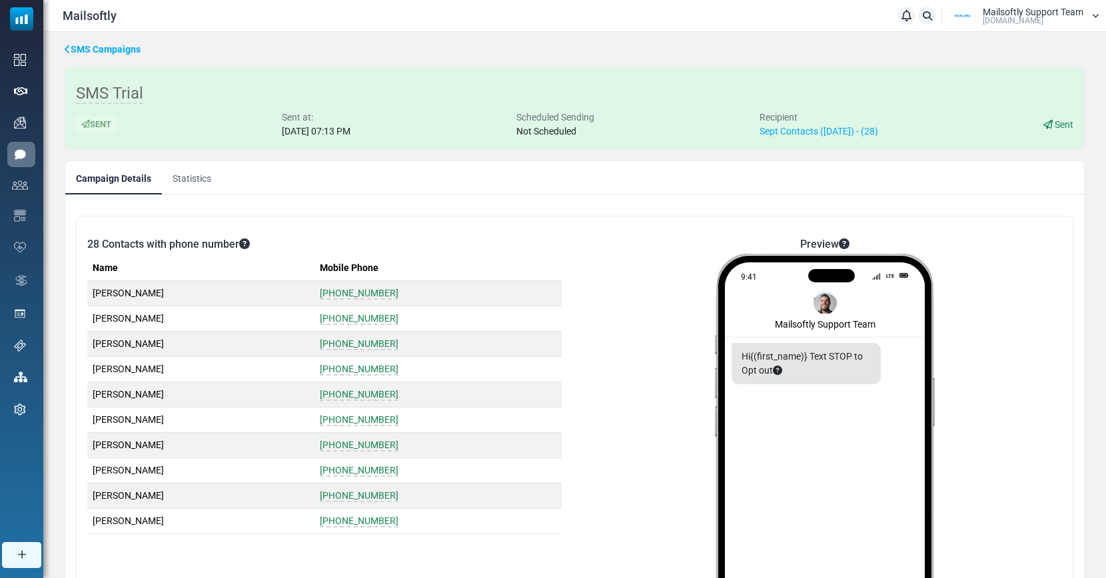
click at [205, 183] on link "Statistics" at bounding box center [192, 177] width 60 height 33
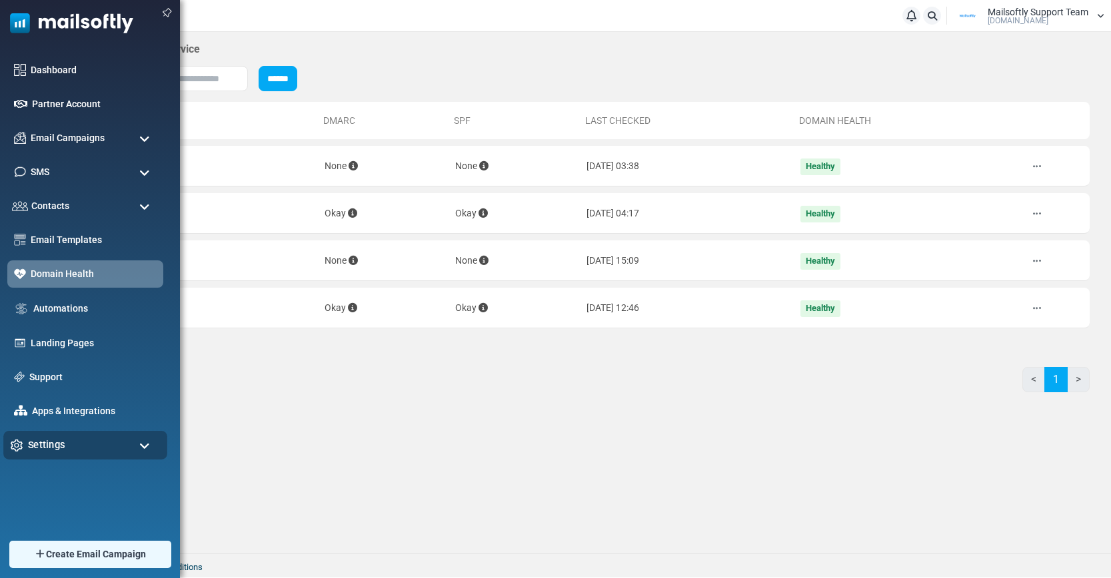
click at [60, 443] on span "Settings" at bounding box center [46, 445] width 37 height 15
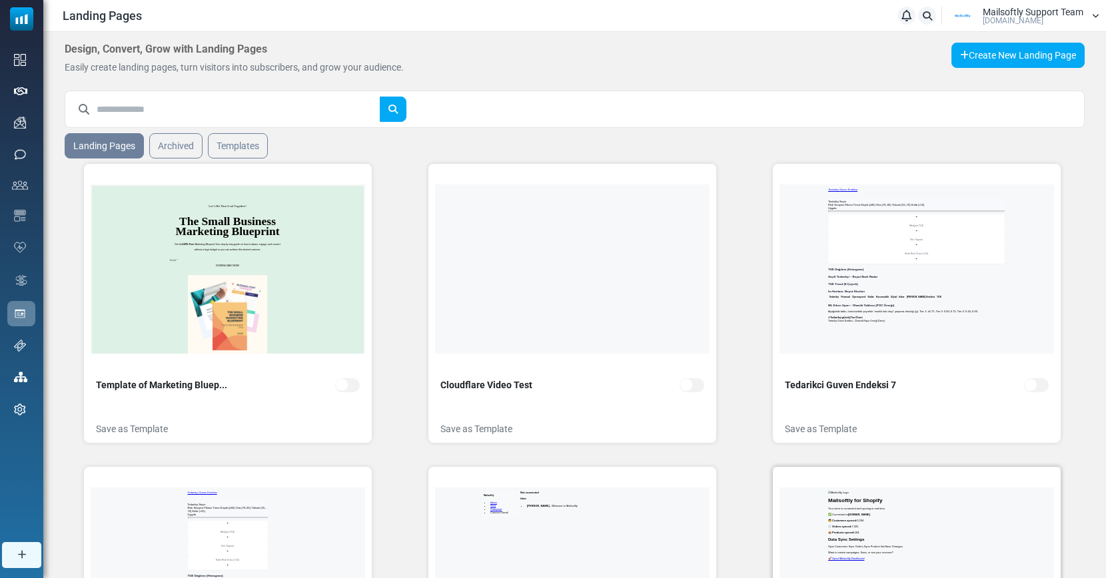
scroll to position [243, 0]
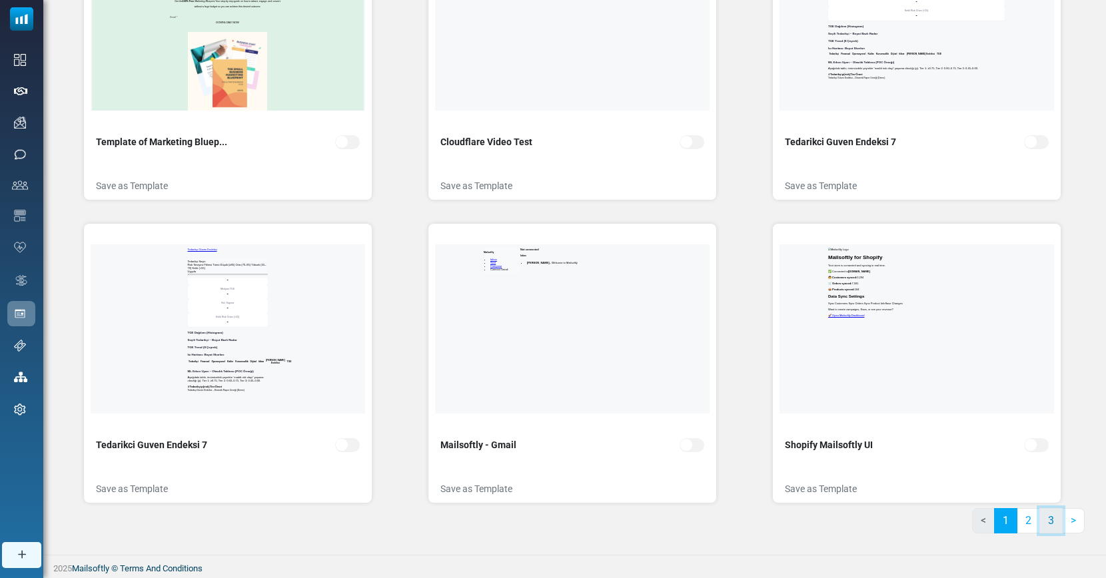
click at [1052, 525] on link "3" at bounding box center [1051, 521] width 23 height 25
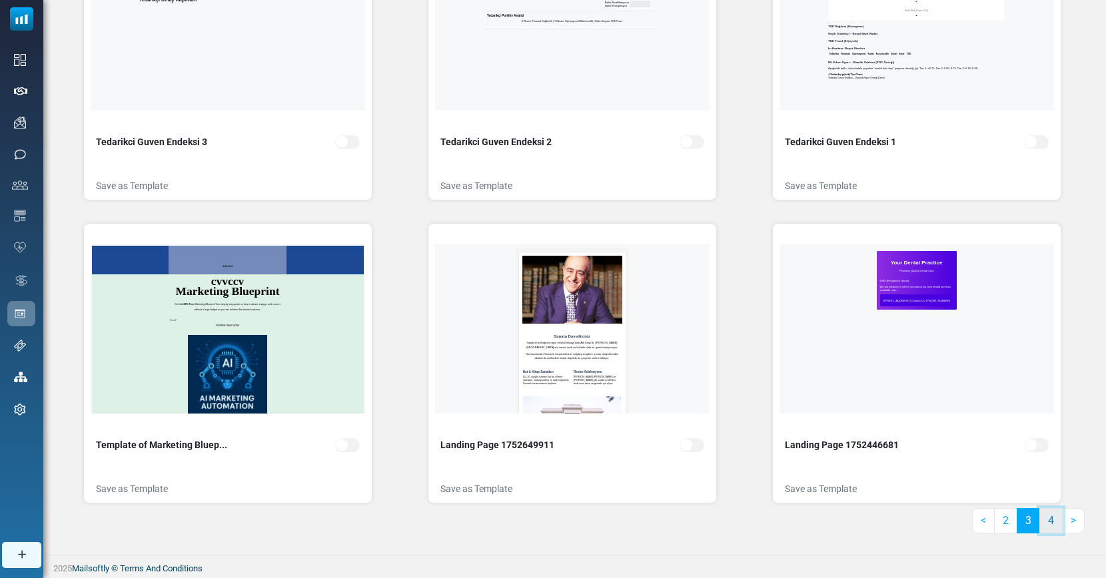
click at [1050, 525] on link "4" at bounding box center [1051, 521] width 23 height 25
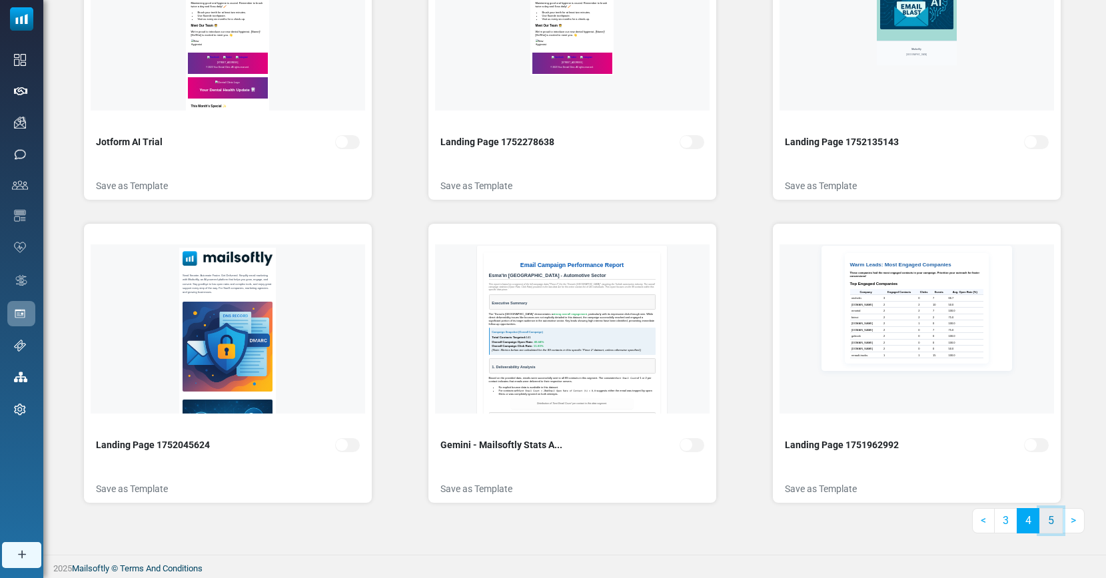
click at [1052, 523] on link "5" at bounding box center [1051, 521] width 23 height 25
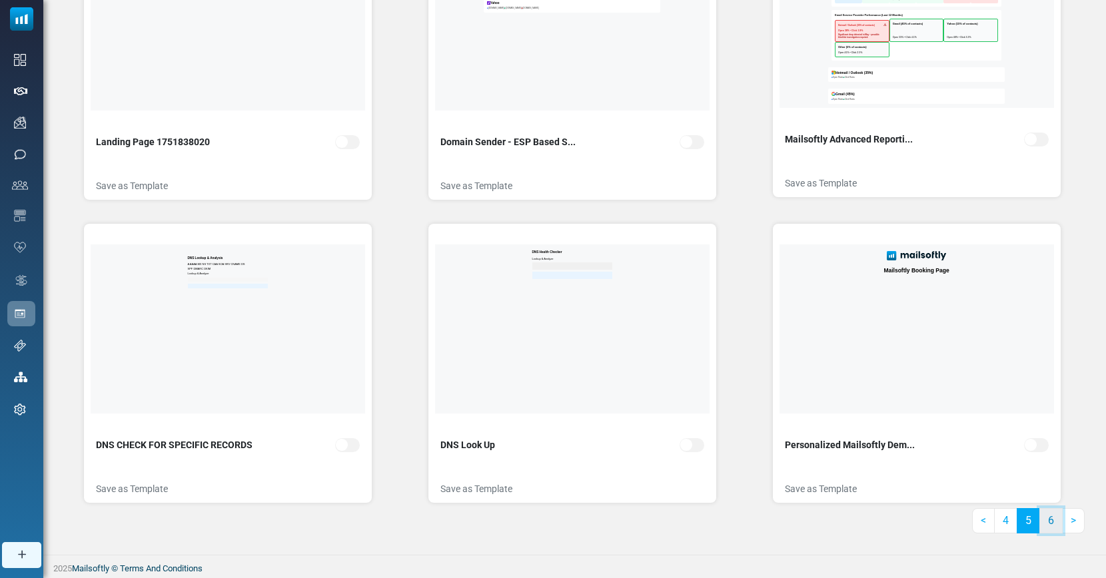
click at [1057, 525] on link "6" at bounding box center [1051, 521] width 23 height 25
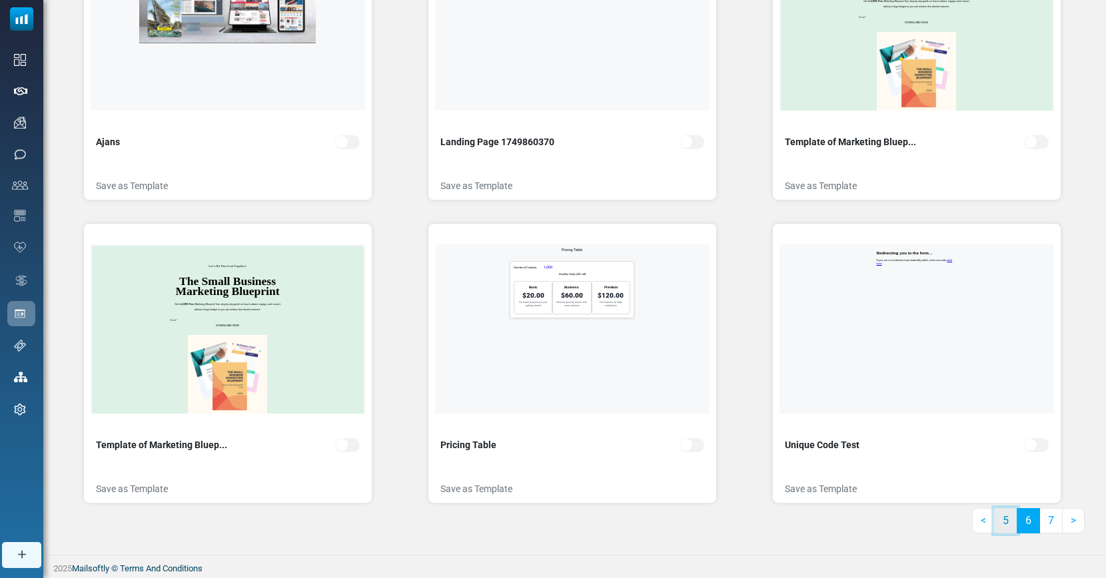
click at [1013, 529] on link "5" at bounding box center [1005, 521] width 23 height 25
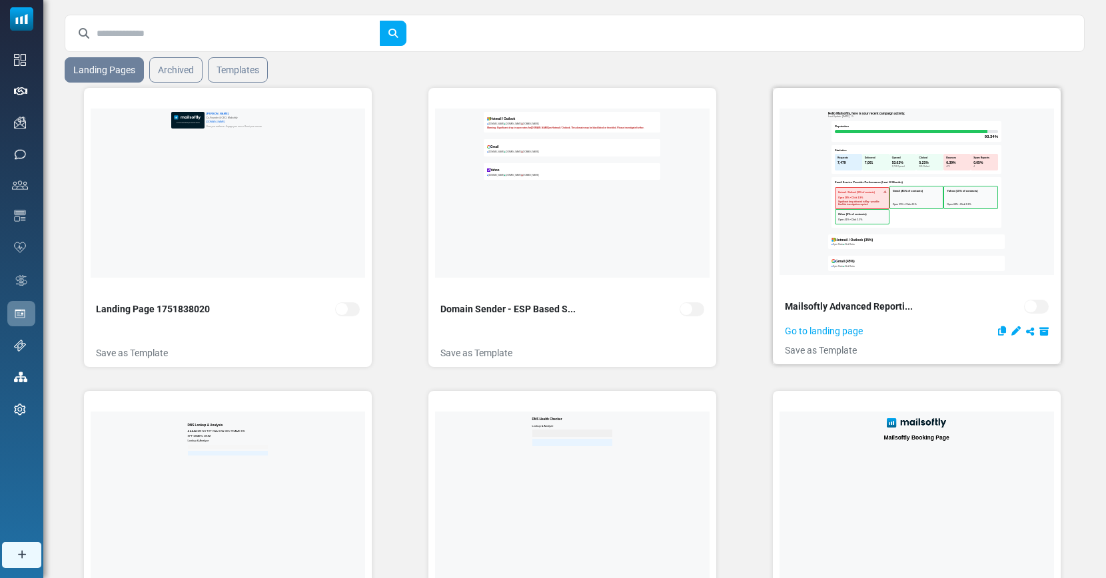
scroll to position [0, 0]
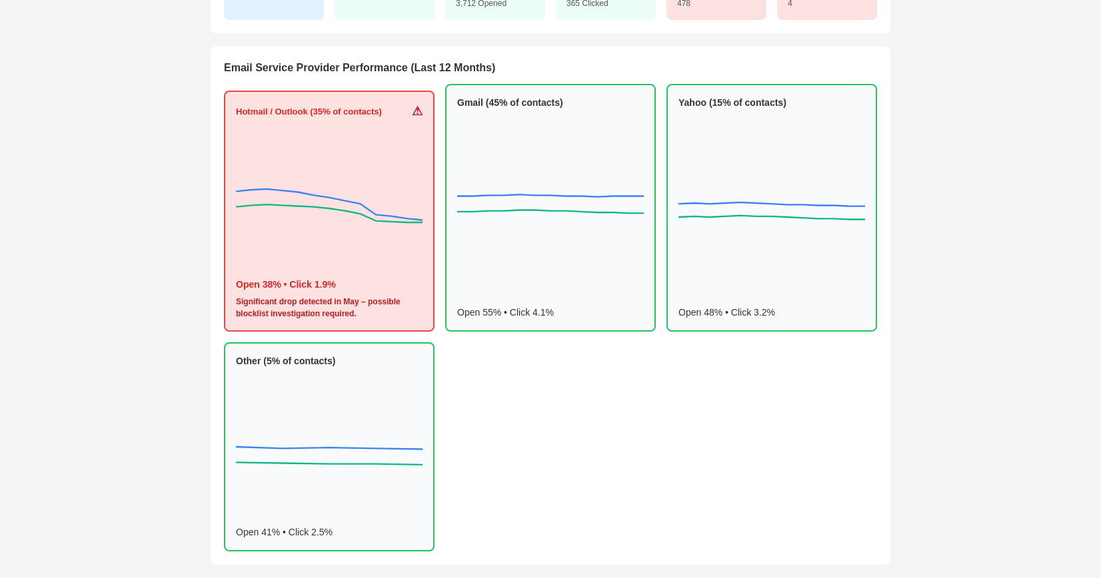
scroll to position [261, 0]
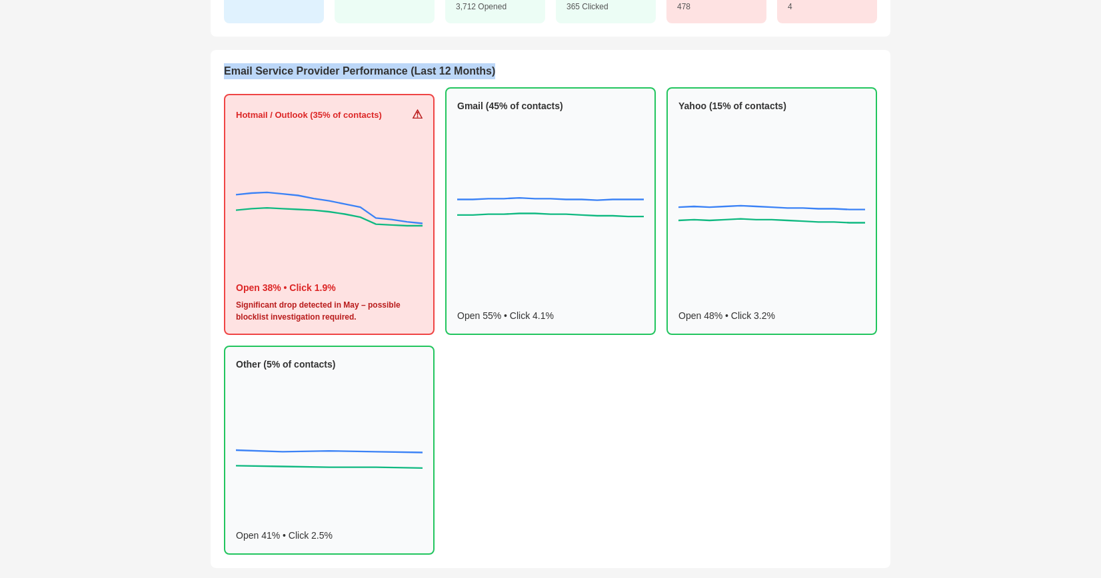
drag, startPoint x: 229, startPoint y: 71, endPoint x: 523, endPoint y: 71, distance: 293.2
click at [523, 71] on h2 "Email Service Provider Performance (Last 12 Months)" at bounding box center [550, 71] width 653 height 16
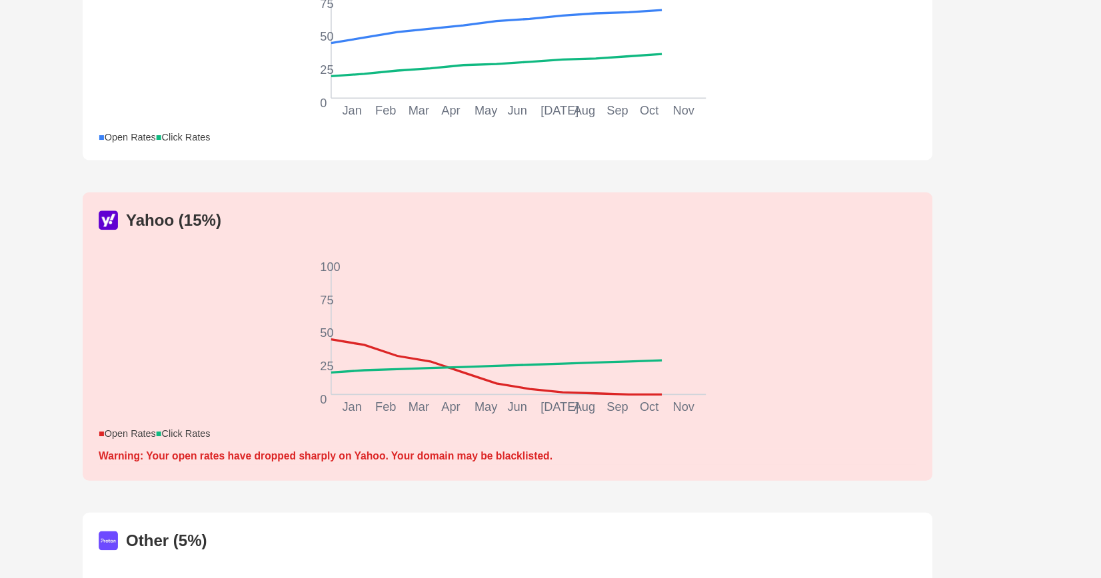
scroll to position [1110, 0]
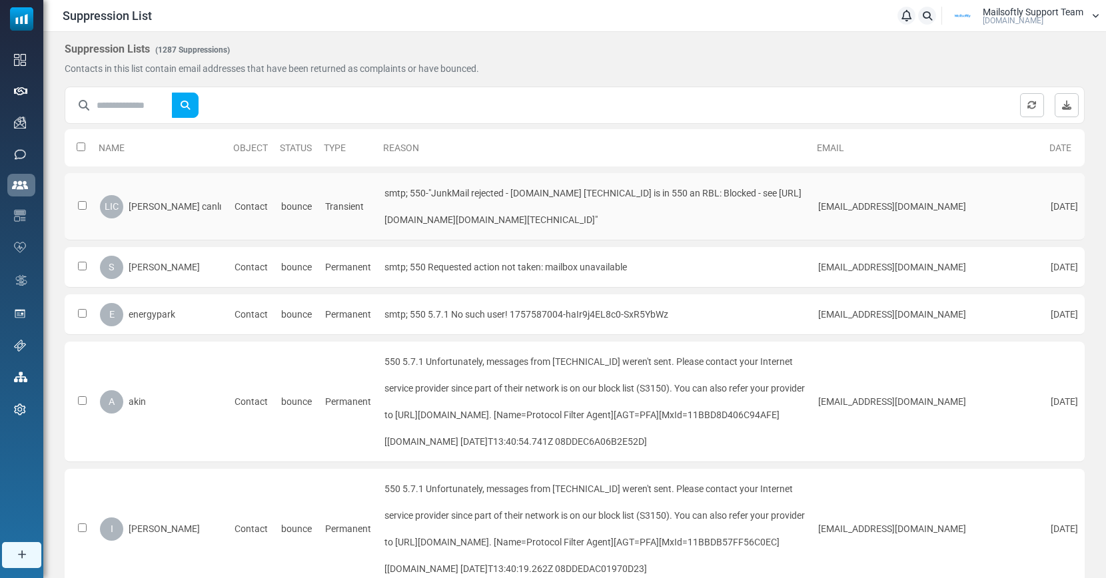
drag, startPoint x: 463, startPoint y: 197, endPoint x: 574, endPoint y: 222, distance: 114.1
click at [574, 222] on td "smtp; 550-"JunkMail rejected - [DOMAIN_NAME] [TECHNICAL_ID] is in 550 an RBL: B…" at bounding box center [595, 206] width 434 height 67
drag, startPoint x: 497, startPoint y: 267, endPoint x: 664, endPoint y: 270, distance: 168.0
click at [664, 270] on div "smtp; 550 Requested action not taken: mailbox unavailable" at bounding box center [595, 267] width 421 height 27
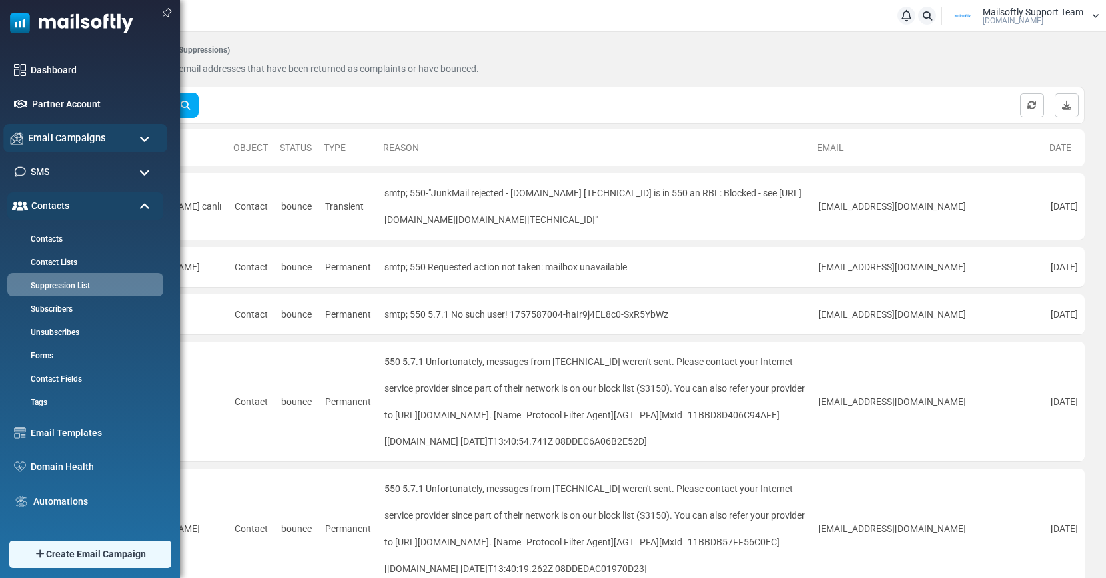
drag, startPoint x: 120, startPoint y: 142, endPoint x: 113, endPoint y: 147, distance: 8.7
click at [120, 142] on div "Email Campaigns" at bounding box center [85, 138] width 164 height 29
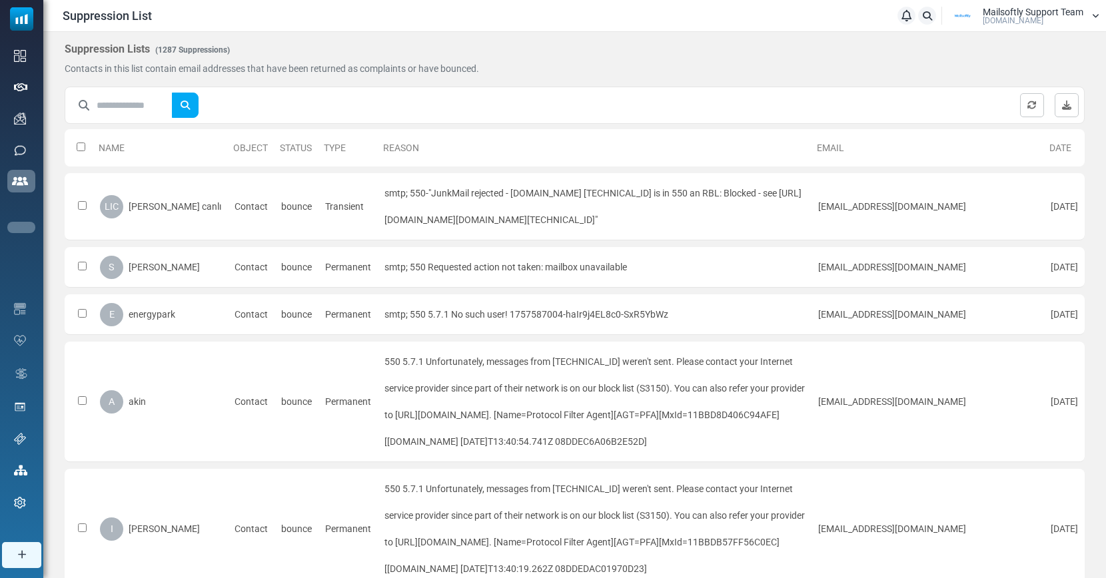
scroll to position [4, 0]
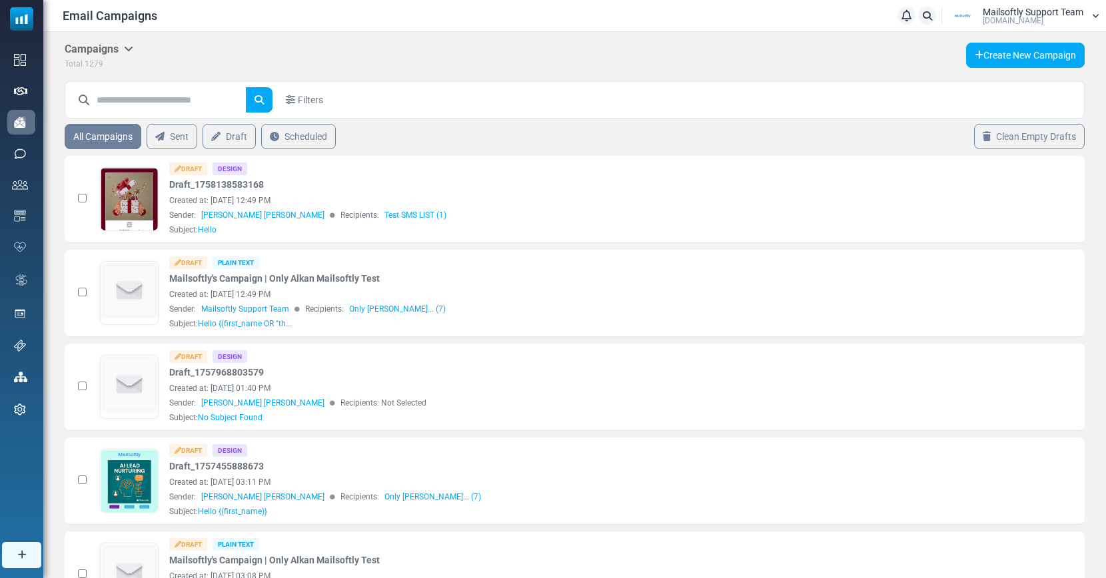
click at [179, 139] on link "Sent" at bounding box center [172, 136] width 51 height 25
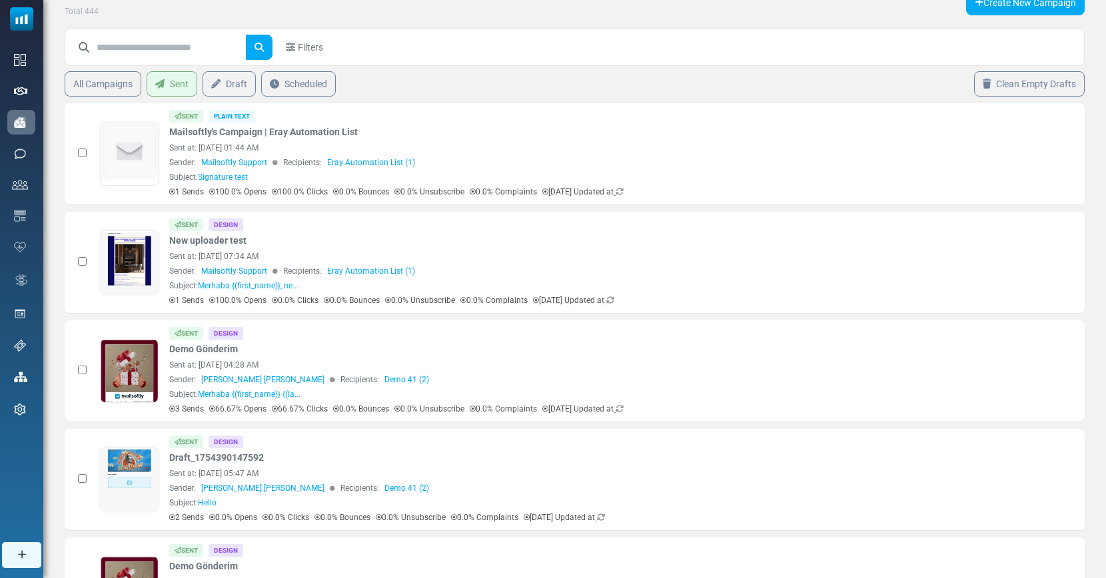
scroll to position [509, 0]
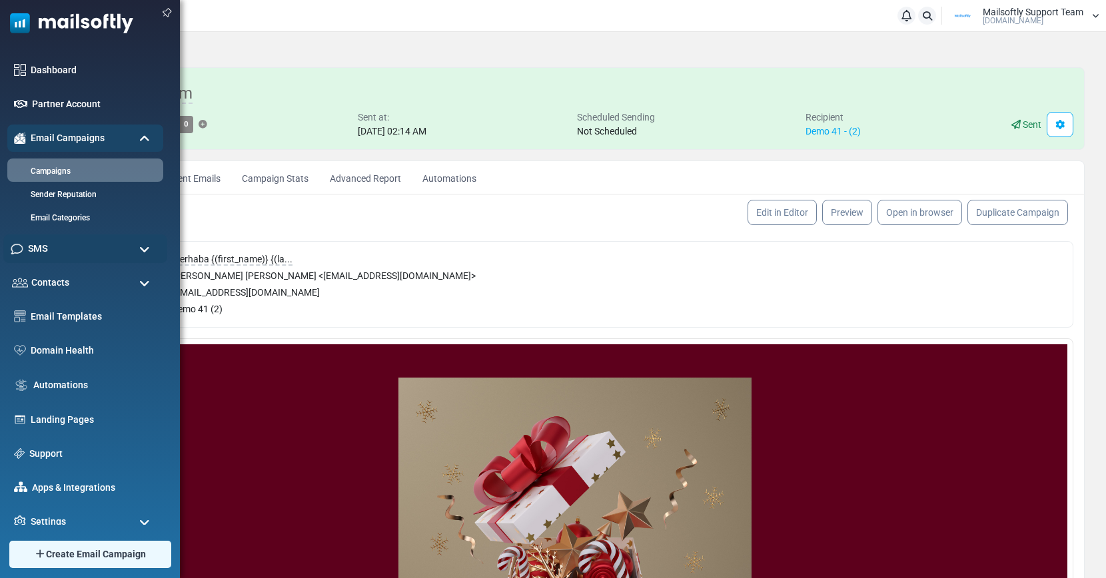
click at [77, 249] on div "SMS" at bounding box center [85, 249] width 164 height 29
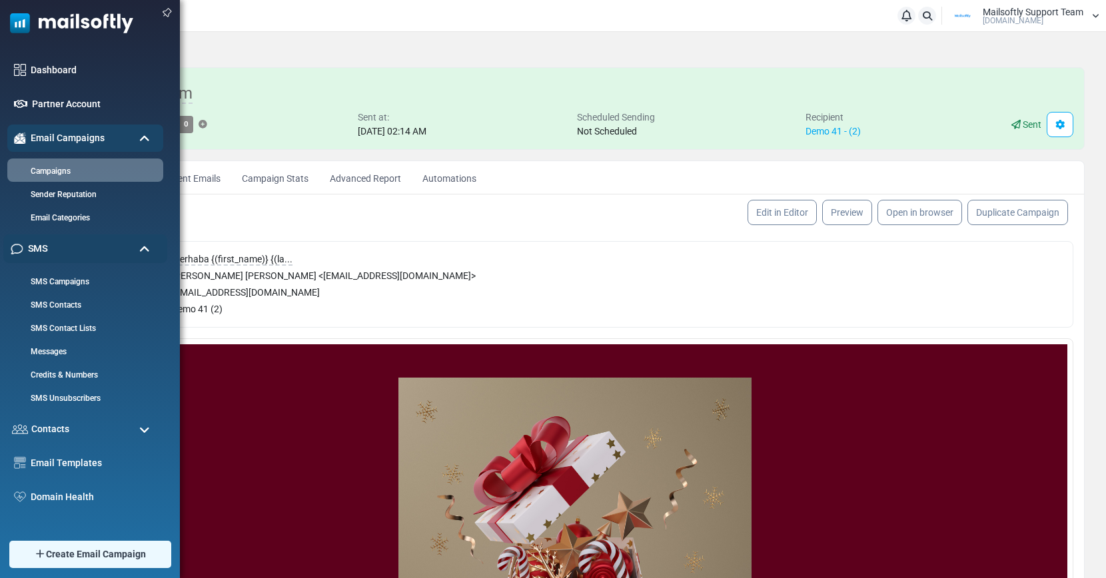
click at [151, 247] on div "SMS" at bounding box center [85, 249] width 164 height 29
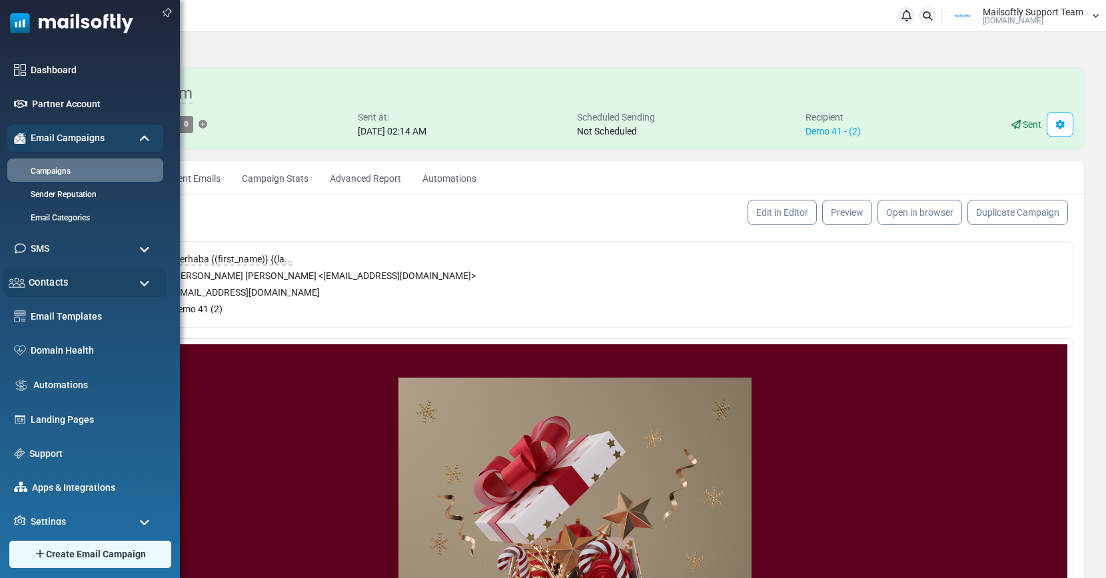
click at [117, 283] on div "Contacts" at bounding box center [85, 283] width 164 height 29
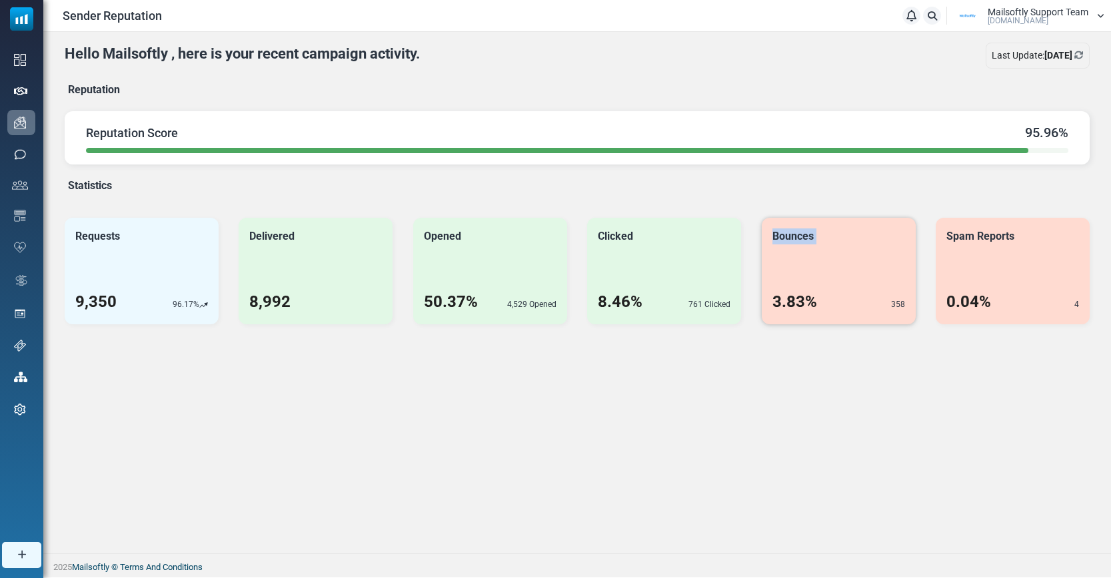
drag, startPoint x: 772, startPoint y: 233, endPoint x: 851, endPoint y: 260, distance: 83.3
click at [846, 257] on div "Bounces 3.83% 358" at bounding box center [839, 271] width 154 height 107
click at [856, 265] on div "Bounces 3.83% 358" at bounding box center [839, 271] width 154 height 107
drag, startPoint x: 806, startPoint y: 307, endPoint x: 764, endPoint y: 226, distance: 91.2
click at [763, 226] on div "Bounces 3.83% 358" at bounding box center [839, 271] width 154 height 107
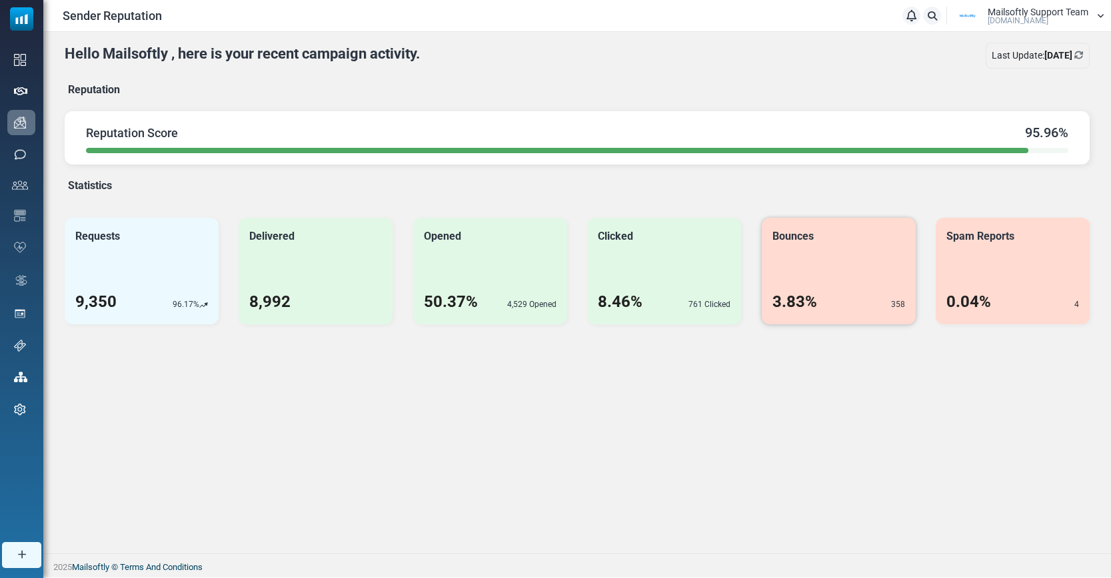
click at [882, 290] on div "3.83% 358" at bounding box center [838, 302] width 133 height 24
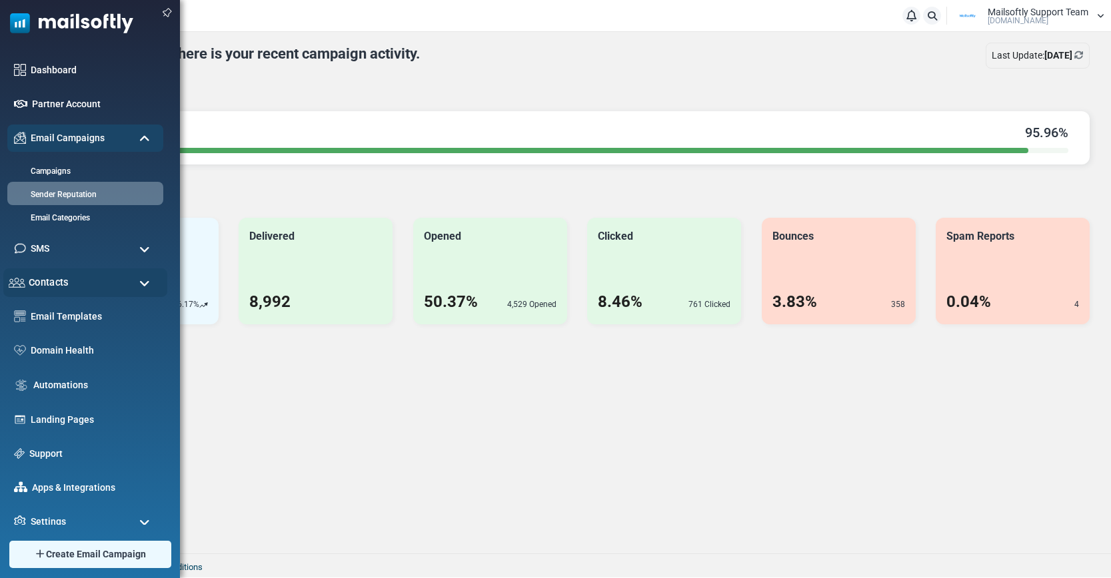
click at [77, 282] on div "Contacts" at bounding box center [85, 283] width 164 height 29
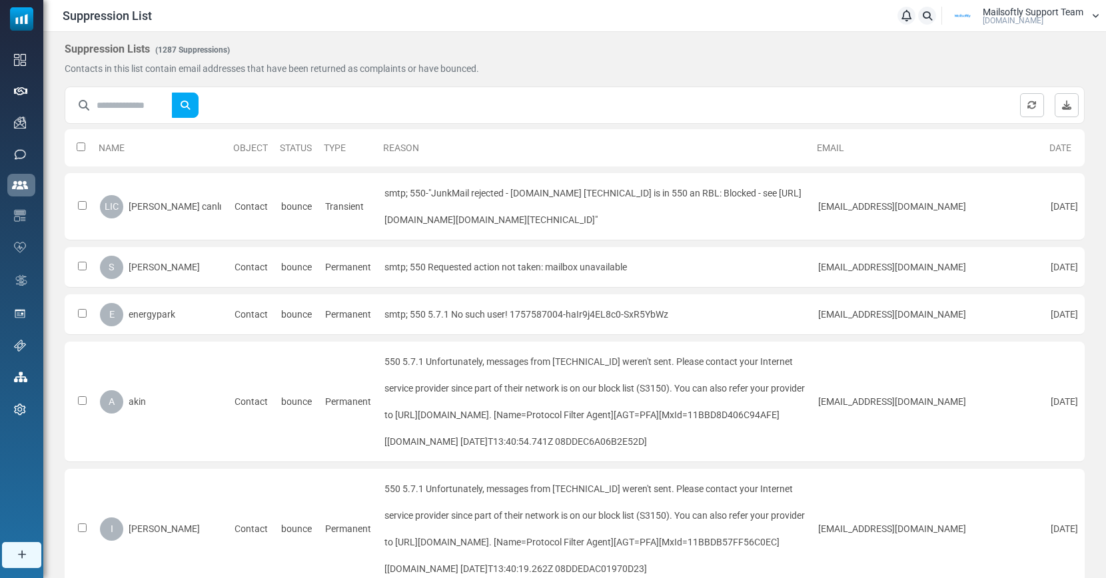
click at [261, 143] on tr "Name Object Status Type Reason Email Date" at bounding box center [575, 147] width 1020 height 37
click at [324, 151] on link "Type" at bounding box center [335, 148] width 22 height 11
drag, startPoint x: 262, startPoint y: 207, endPoint x: 297, endPoint y: 246, distance: 52.9
click at [291, 212] on td "bounce" at bounding box center [297, 206] width 44 height 67
click at [282, 267] on td "bounce" at bounding box center [297, 267] width 44 height 41
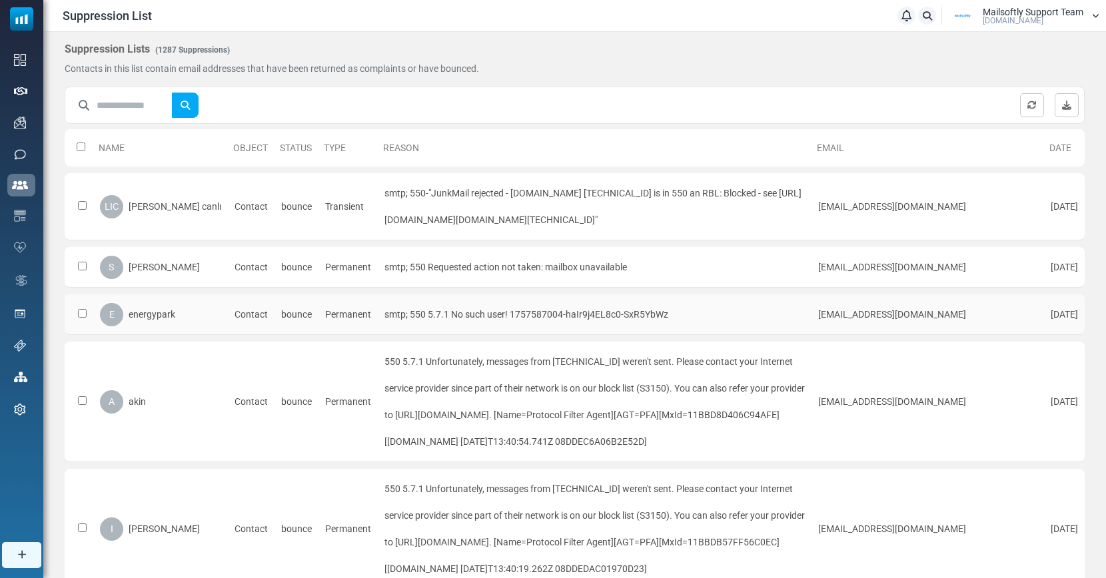
drag, startPoint x: 272, startPoint y: 315, endPoint x: 299, endPoint y: 325, distance: 29.3
click at [277, 315] on td "bounce" at bounding box center [297, 315] width 44 height 41
drag, startPoint x: 305, startPoint y: 203, endPoint x: 337, endPoint y: 210, distance: 33.3
click at [331, 209] on td "Transient" at bounding box center [348, 206] width 59 height 67
click at [399, 211] on div "smtp; 550-"JunkMail rejected - a9-67.smtp-out.amazonses.com [54.240.9.67]:47263…" at bounding box center [595, 206] width 421 height 53
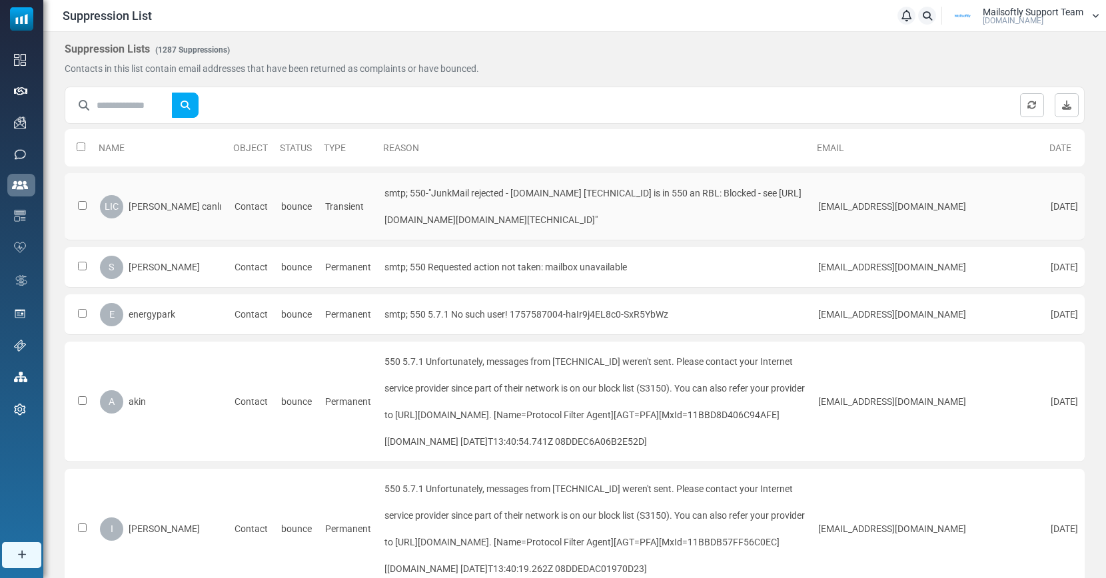
drag, startPoint x: 359, startPoint y: 191, endPoint x: 608, endPoint y: 234, distance: 253.0
click at [608, 234] on td "smtp; 550-"JunkMail rejected - a9-67.smtp-out.amazonses.com [54.240.9.67]:47263…" at bounding box center [595, 206] width 434 height 67
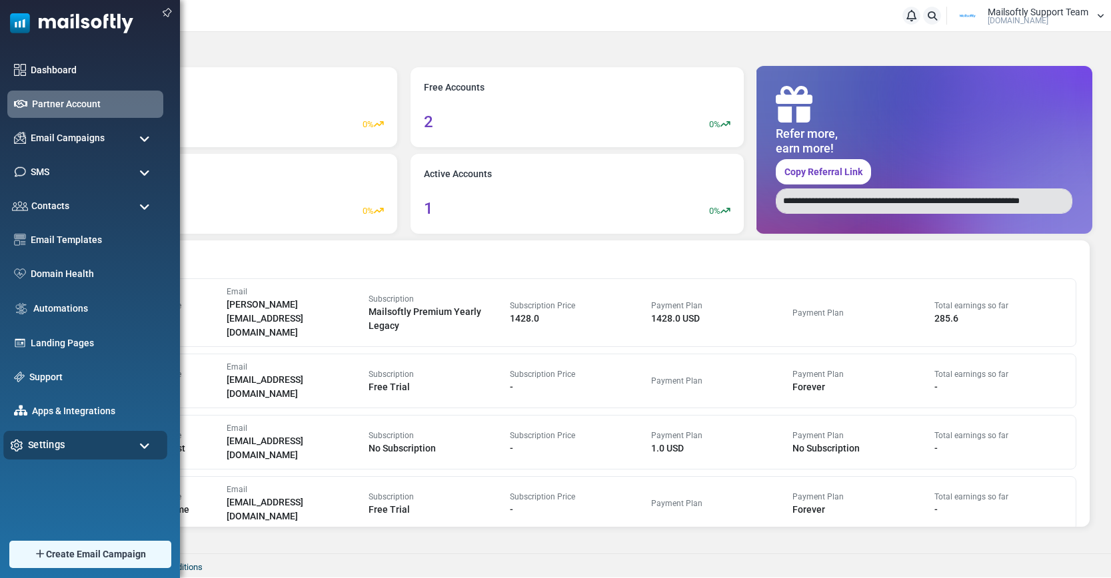
click at [59, 438] on span "Settings" at bounding box center [46, 445] width 37 height 15
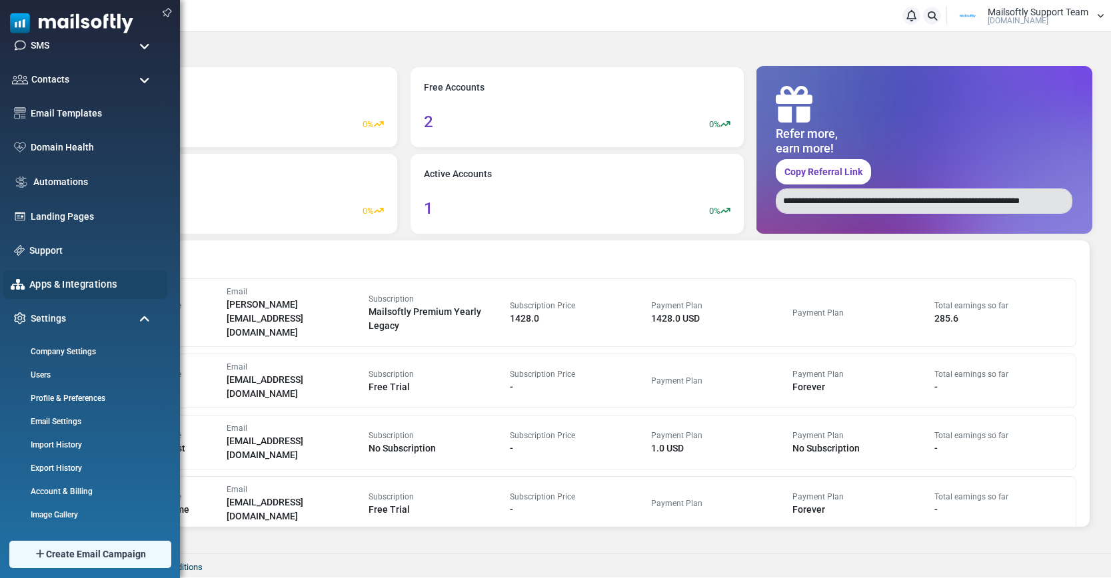
click at [73, 282] on link "Apps & Integrations" at bounding box center [94, 284] width 131 height 15
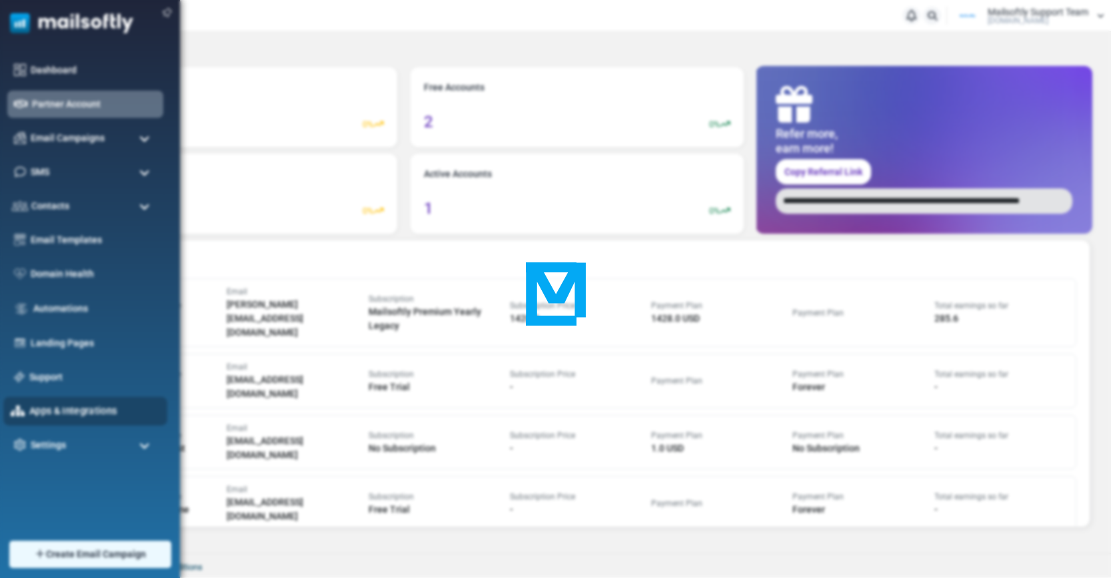
scroll to position [0, 0]
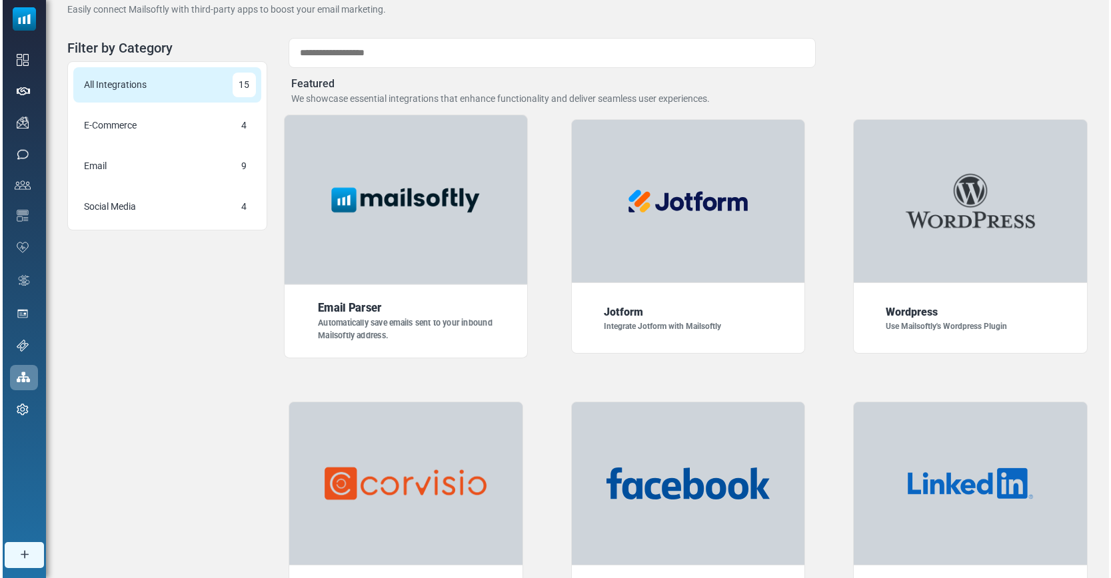
scroll to position [57, 0]
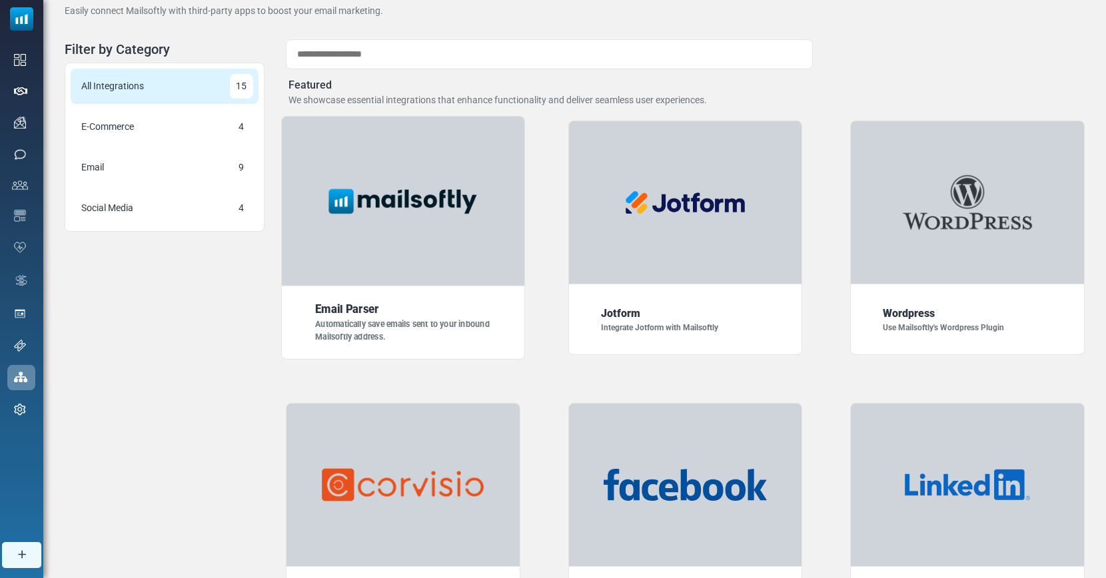
click at [493, 243] on div at bounding box center [403, 201] width 244 height 171
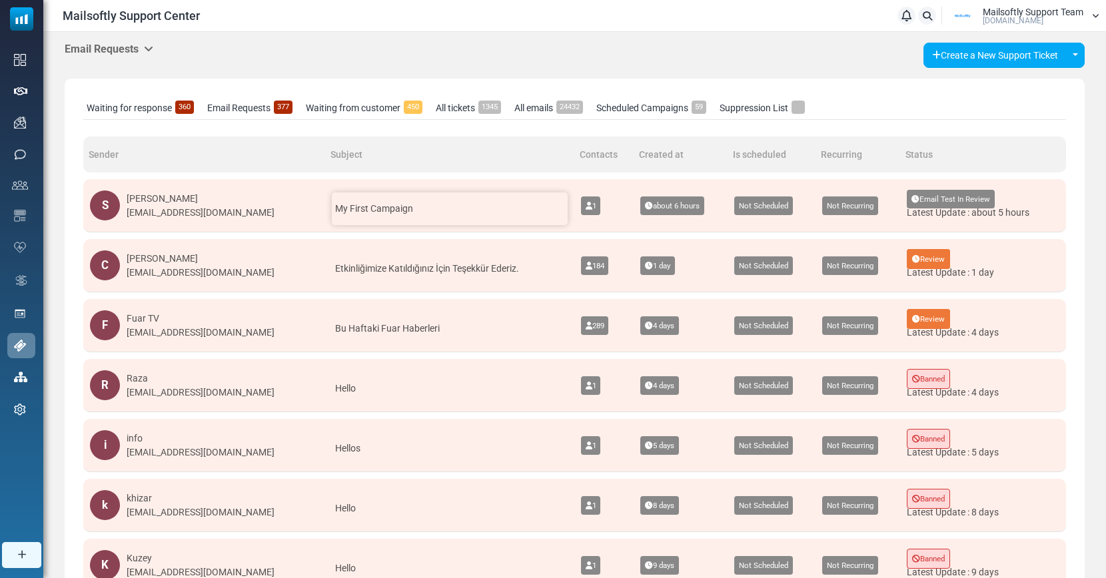
click at [451, 213] on div "My First Campaign" at bounding box center [450, 209] width 236 height 33
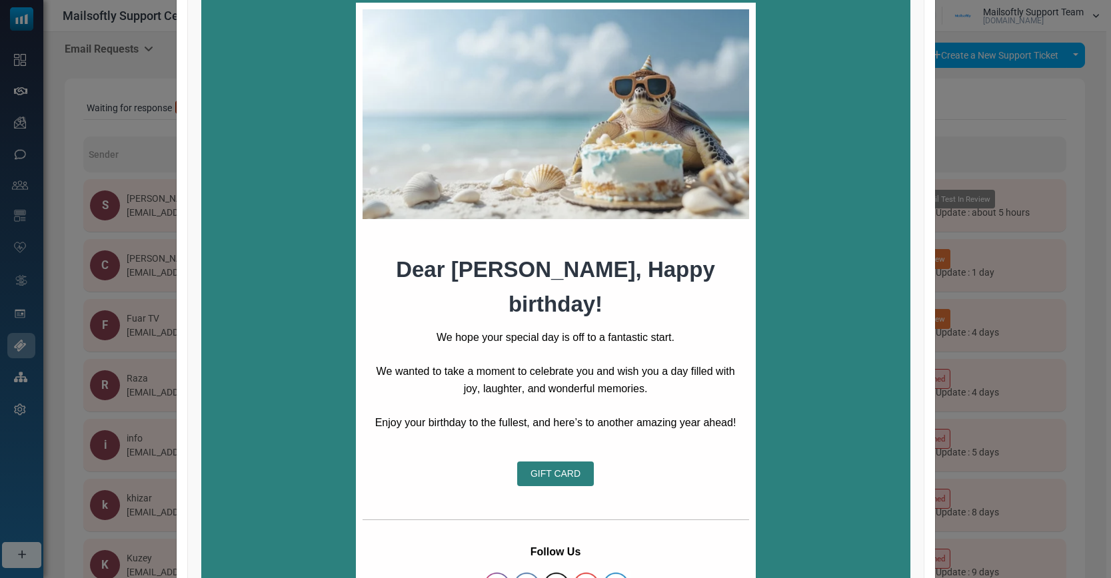
scroll to position [211, 0]
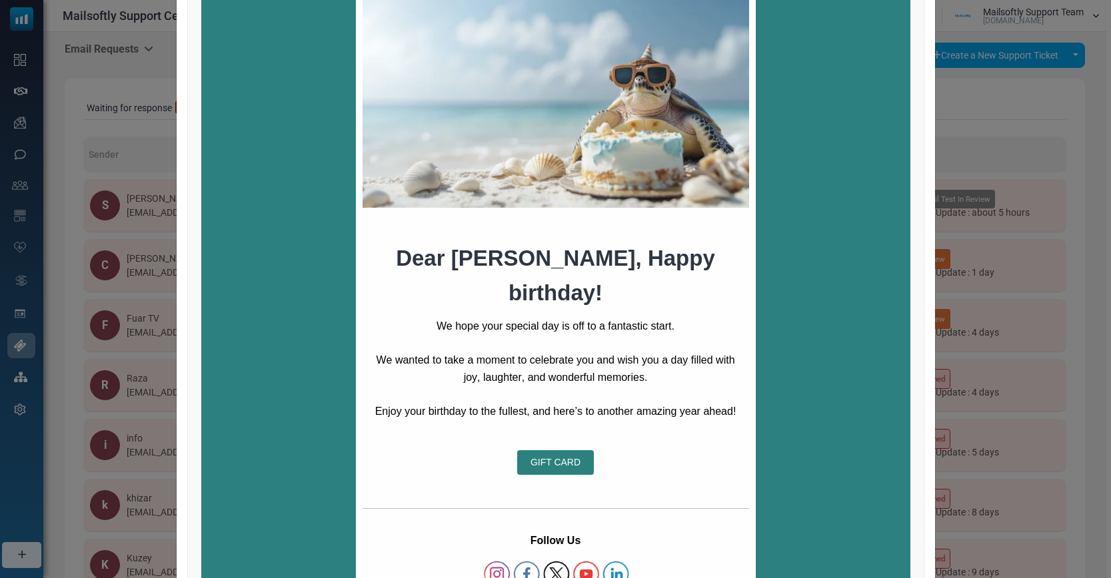
click at [565, 311] on td "We hope your special day is off to a fantastic start. We wanted to take a momen…" at bounding box center [556, 377] width 400 height 133
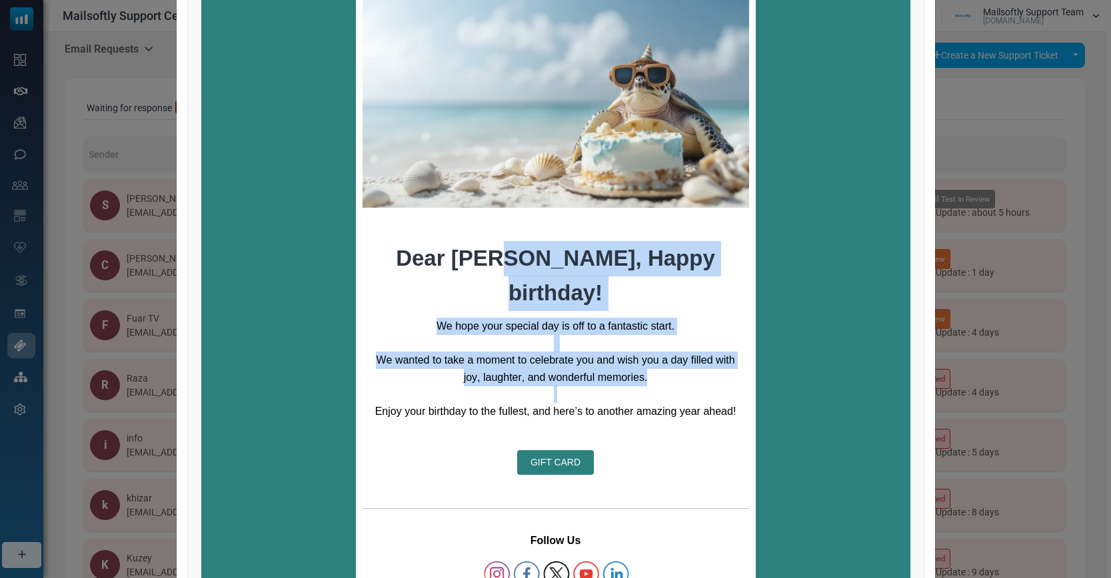
drag, startPoint x: 520, startPoint y: 263, endPoint x: 575, endPoint y: 360, distance: 111.4
click at [576, 361] on div "Dear Koy, Happy birthday! We hope your special day is off to a fantastic start.…" at bounding box center [556, 246] width 400 height 511
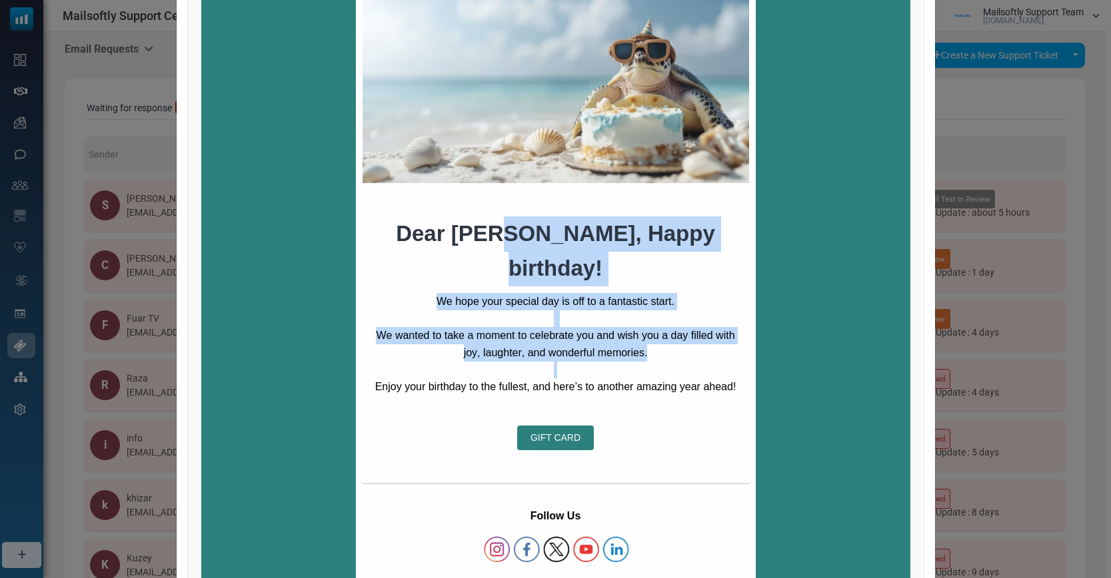
scroll to position [270, 0]
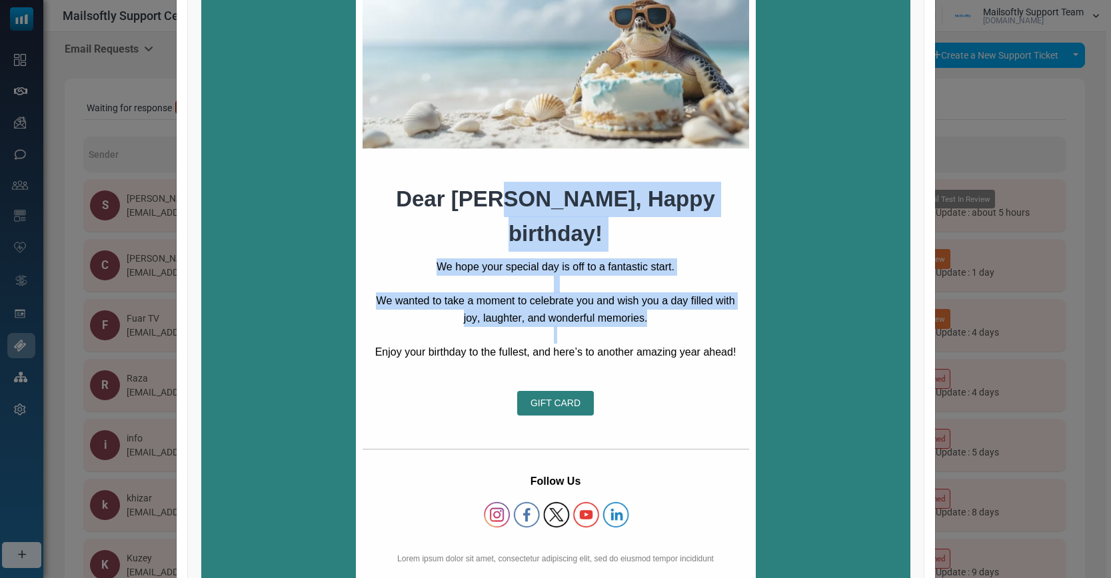
click at [565, 391] on span "GIFT CARD" at bounding box center [555, 403] width 77 height 25
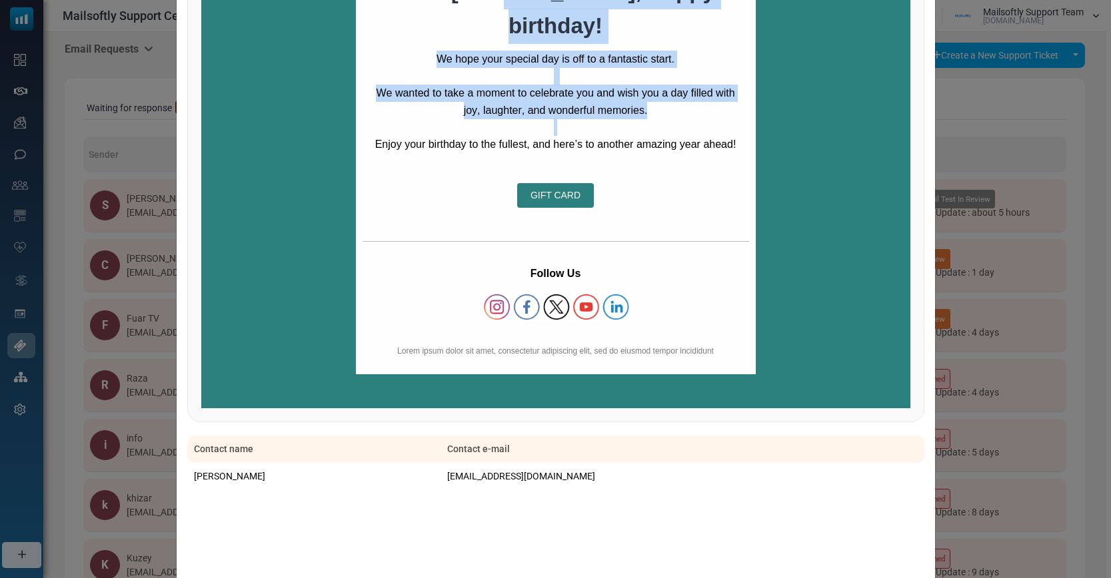
scroll to position [557, 0]
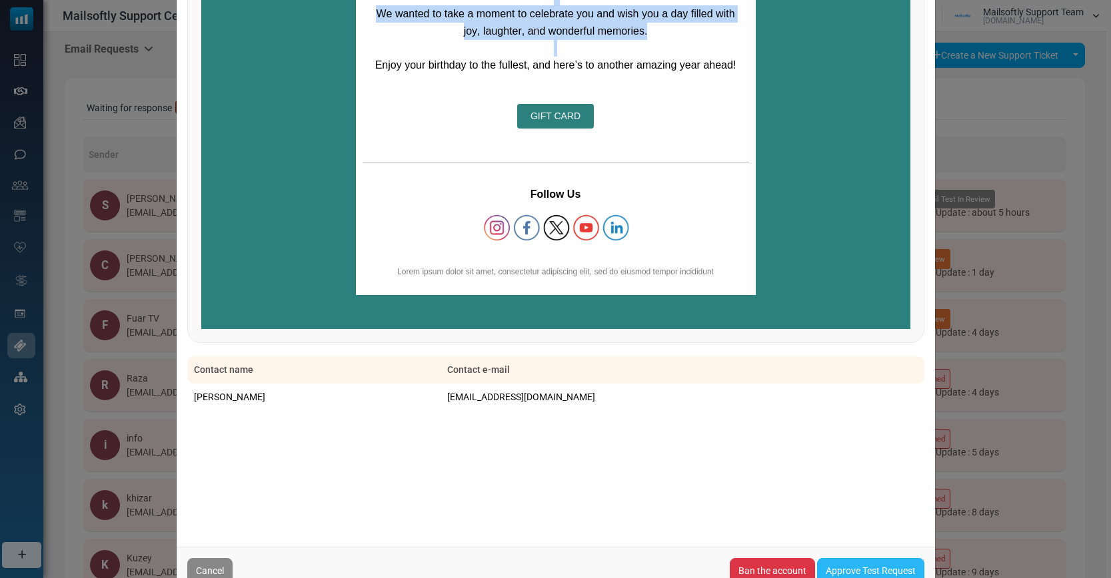
click at [848, 559] on link "Approve Test Request" at bounding box center [870, 571] width 107 height 25
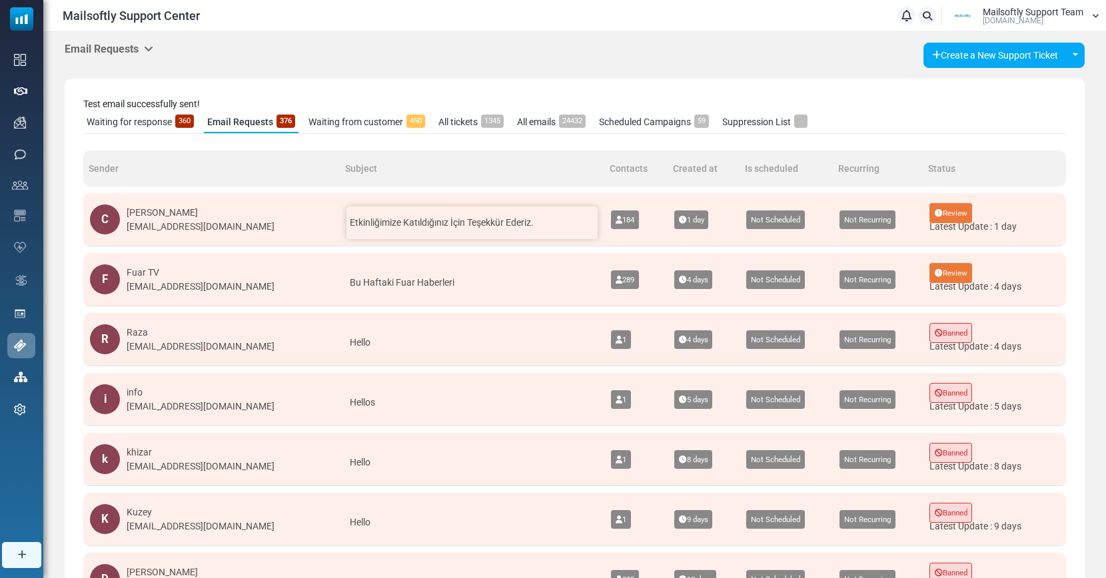
click at [449, 231] on div "Etkinliğimize Katıldığınız İçin Teşekkür Ederiz." at bounding box center [472, 223] width 251 height 33
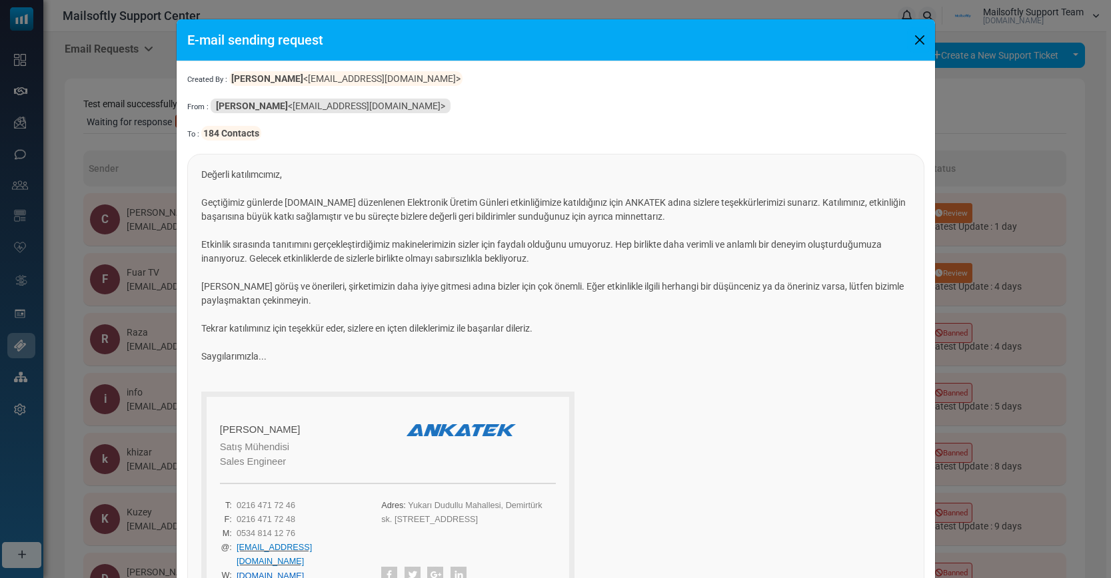
click at [918, 44] on button "Close" at bounding box center [920, 40] width 20 height 20
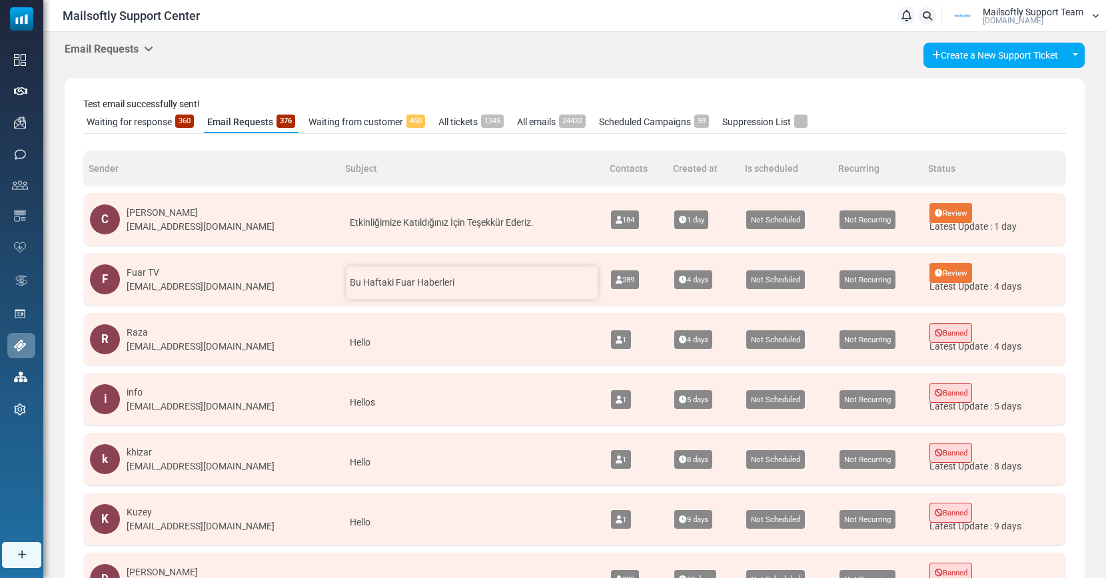
click at [373, 285] on span "Bu Haftaki Fuar Haberleri" at bounding box center [402, 282] width 105 height 11
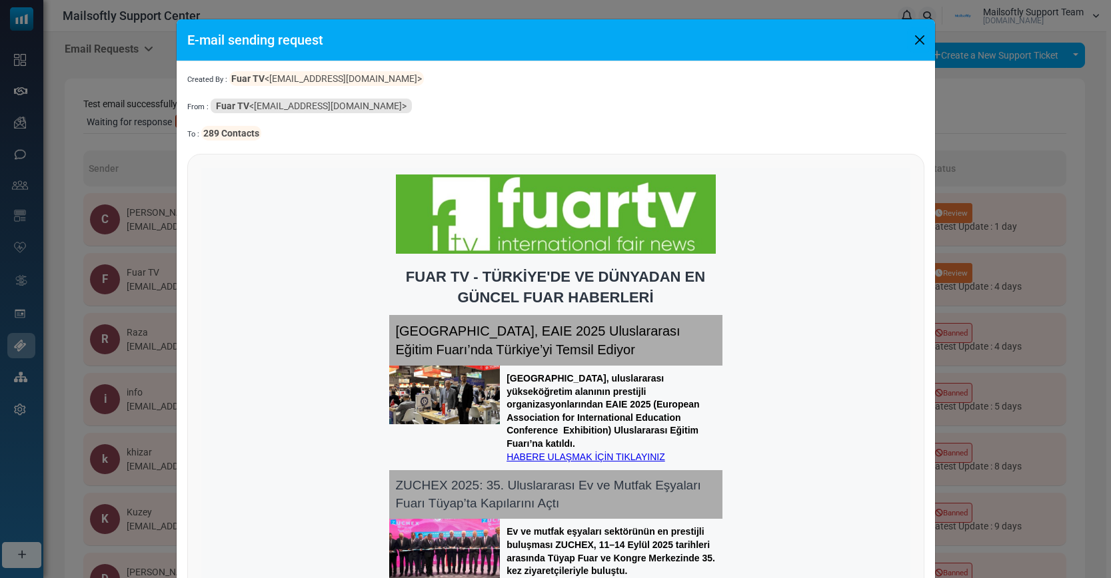
click at [915, 37] on button "Close" at bounding box center [920, 40] width 20 height 20
